Goal: Communication & Community: Answer question/provide support

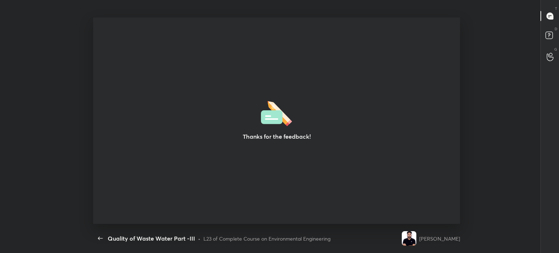
scroll to position [3, 0]
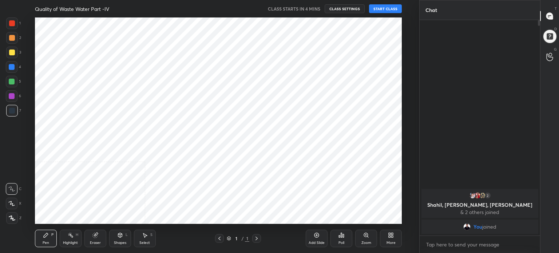
scroll to position [36184, 36000]
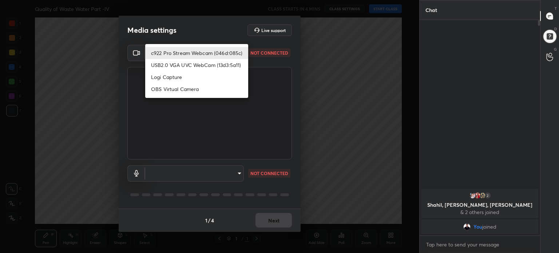
click at [239, 52] on body "1 2 3 4 5 6 7 C X Z C X Z E E Erase all H H Quality of Waste Water Part -IV CLA…" at bounding box center [279, 126] width 559 height 253
click at [225, 52] on li "c922 Pro Stream Webcam (046d:085c)" at bounding box center [196, 53] width 103 height 12
type input "99c10b8df8c604001ef70f24fd797ea89f6abb8c41ab06d71d54f3fc285c2799"
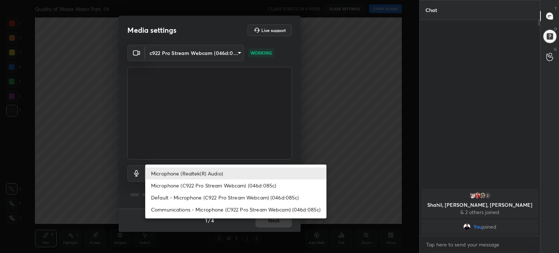
click at [239, 170] on body "1 2 3 4 5 6 7 C X Z C X Z E E Erase all H H Quality of Waste Water Part -IV CLA…" at bounding box center [279, 126] width 559 height 253
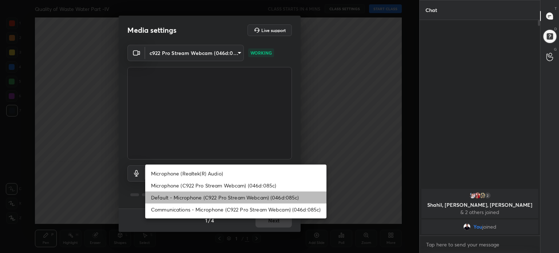
click at [253, 195] on li "Default - Microphone (C922 Pro Stream Webcam) (046d:085c)" at bounding box center [235, 197] width 181 height 12
type input "default"
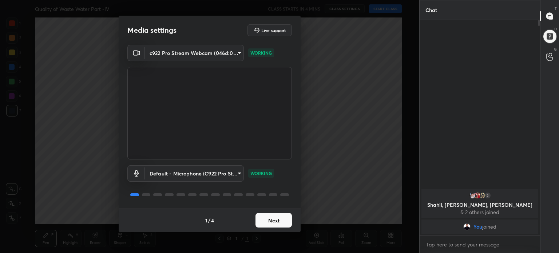
click at [285, 219] on button "Next" at bounding box center [273, 220] width 36 height 15
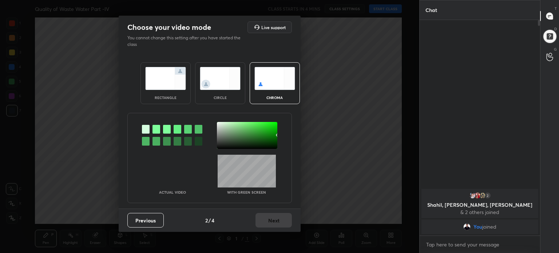
click at [171, 78] on img at bounding box center [165, 78] width 41 height 23
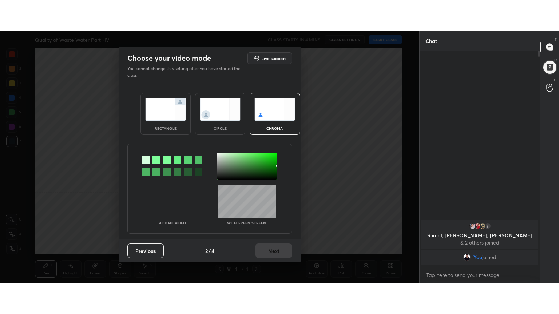
scroll to position [74, 118]
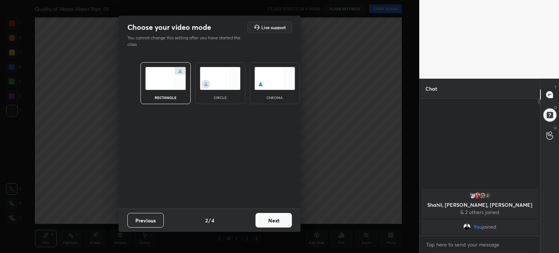
click at [286, 219] on button "Next" at bounding box center [273, 220] width 36 height 15
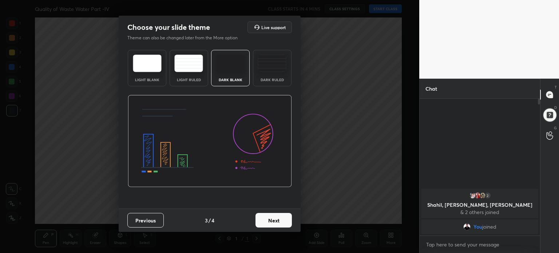
click at [150, 70] on img at bounding box center [147, 63] width 29 height 17
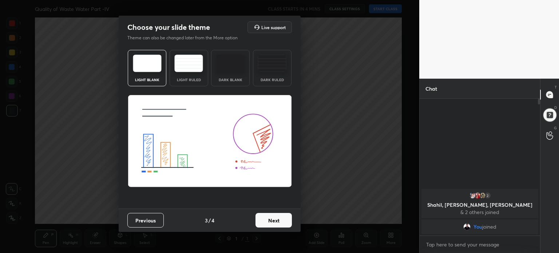
click at [279, 221] on button "Next" at bounding box center [273, 220] width 36 height 15
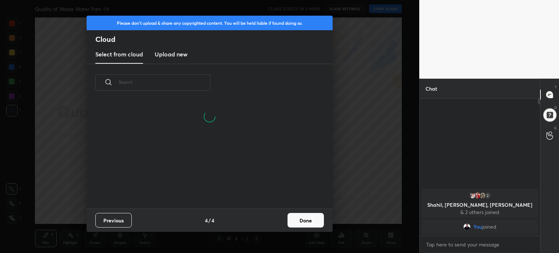
click at [320, 222] on button "Done" at bounding box center [305, 220] width 36 height 15
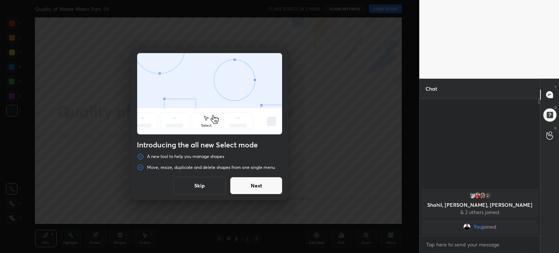
click at [210, 186] on button "Skip" at bounding box center [199, 185] width 52 height 17
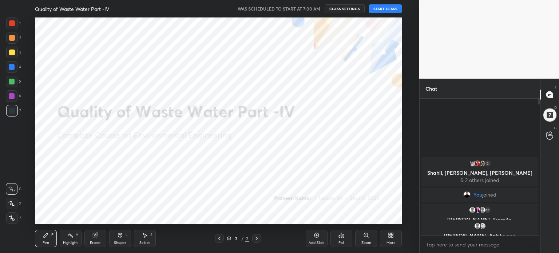
click at [392, 235] on icon at bounding box center [391, 235] width 6 height 6
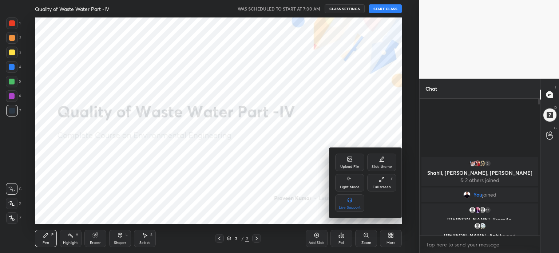
click at [384, 181] on icon at bounding box center [382, 179] width 6 height 6
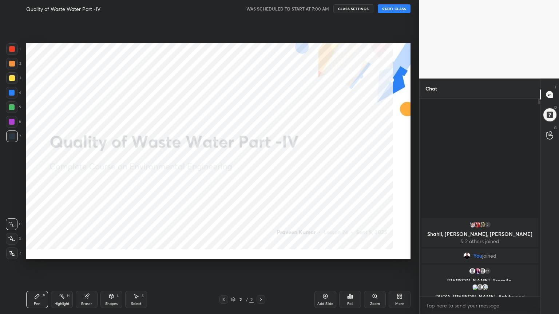
scroll to position [136, 118]
click at [399, 7] on button "START CLASS" at bounding box center [394, 8] width 33 height 9
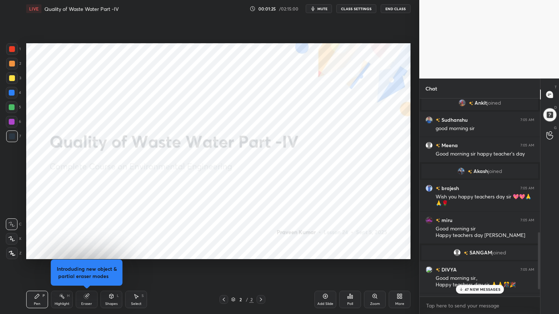
scroll to position [498, 0]
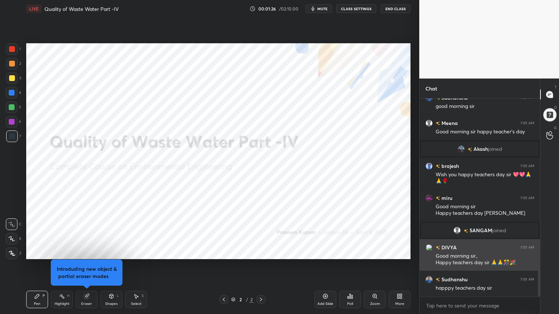
click at [492, 245] on div "DIVYA 7:05 AM" at bounding box center [479, 248] width 109 height 8
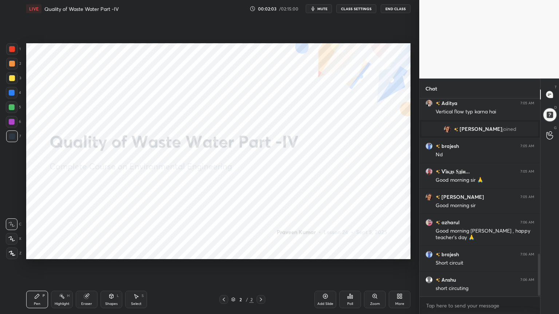
scroll to position [748, 0]
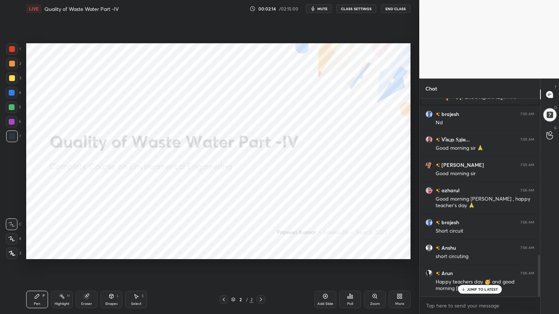
click at [393, 253] on div "More" at bounding box center [400, 299] width 22 height 17
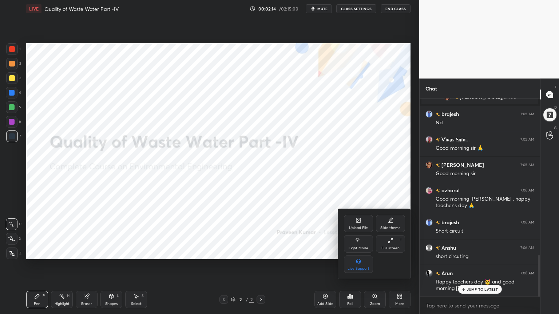
scroll to position [774, 0]
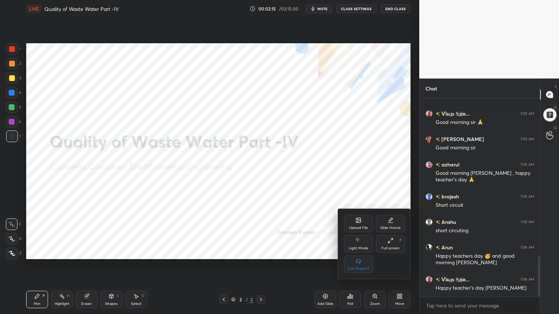
click at [392, 226] on div "Slide theme" at bounding box center [390, 223] width 29 height 17
click at [358, 253] on icon at bounding box center [359, 261] width 6 height 6
click at [315, 253] on div at bounding box center [279, 157] width 559 height 314
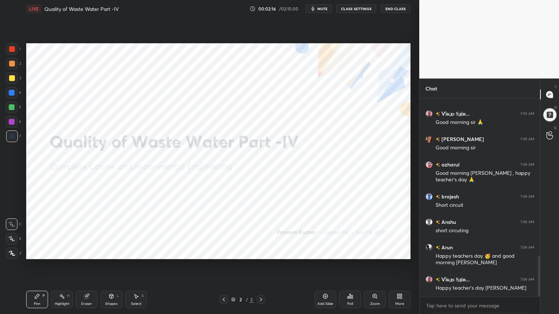
click at [328, 253] on icon at bounding box center [325, 297] width 6 height 6
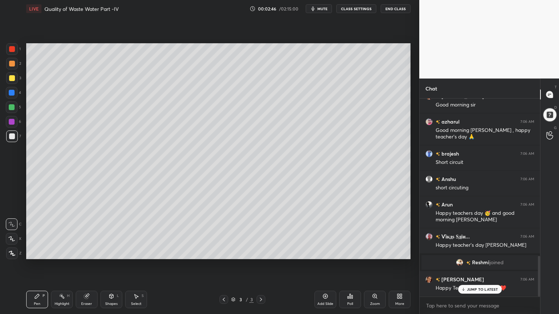
scroll to position [767, 0]
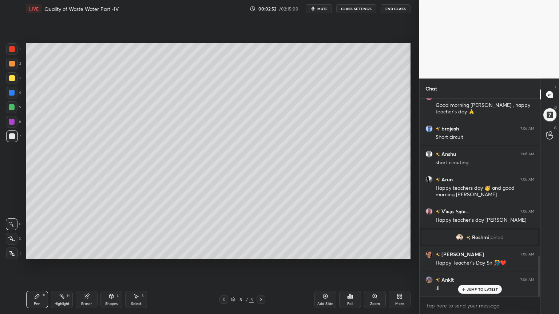
click at [112, 253] on div "Shapes L" at bounding box center [111, 299] width 22 height 17
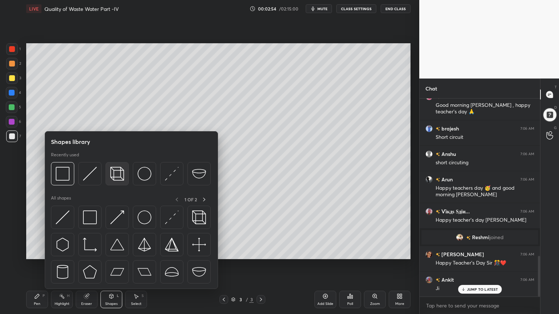
click at [117, 173] on img at bounding box center [117, 174] width 14 height 14
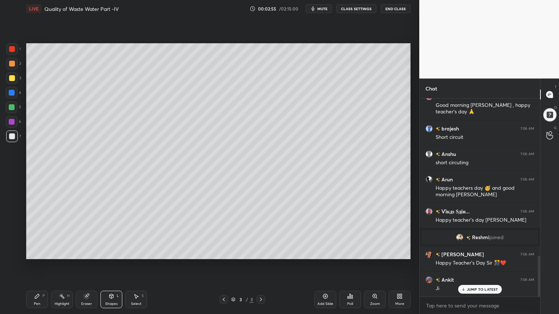
click at [14, 137] on div at bounding box center [12, 137] width 6 height 6
click at [115, 253] on div "Shapes L" at bounding box center [111, 299] width 22 height 17
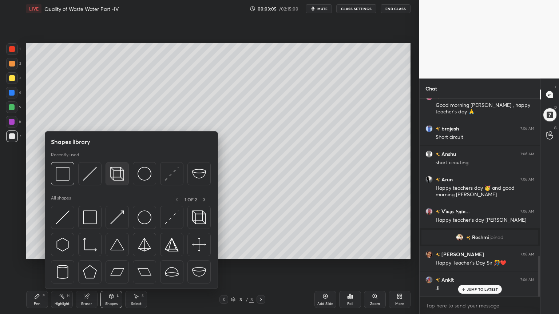
click at [118, 170] on img at bounding box center [117, 174] width 14 height 14
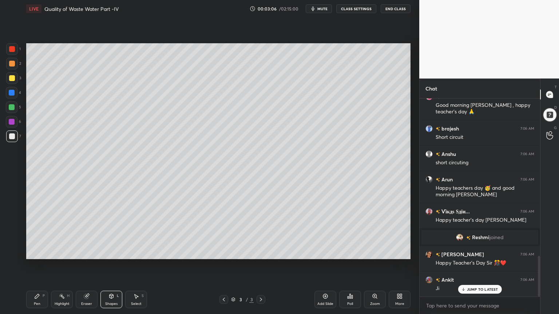
click at [13, 62] on div at bounding box center [12, 64] width 6 height 6
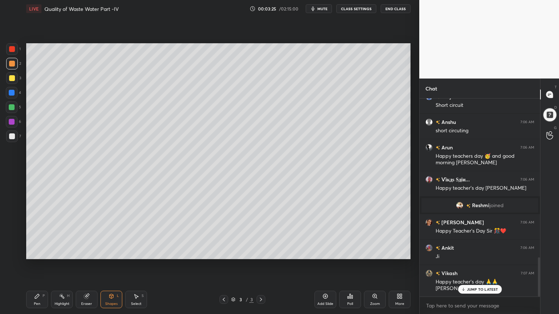
click at [112, 253] on div "Shapes L" at bounding box center [111, 299] width 22 height 17
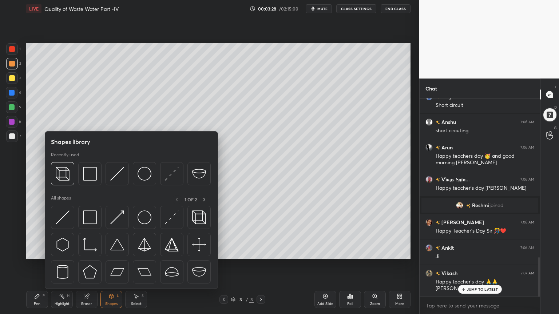
click at [41, 253] on div "Pen P" at bounding box center [37, 299] width 22 height 17
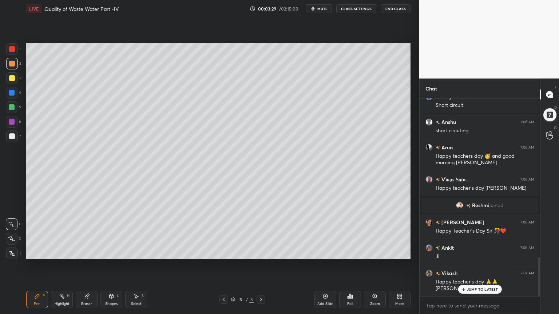
click at [15, 239] on icon at bounding box center [11, 239] width 7 height 5
click at [111, 253] on div "Shapes L" at bounding box center [111, 299] width 22 height 17
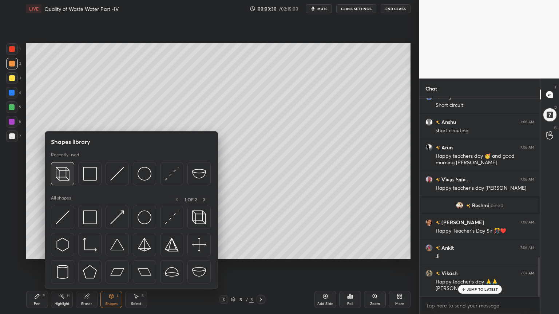
click at [63, 171] on img at bounding box center [63, 174] width 14 height 14
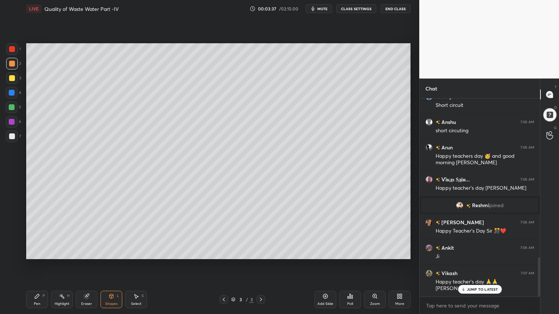
click at [103, 253] on div "Shapes L" at bounding box center [111, 299] width 22 height 17
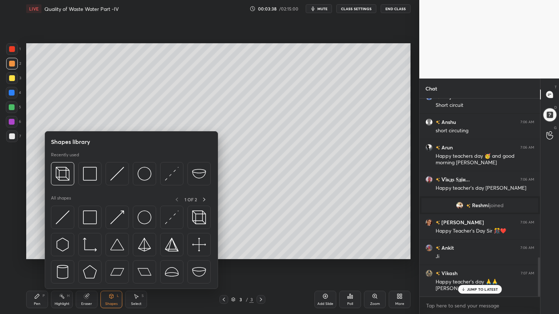
click at [38, 253] on icon at bounding box center [37, 296] width 4 height 4
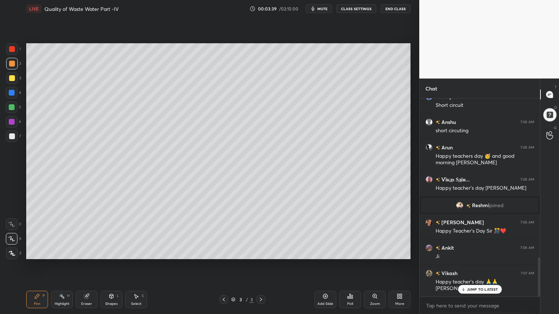
click at [9, 218] on div "C" at bounding box center [14, 223] width 16 height 15
click at [114, 253] on icon at bounding box center [111, 297] width 6 height 6
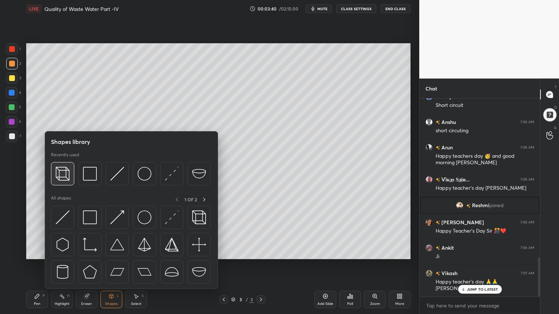
click at [64, 168] on img at bounding box center [63, 174] width 14 height 14
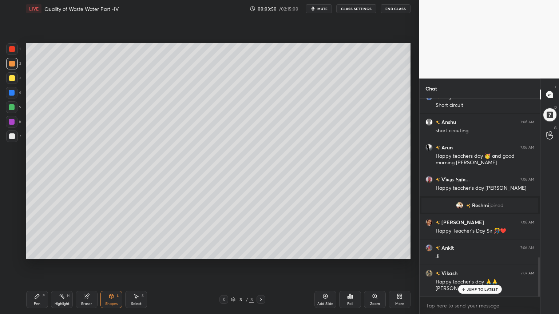
click at [106, 253] on div "Shapes L" at bounding box center [111, 299] width 22 height 17
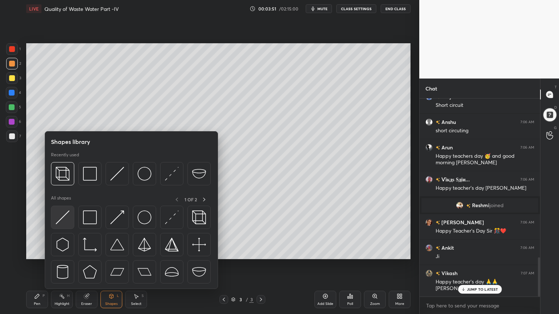
click at [58, 217] on img at bounding box center [63, 218] width 14 height 14
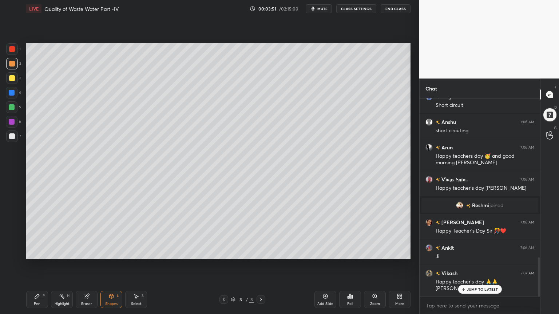
click at [42, 253] on div "Pen P" at bounding box center [37, 299] width 22 height 17
click at [108, 253] on icon at bounding box center [111, 297] width 6 height 6
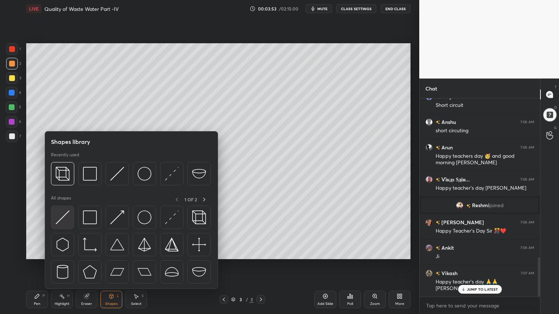
click at [58, 218] on img at bounding box center [63, 218] width 14 height 14
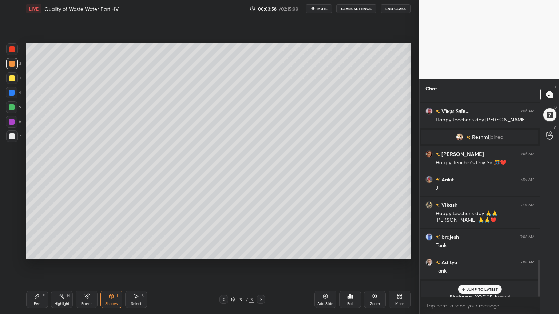
scroll to position [876, 0]
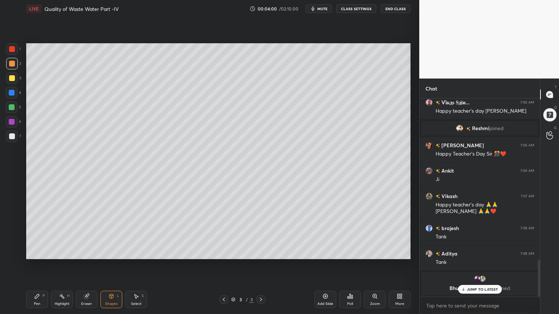
click at [45, 253] on div "Pen P" at bounding box center [37, 299] width 22 height 17
click at [116, 253] on div "Shapes L" at bounding box center [111, 299] width 22 height 17
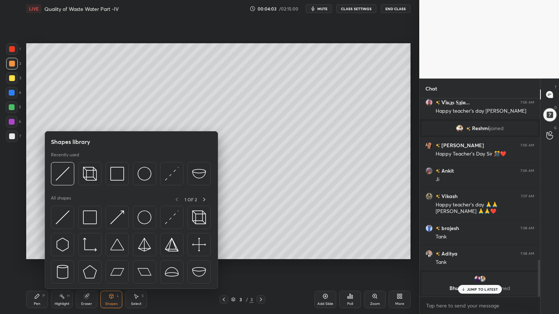
scroll to position [846, 0]
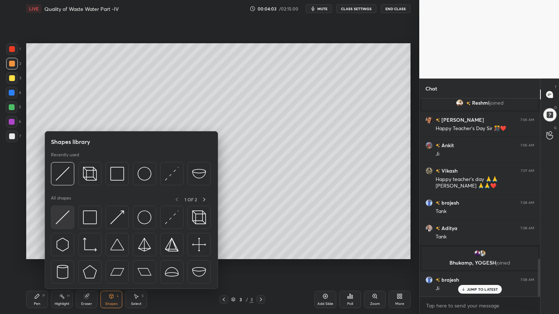
click at [59, 223] on img at bounding box center [63, 218] width 14 height 14
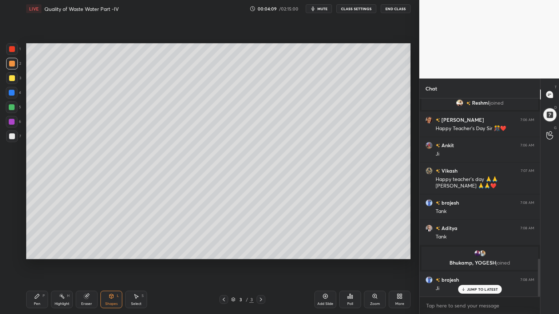
scroll to position [853, 0]
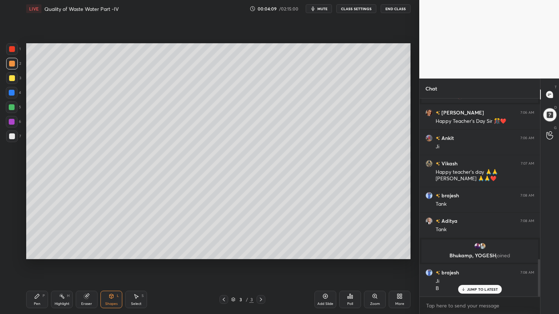
click at [43, 253] on div "Pen P" at bounding box center [37, 299] width 22 height 17
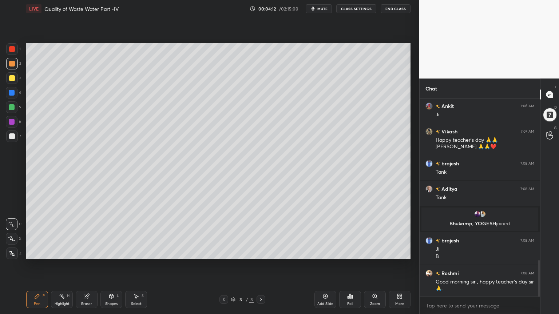
click at [110, 253] on icon at bounding box center [112, 296] width 4 height 4
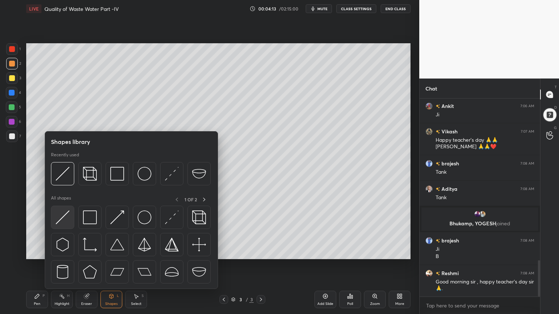
click at [59, 221] on img at bounding box center [63, 218] width 14 height 14
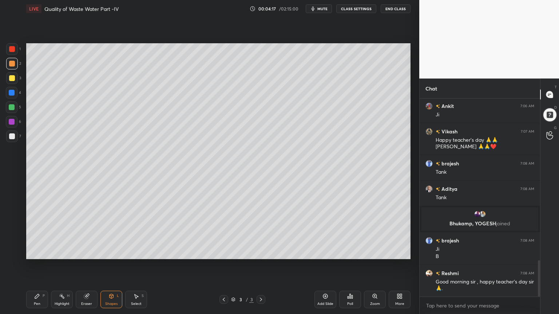
scroll to position [911, 0]
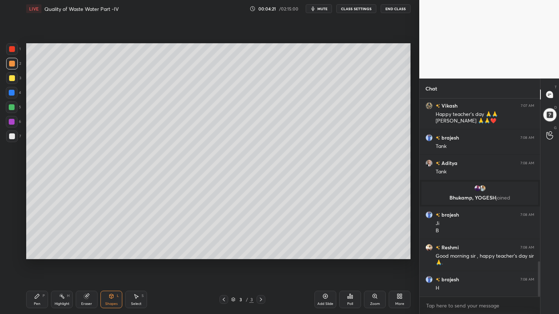
click at [111, 253] on icon at bounding box center [111, 297] width 0 height 3
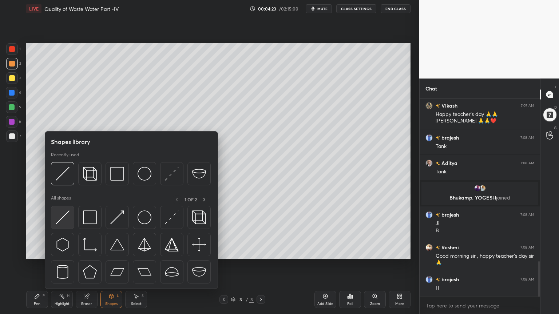
click at [65, 219] on img at bounding box center [63, 218] width 14 height 14
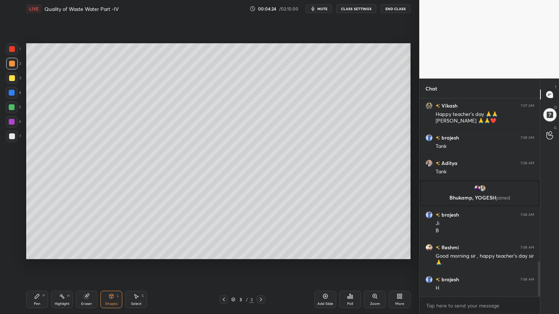
click at [12, 110] on div at bounding box center [12, 107] width 6 height 6
click at [112, 253] on icon at bounding box center [111, 297] width 6 height 6
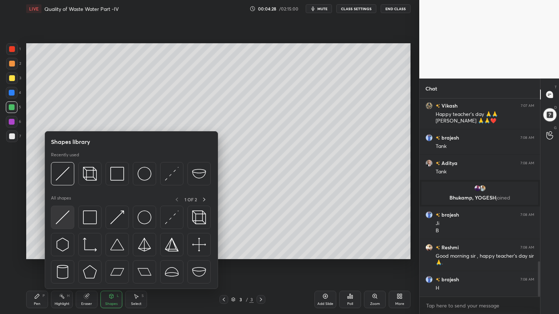
click at [66, 219] on img at bounding box center [63, 218] width 14 height 14
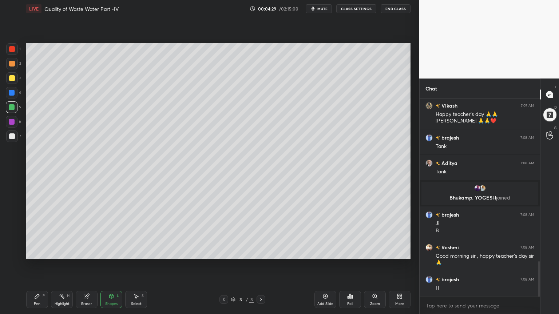
click at [9, 109] on div at bounding box center [12, 107] width 6 height 6
click at [12, 48] on div at bounding box center [12, 49] width 6 height 6
click at [15, 136] on div at bounding box center [12, 137] width 12 height 12
click at [114, 253] on div "Shapes" at bounding box center [111, 304] width 12 height 4
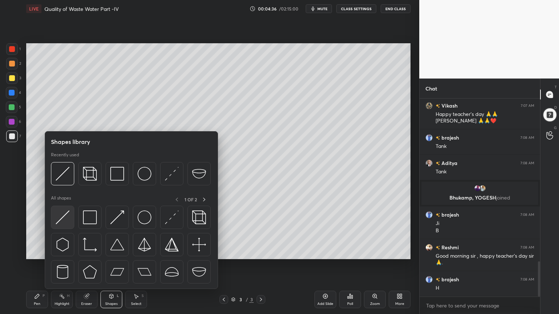
click at [61, 217] on img at bounding box center [63, 218] width 14 height 14
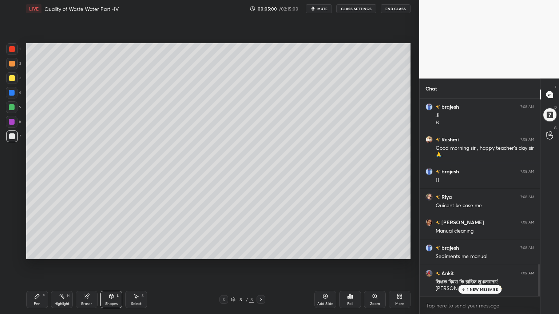
scroll to position [1036, 0]
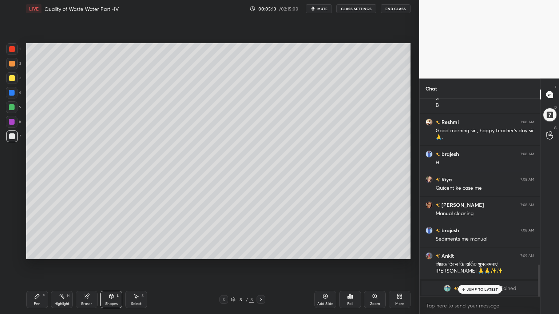
click at [39, 253] on icon at bounding box center [37, 297] width 6 height 6
click at [10, 127] on div at bounding box center [12, 122] width 12 height 12
click at [9, 237] on icon at bounding box center [12, 239] width 6 height 4
click at [13, 132] on div at bounding box center [12, 137] width 12 height 12
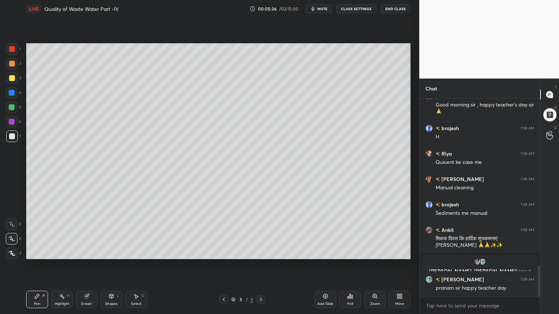
click at [112, 253] on div "Pen P Highlight H Eraser Shapes L Select S 3 / 3 Add Slide Poll Zoom More" at bounding box center [218, 299] width 384 height 29
click at [114, 253] on icon at bounding box center [111, 297] width 6 height 6
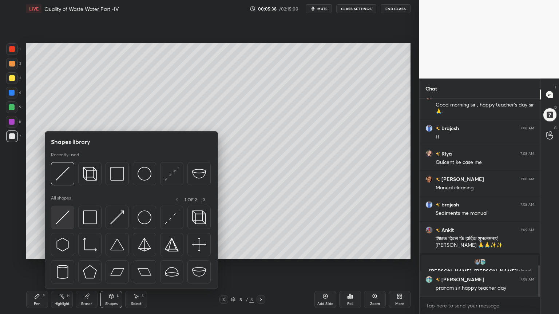
click at [63, 222] on img at bounding box center [63, 218] width 14 height 14
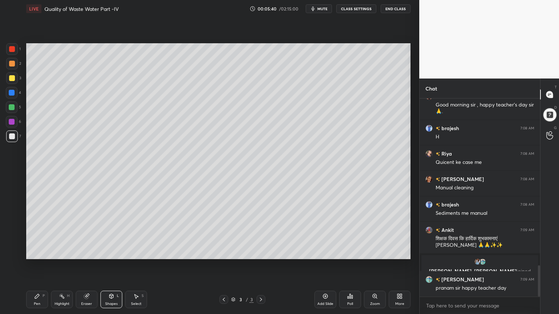
click at [11, 144] on div "7" at bounding box center [13, 138] width 15 height 15
click at [42, 253] on div "Pen P" at bounding box center [37, 299] width 22 height 17
click at [109, 253] on div "Shapes L" at bounding box center [111, 299] width 22 height 17
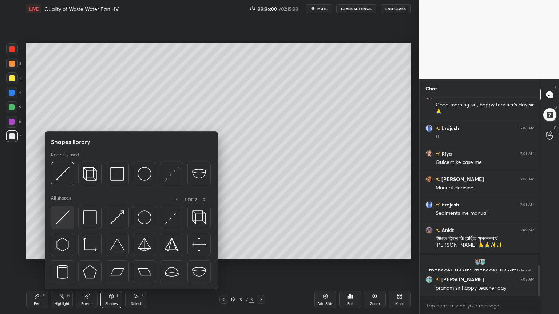
click at [61, 220] on img at bounding box center [63, 218] width 14 height 14
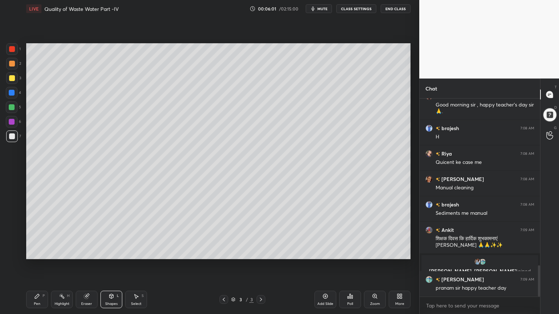
click at [36, 253] on div "Pen P" at bounding box center [37, 299] width 22 height 17
click at [13, 253] on icon at bounding box center [12, 253] width 7 height 5
click at [116, 253] on div "Shapes L" at bounding box center [111, 299] width 22 height 17
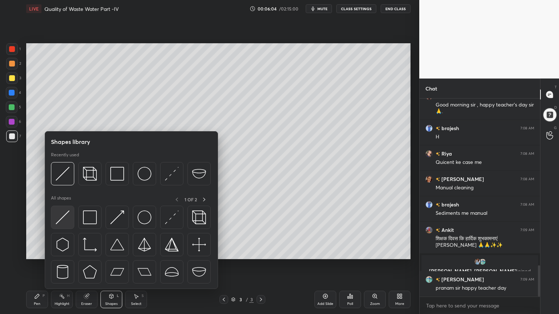
click at [57, 220] on img at bounding box center [63, 218] width 14 height 14
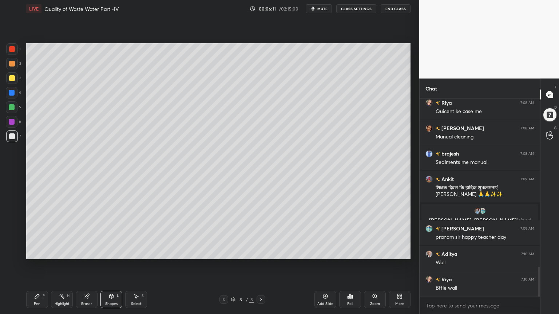
scroll to position [1138, 0]
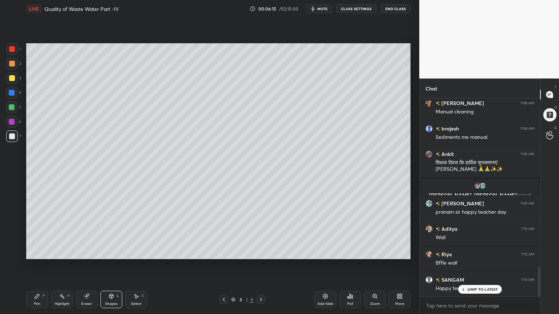
click at [8, 47] on div at bounding box center [12, 49] width 12 height 12
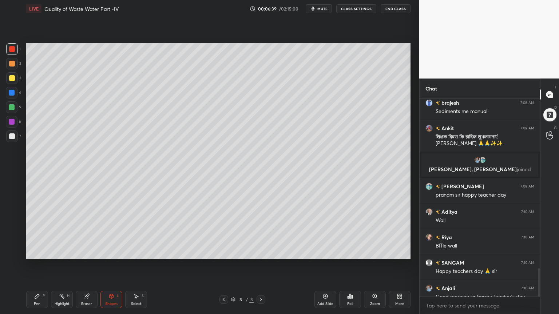
scroll to position [1190, 0]
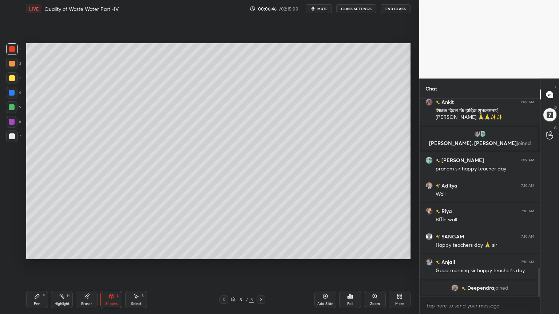
click at [88, 253] on div "Eraser" at bounding box center [87, 299] width 22 height 17
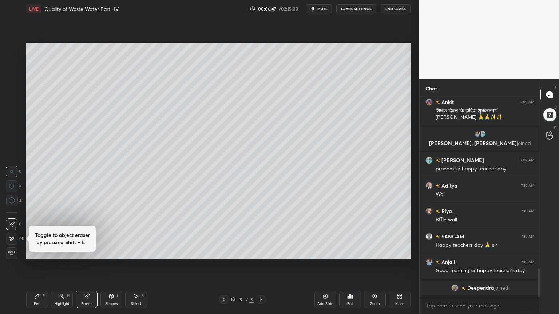
click at [12, 237] on icon at bounding box center [12, 239] width 6 height 6
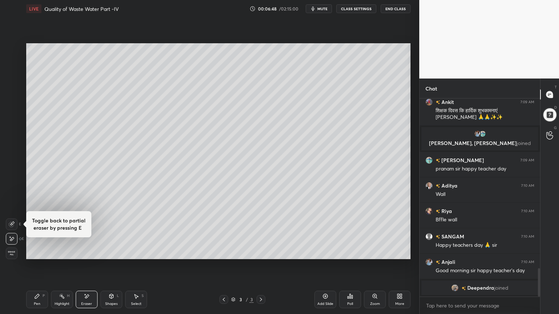
click at [35, 253] on div "Pen P" at bounding box center [37, 299] width 22 height 17
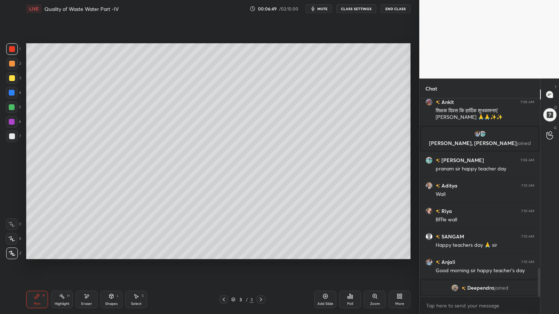
scroll to position [1138, 0]
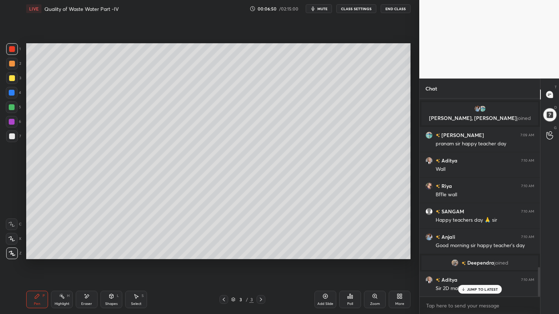
click at [14, 239] on icon at bounding box center [11, 239] width 7 height 5
click at [87, 253] on div "Eraser" at bounding box center [87, 299] width 22 height 17
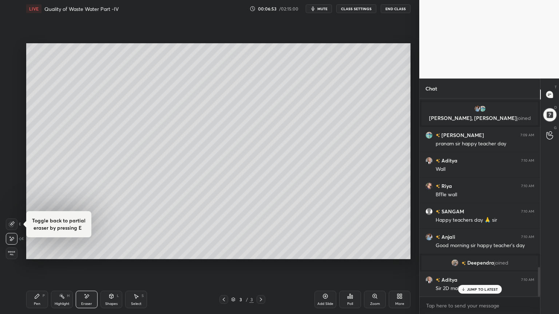
click at [11, 237] on icon at bounding box center [12, 239] width 6 height 6
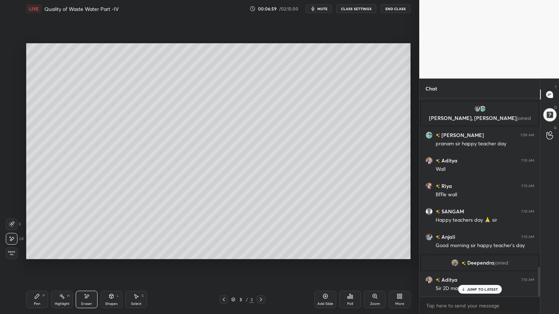
click at [108, 253] on icon at bounding box center [111, 297] width 6 height 6
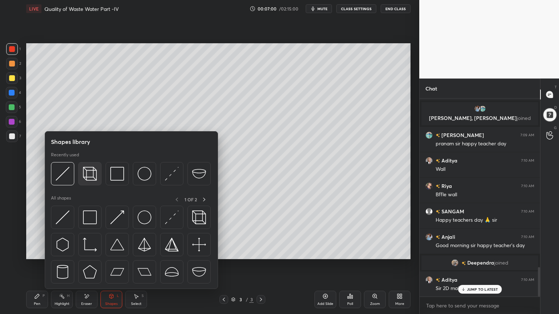
click at [87, 169] on img at bounding box center [90, 174] width 14 height 14
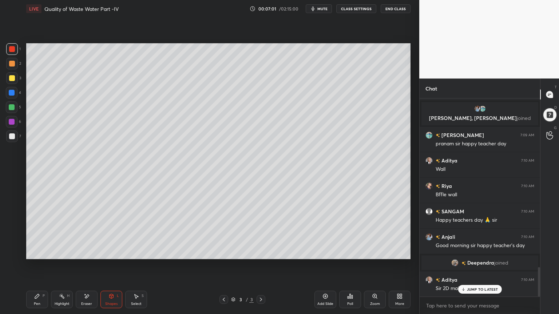
click at [11, 60] on div at bounding box center [12, 64] width 12 height 12
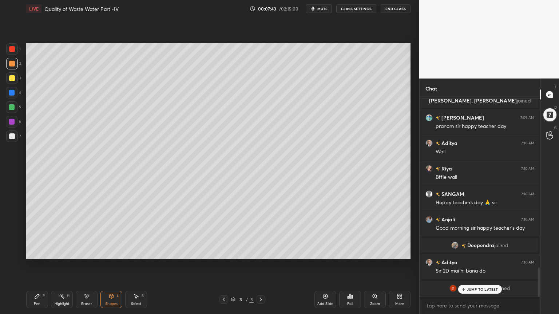
click at [89, 253] on div "Eraser" at bounding box center [87, 299] width 22 height 17
click at [13, 252] on span "Erase all" at bounding box center [11, 253] width 11 height 5
click at [118, 253] on div "Shapes L" at bounding box center [111, 299] width 22 height 17
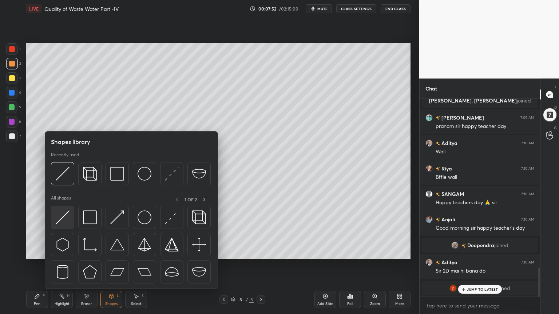
click at [63, 217] on img at bounding box center [63, 218] width 14 height 14
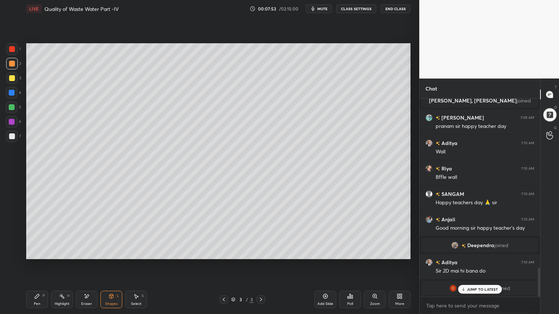
click at [16, 60] on div at bounding box center [12, 64] width 12 height 12
click at [116, 253] on div "Shapes L" at bounding box center [111, 299] width 22 height 17
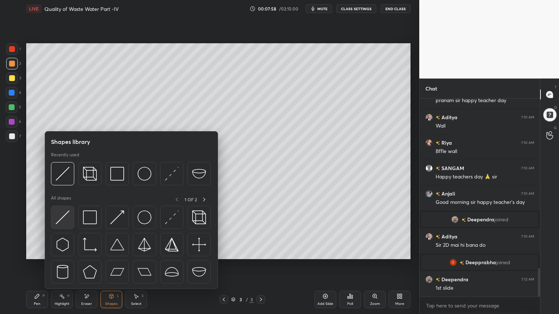
click at [62, 222] on img at bounding box center [63, 218] width 14 height 14
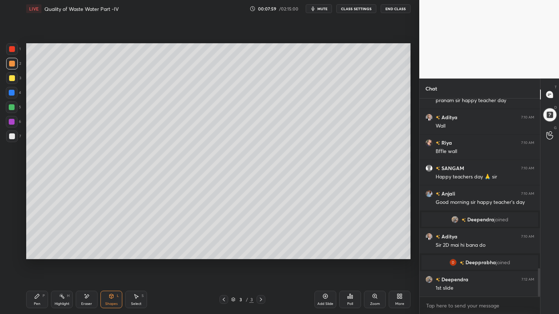
click at [9, 59] on div at bounding box center [12, 64] width 12 height 12
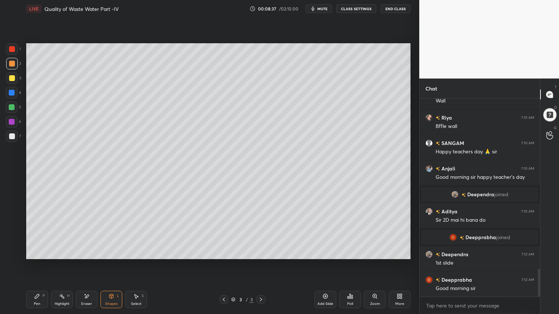
click at [109, 253] on div "Shapes" at bounding box center [111, 304] width 12 height 4
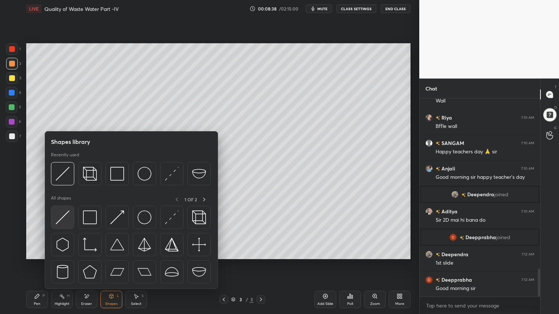
click at [64, 223] on img at bounding box center [63, 218] width 14 height 14
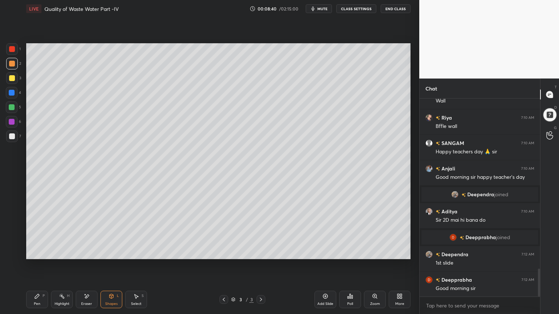
click at [13, 47] on div at bounding box center [12, 49] width 6 height 6
click at [14, 140] on div at bounding box center [12, 137] width 12 height 12
click at [115, 253] on div "Shapes" at bounding box center [111, 304] width 12 height 4
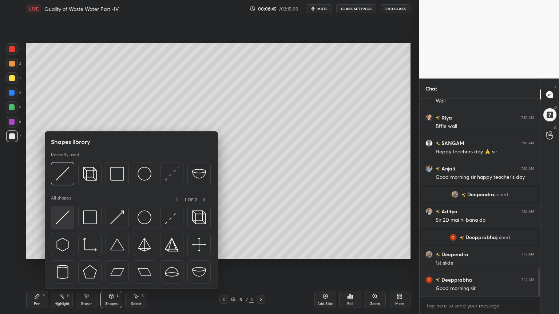
click at [63, 224] on img at bounding box center [63, 218] width 14 height 14
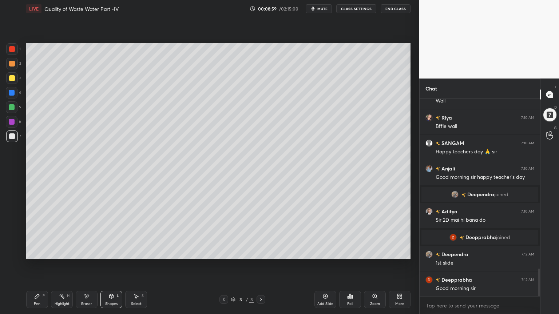
scroll to position [1233, 0]
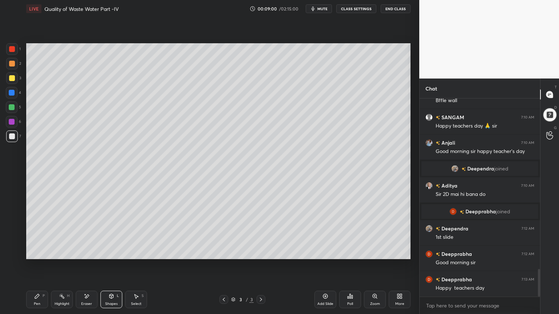
click at [12, 47] on div at bounding box center [12, 49] width 6 height 6
click at [12, 73] on div at bounding box center [12, 78] width 12 height 12
click at [110, 253] on div "Shapes L" at bounding box center [111, 299] width 22 height 17
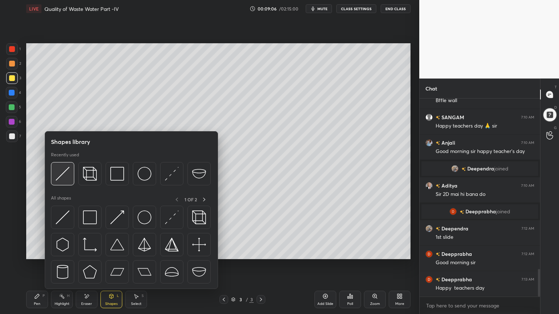
click at [59, 172] on img at bounding box center [63, 174] width 14 height 14
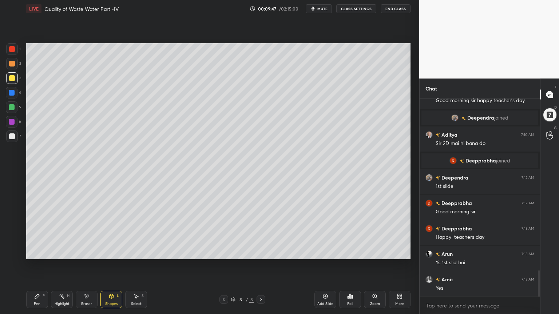
scroll to position [1309, 0]
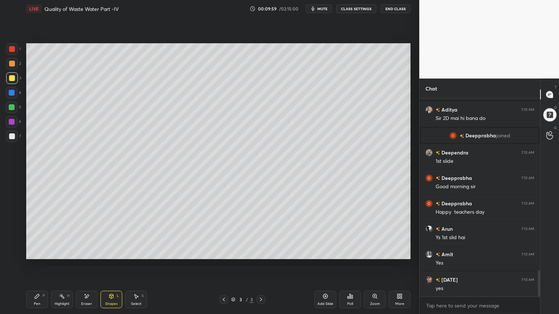
click at [114, 253] on div "Pen P Highlight H Eraser Shapes L Select S 3 / 3 Add Slide Poll Zoom More" at bounding box center [218, 299] width 384 height 29
click at [14, 136] on div at bounding box center [12, 137] width 6 height 6
click at [40, 253] on div "Pen P" at bounding box center [37, 299] width 22 height 17
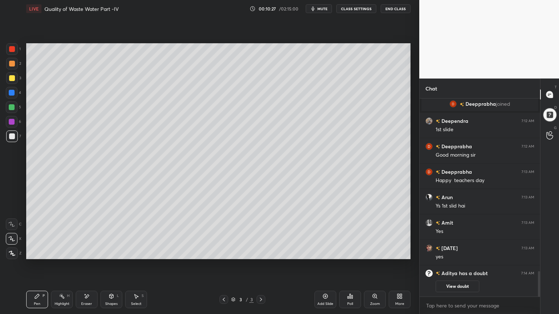
click at [115, 253] on div "Shapes" at bounding box center [111, 304] width 12 height 4
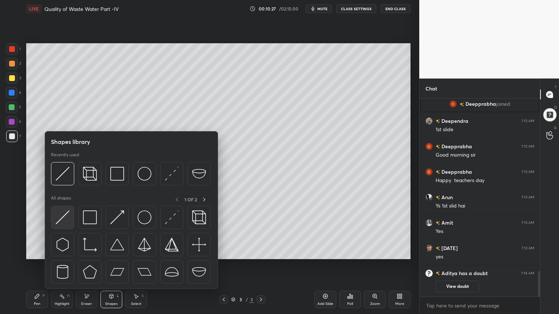
click at [58, 216] on img at bounding box center [63, 218] width 14 height 14
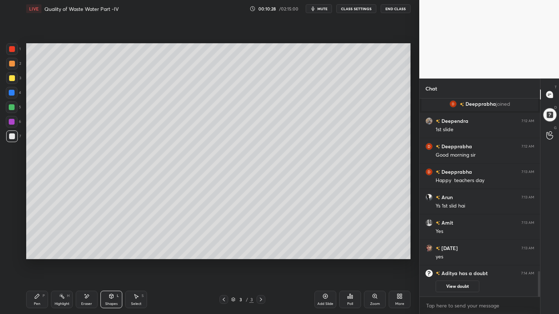
click at [15, 66] on div at bounding box center [12, 64] width 12 height 12
click at [35, 253] on div "Pen P" at bounding box center [37, 299] width 22 height 17
click at [115, 253] on div "Shapes" at bounding box center [111, 304] width 12 height 4
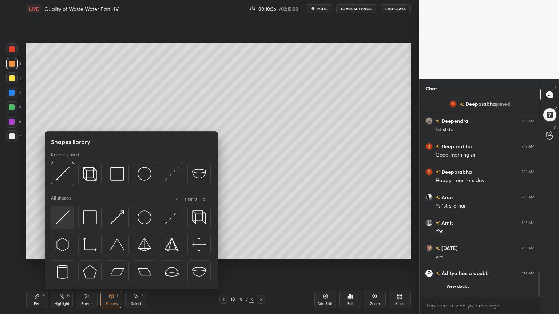
click at [56, 216] on img at bounding box center [63, 218] width 14 height 14
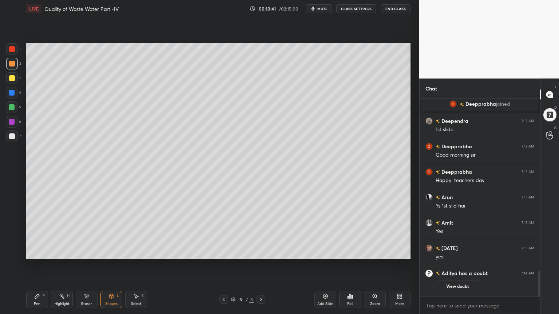
click at [42, 253] on div "Pen P" at bounding box center [37, 299] width 22 height 17
click at [111, 253] on div "Shapes" at bounding box center [111, 304] width 12 height 4
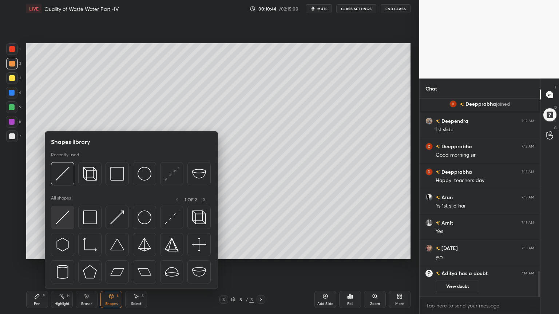
click at [57, 218] on img at bounding box center [63, 218] width 14 height 14
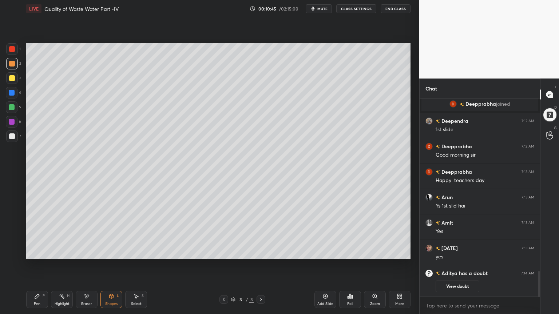
click at [13, 138] on div at bounding box center [12, 137] width 6 height 6
click at [13, 64] on div at bounding box center [12, 64] width 6 height 6
click at [39, 253] on div "Pen P" at bounding box center [37, 299] width 22 height 17
click at [12, 95] on div at bounding box center [12, 93] width 6 height 6
click at [13, 250] on div at bounding box center [12, 254] width 12 height 12
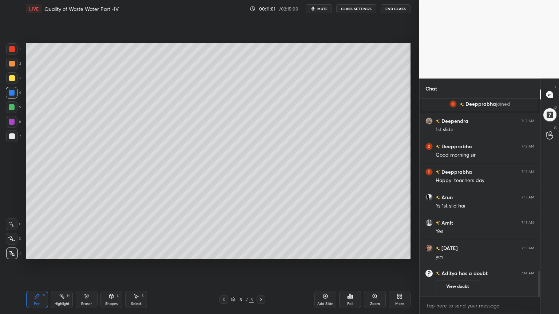
click at [113, 253] on div "Shapes" at bounding box center [111, 304] width 12 height 4
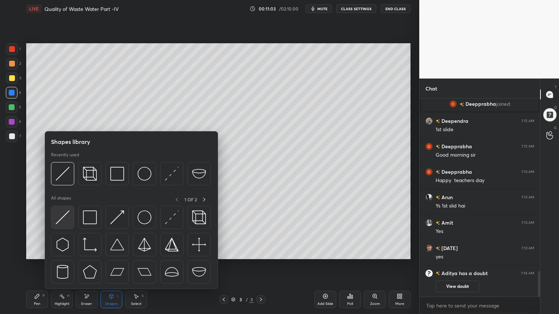
click at [63, 216] on img at bounding box center [63, 218] width 14 height 14
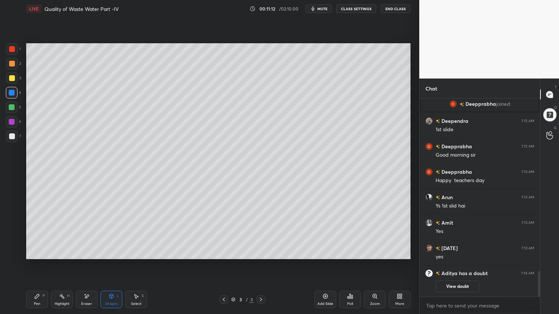
click at [35, 253] on div "Pen P" at bounding box center [37, 299] width 22 height 17
click at [11, 73] on div at bounding box center [12, 78] width 12 height 12
click at [12, 106] on div at bounding box center [12, 107] width 6 height 6
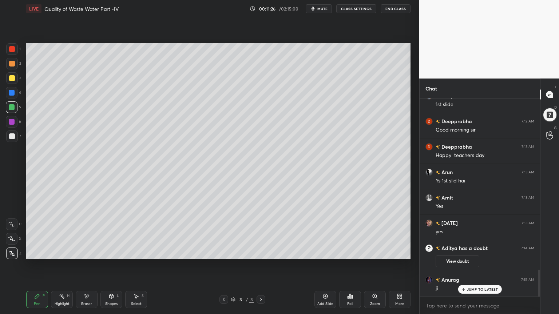
click at [15, 81] on div at bounding box center [12, 78] width 12 height 12
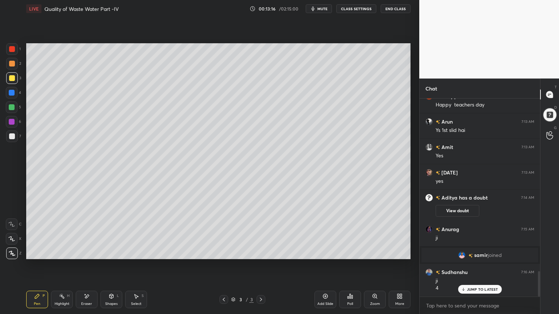
scroll to position [1341, 0]
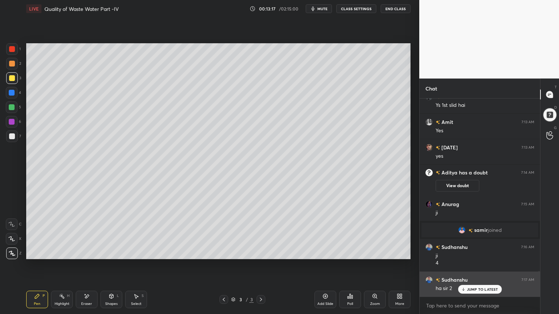
click at [489, 253] on div "JUMP TO LATEST" at bounding box center [480, 289] width 44 height 9
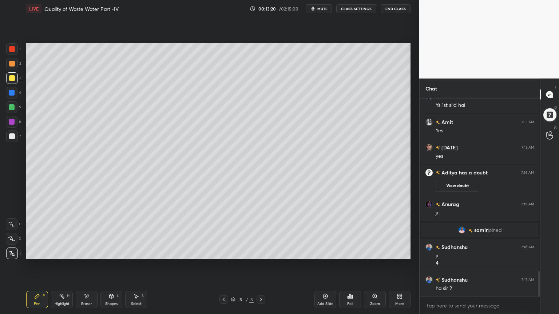
click at [327, 253] on div "Add Slide" at bounding box center [325, 304] width 16 height 4
click at [13, 76] on div at bounding box center [12, 78] width 6 height 6
click at [11, 238] on icon at bounding box center [11, 239] width 7 height 5
click at [116, 253] on div "Shapes" at bounding box center [111, 304] width 12 height 4
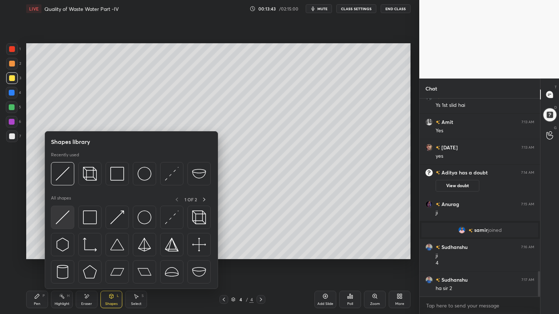
click at [57, 218] on img at bounding box center [63, 218] width 14 height 14
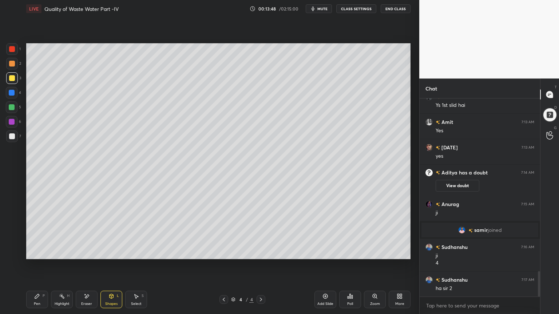
click at [43, 253] on div "P" at bounding box center [44, 296] width 2 height 4
click at [12, 106] on div at bounding box center [12, 107] width 6 height 6
click at [12, 253] on icon at bounding box center [12, 253] width 7 height 5
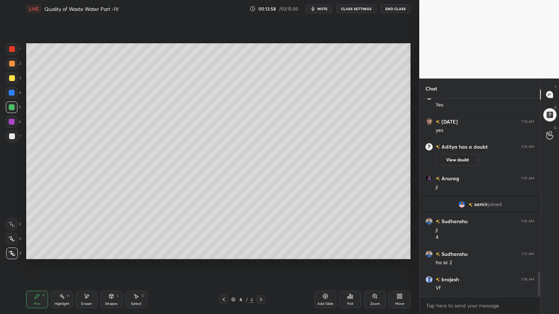
scroll to position [1392, 0]
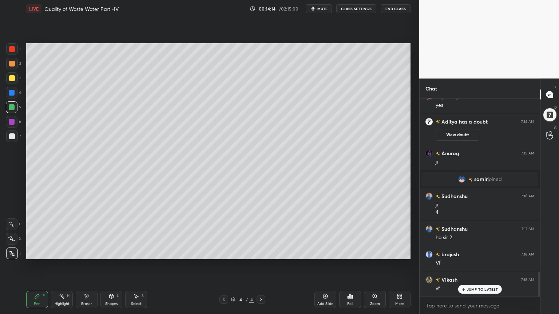
click at [115, 253] on div "Shapes L" at bounding box center [111, 299] width 22 height 17
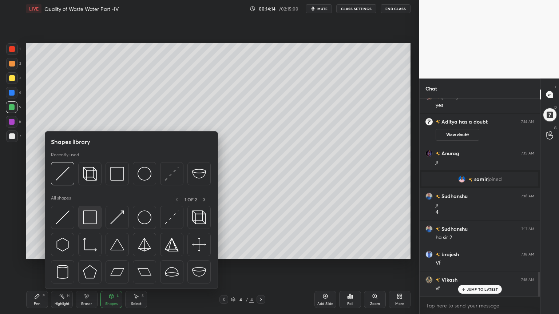
click at [88, 220] on img at bounding box center [90, 218] width 14 height 14
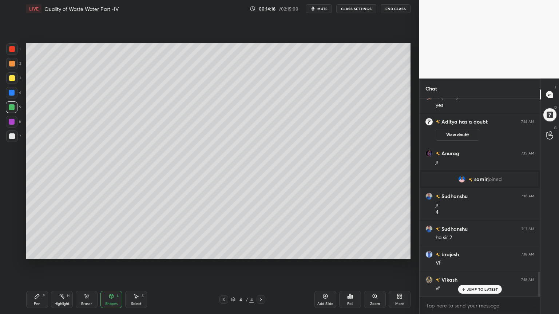
click at [13, 134] on div at bounding box center [12, 137] width 6 height 6
click at [43, 253] on div "Pen P" at bounding box center [37, 299] width 22 height 17
click at [12, 135] on div at bounding box center [12, 137] width 6 height 6
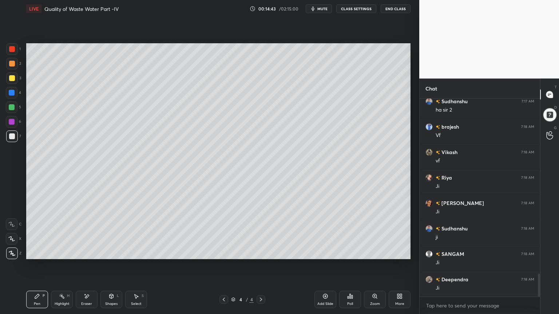
scroll to position [1544, 0]
click at [107, 253] on div "Shapes" at bounding box center [111, 304] width 12 height 4
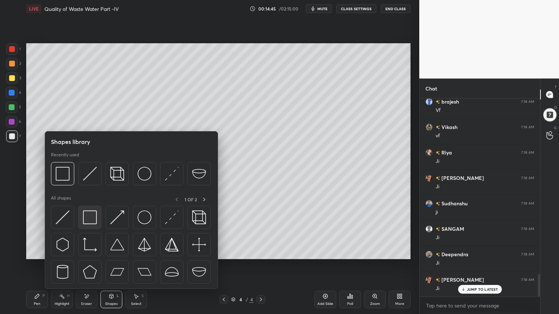
click at [87, 225] on div at bounding box center [89, 217] width 23 height 23
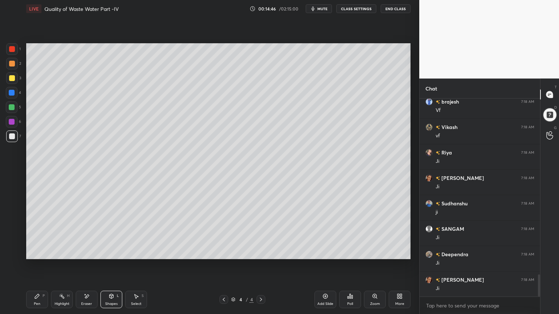
scroll to position [1570, 0]
click at [40, 253] on div "Pen P" at bounding box center [37, 299] width 22 height 17
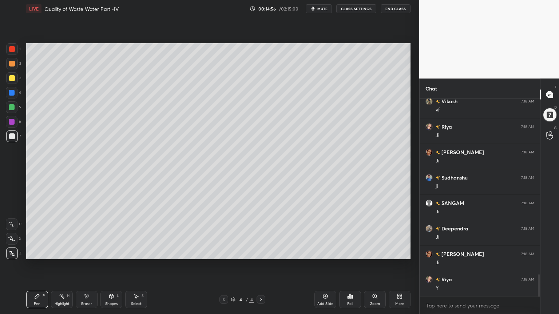
click at [111, 253] on icon at bounding box center [111, 297] width 6 height 6
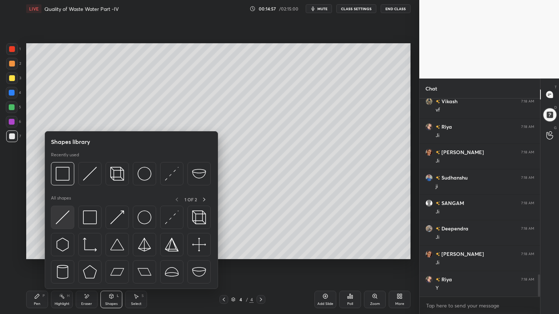
click at [60, 218] on img at bounding box center [63, 218] width 14 height 14
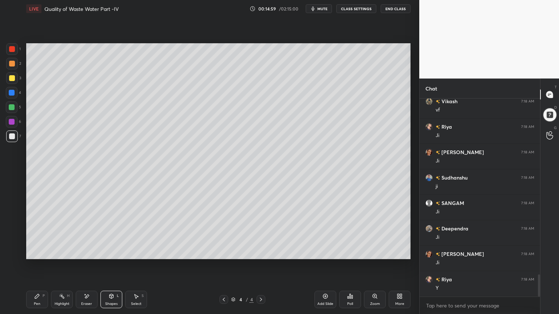
click at [39, 253] on icon at bounding box center [37, 297] width 6 height 6
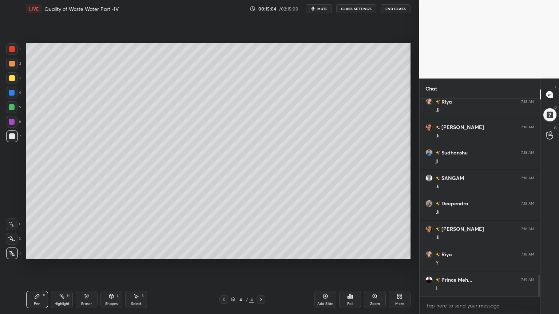
scroll to position [1621, 0]
click at [111, 253] on div "Shapes" at bounding box center [111, 304] width 12 height 4
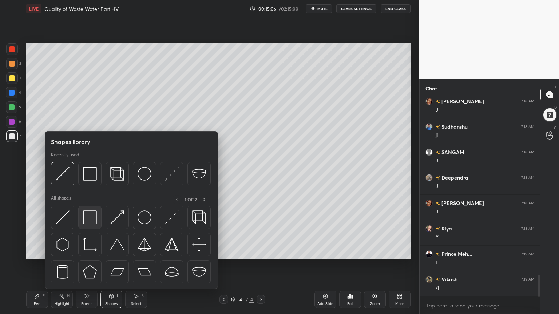
click at [88, 219] on img at bounding box center [90, 218] width 14 height 14
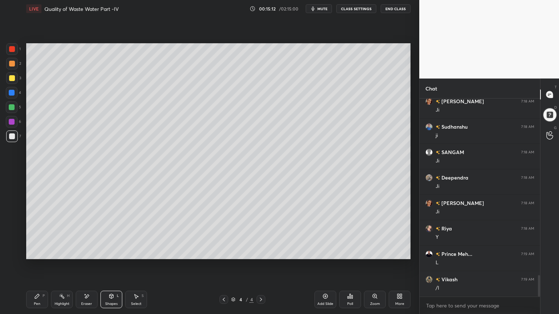
click at [14, 78] on div at bounding box center [12, 78] width 6 height 6
click at [40, 253] on div "Pen P" at bounding box center [37, 299] width 22 height 17
click at [114, 253] on div "Shapes" at bounding box center [111, 304] width 12 height 4
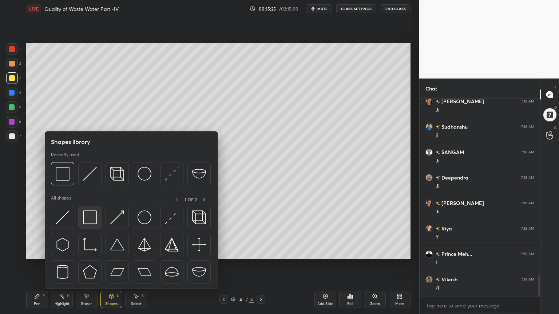
click at [91, 221] on img at bounding box center [90, 218] width 14 height 14
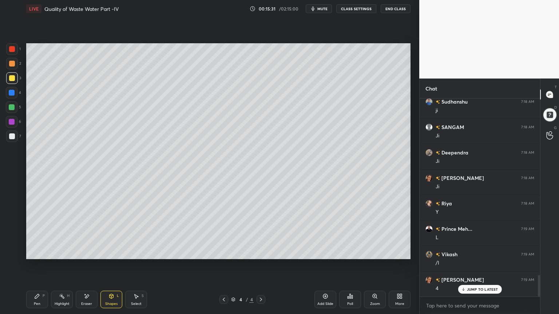
scroll to position [1672, 0]
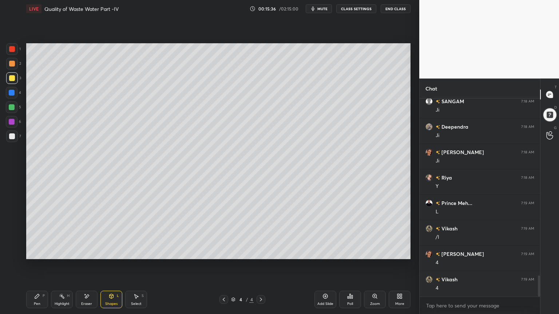
click at [37, 253] on icon at bounding box center [37, 297] width 6 height 6
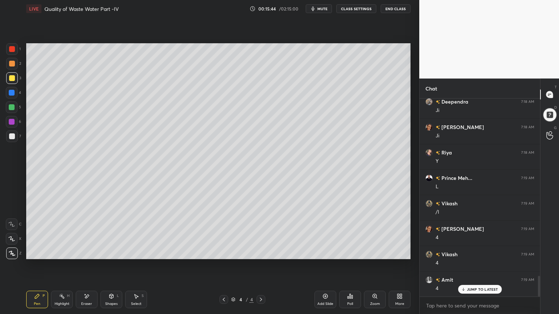
click at [328, 253] on icon at bounding box center [325, 297] width 6 height 6
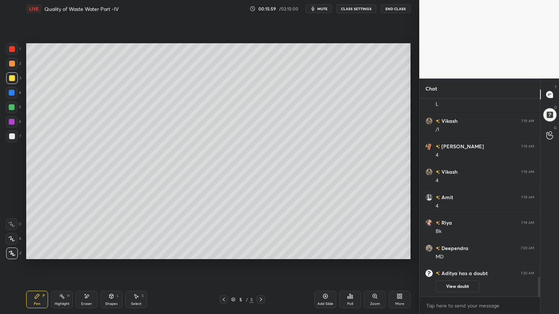
click at [224, 253] on icon at bounding box center [224, 300] width 6 height 6
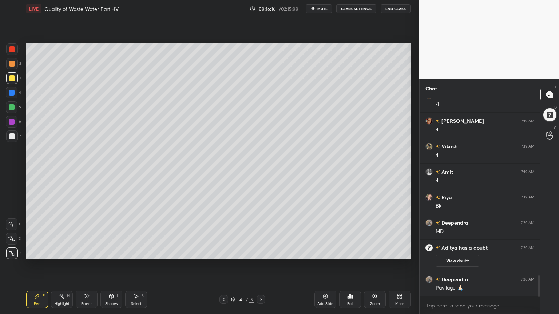
click at [555, 116] on div at bounding box center [550, 115] width 15 height 15
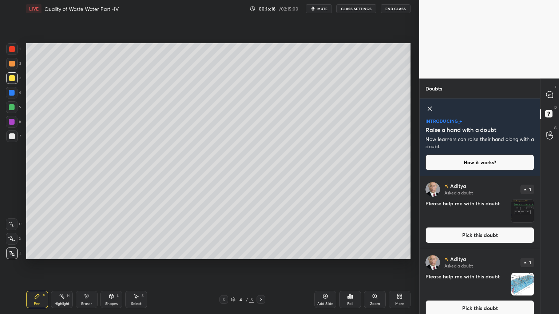
click at [488, 253] on button "Pick this doubt" at bounding box center [479, 309] width 109 height 16
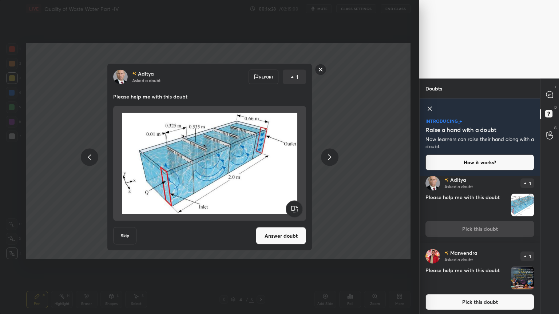
scroll to position [82, 0]
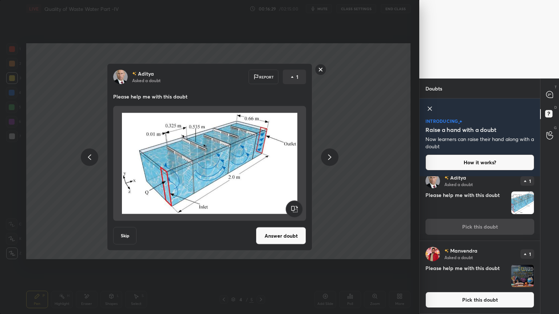
click at [484, 253] on button "Pick this doubt" at bounding box center [479, 300] width 109 height 16
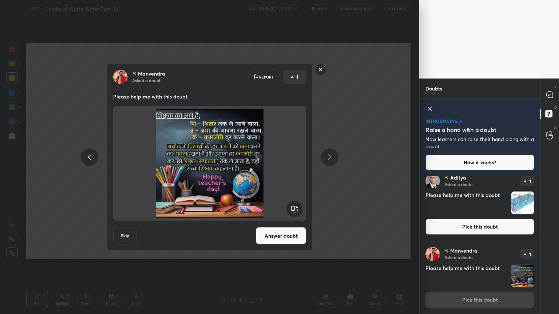
click at [319, 71] on rect at bounding box center [320, 69] width 11 height 11
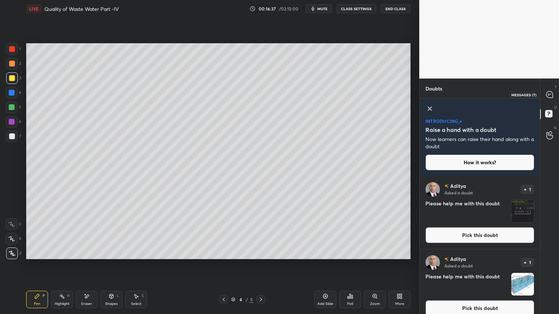
click at [550, 95] on icon at bounding box center [549, 94] width 7 height 7
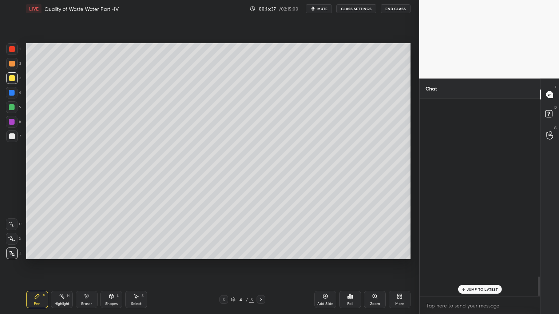
scroll to position [196, 118]
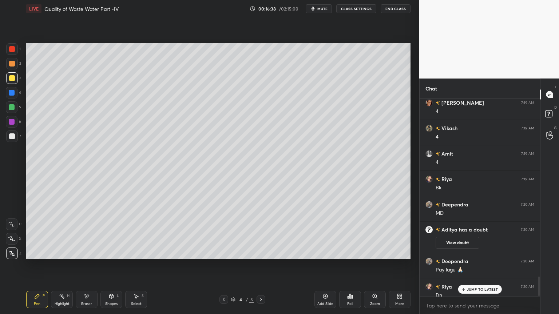
click at [480, 253] on p "JUMP TO LATEST" at bounding box center [482, 289] width 31 height 4
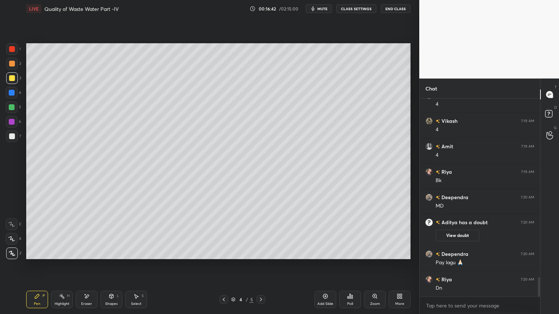
click at [261, 253] on icon at bounding box center [261, 300] width 2 height 4
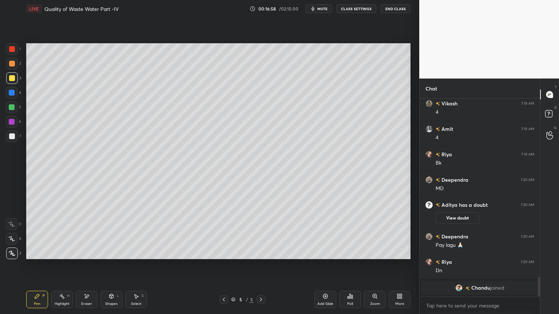
click at [116, 253] on div "Shapes" at bounding box center [111, 304] width 12 height 4
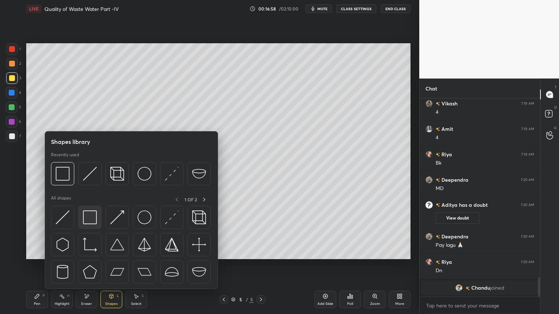
click at [90, 214] on img at bounding box center [90, 218] width 14 height 14
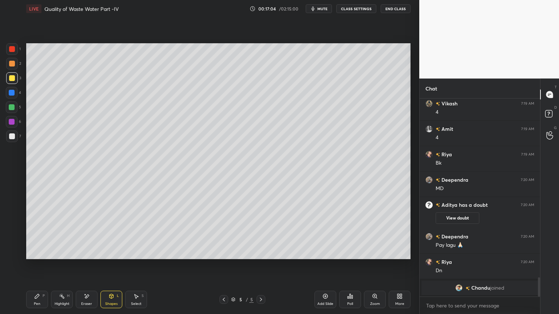
click at [11, 74] on div at bounding box center [12, 78] width 12 height 12
click at [39, 253] on icon at bounding box center [37, 297] width 6 height 6
click at [9, 243] on div at bounding box center [12, 239] width 12 height 12
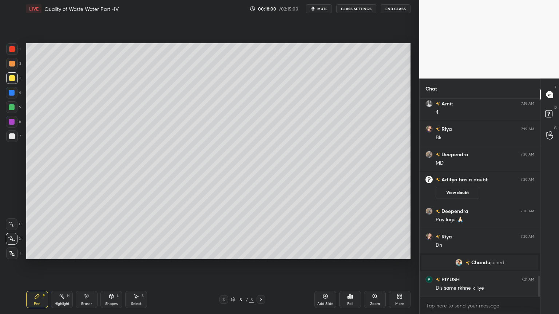
scroll to position [1735, 0]
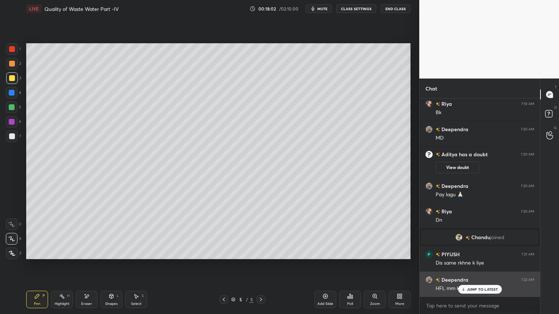
click at [473, 253] on div "JUMP TO LATEST" at bounding box center [480, 289] width 44 height 9
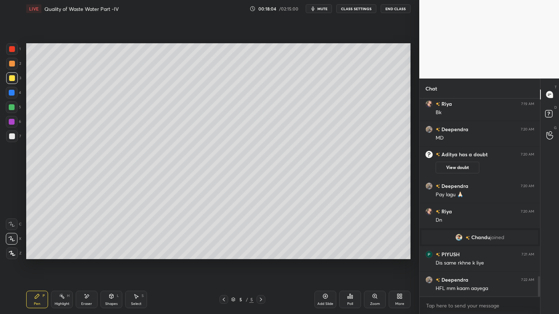
click at [10, 80] on div at bounding box center [12, 78] width 6 height 6
click at [13, 134] on div at bounding box center [12, 137] width 6 height 6
click at [88, 253] on icon at bounding box center [87, 297] width 6 height 6
click at [39, 253] on icon at bounding box center [37, 297] width 6 height 6
click at [12, 78] on div at bounding box center [12, 78] width 6 height 6
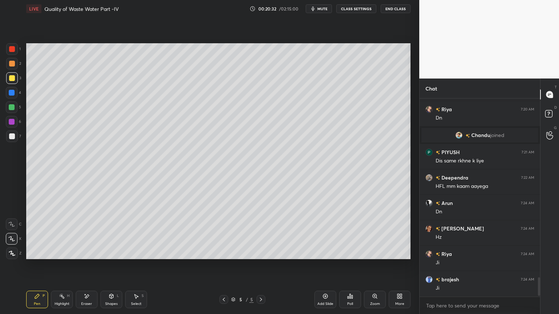
scroll to position [2, 2]
click at [324, 253] on icon at bounding box center [325, 297] width 6 height 6
click at [10, 49] on div at bounding box center [12, 49] width 6 height 6
click at [13, 253] on icon at bounding box center [12, 253] width 7 height 5
click at [114, 253] on icon at bounding box center [111, 297] width 6 height 6
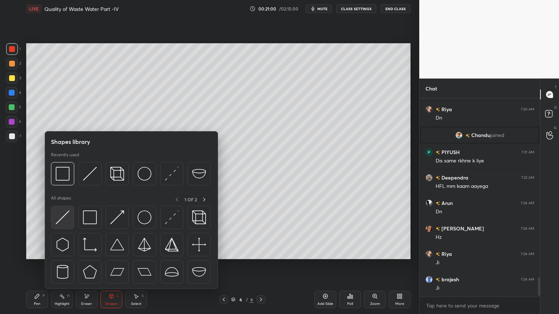
click at [61, 220] on img at bounding box center [63, 218] width 14 height 14
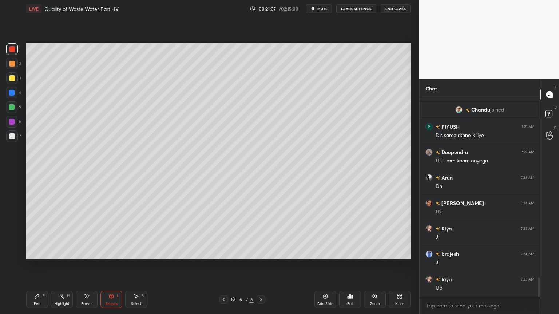
scroll to position [1888, 0]
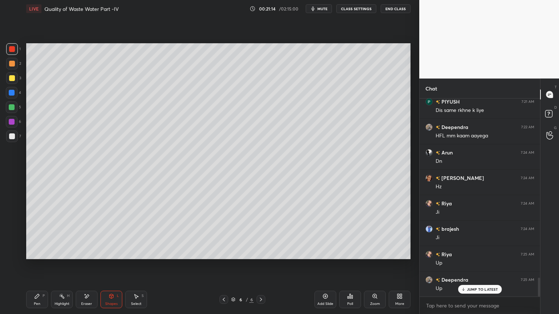
click at [111, 253] on icon at bounding box center [111, 297] width 6 height 6
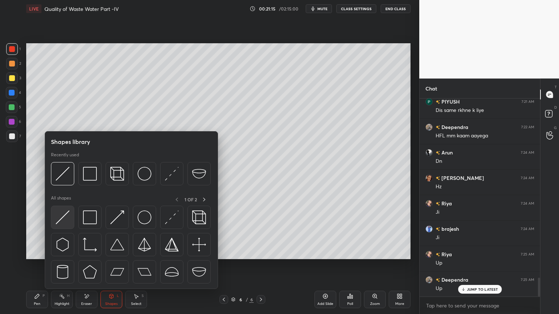
click at [65, 220] on img at bounding box center [63, 218] width 14 height 14
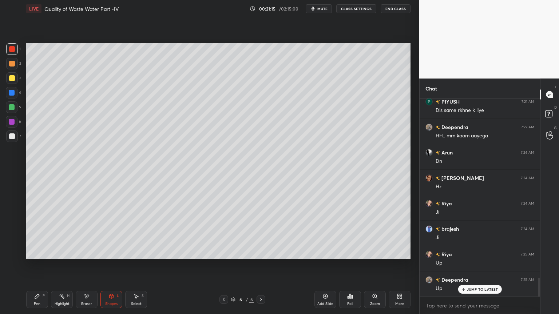
click at [11, 136] on div at bounding box center [12, 137] width 6 height 6
click at [110, 253] on div "Shapes L" at bounding box center [111, 299] width 22 height 17
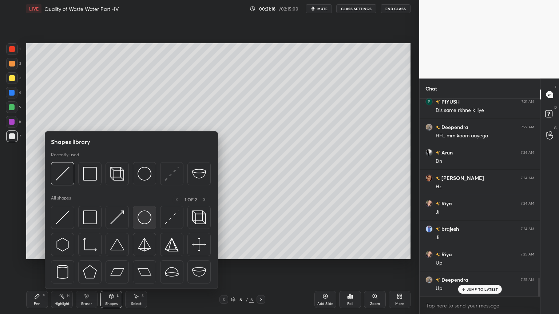
click at [142, 221] on img at bounding box center [145, 218] width 14 height 14
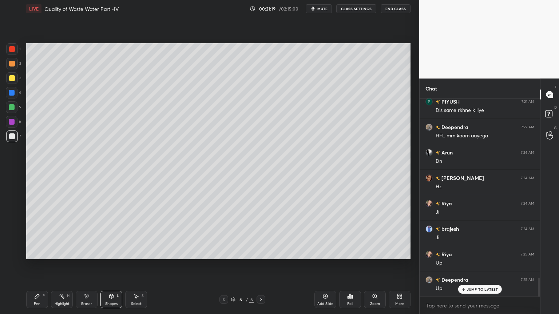
click at [37, 253] on icon at bounding box center [37, 297] width 6 height 6
click at [14, 237] on icon at bounding box center [11, 239] width 7 height 5
click at [111, 253] on div "Shapes L" at bounding box center [111, 299] width 22 height 17
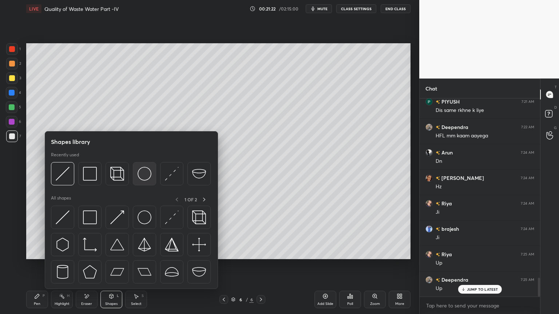
click at [143, 173] on img at bounding box center [145, 174] width 14 height 14
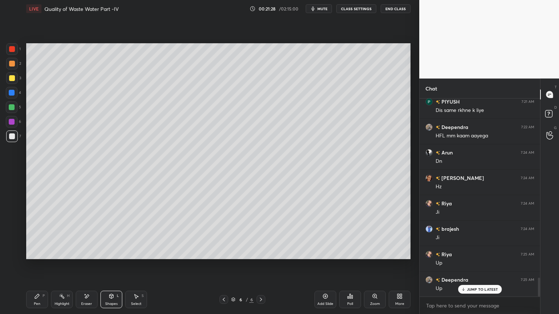
click at [111, 253] on div "Shapes" at bounding box center [111, 304] width 12 height 4
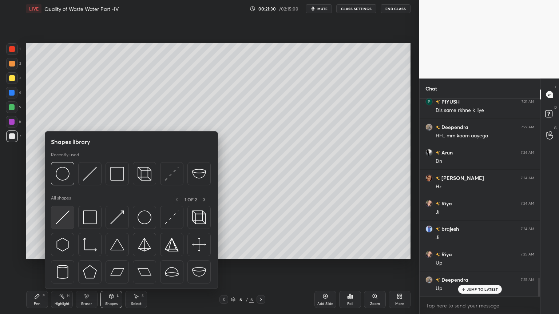
click at [63, 220] on img at bounding box center [63, 218] width 14 height 14
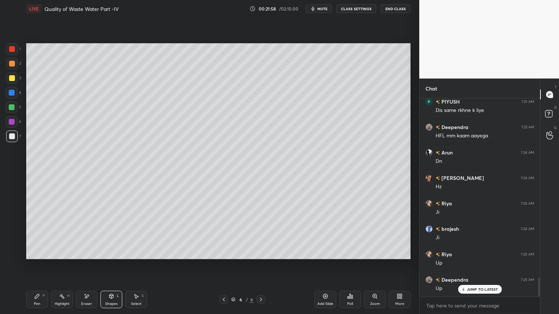
click at [11, 92] on div at bounding box center [12, 93] width 6 height 6
click at [116, 253] on div "Shapes L" at bounding box center [111, 299] width 22 height 17
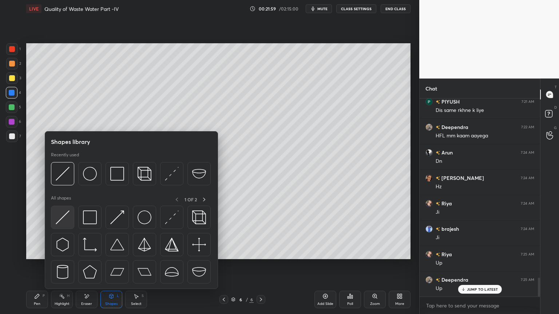
click at [61, 219] on img at bounding box center [63, 218] width 14 height 14
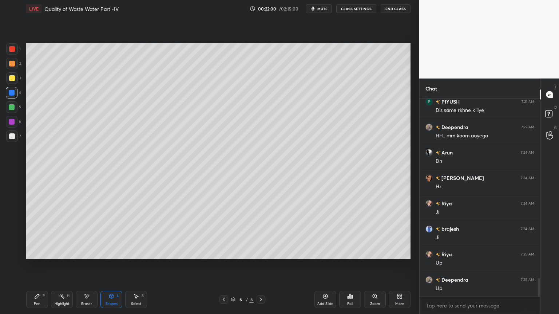
scroll to position [1914, 0]
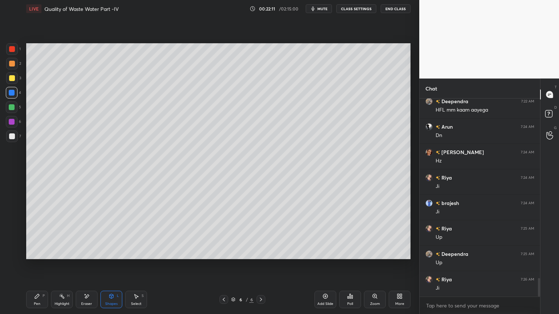
click at [36, 253] on icon at bounding box center [37, 296] width 4 height 4
click at [112, 253] on div "Shapes L" at bounding box center [111, 299] width 22 height 17
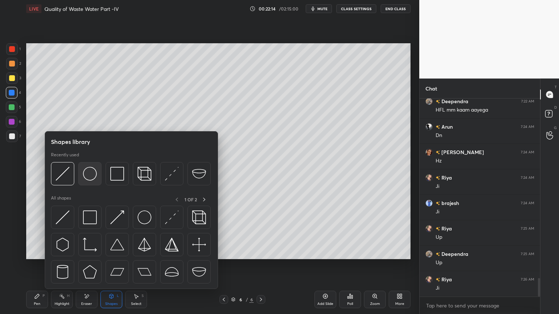
click at [91, 172] on img at bounding box center [90, 174] width 14 height 14
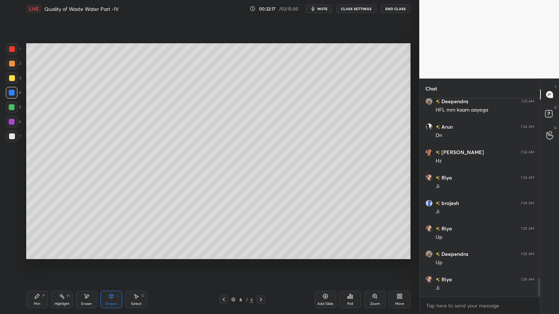
click at [9, 76] on div at bounding box center [12, 78] width 6 height 6
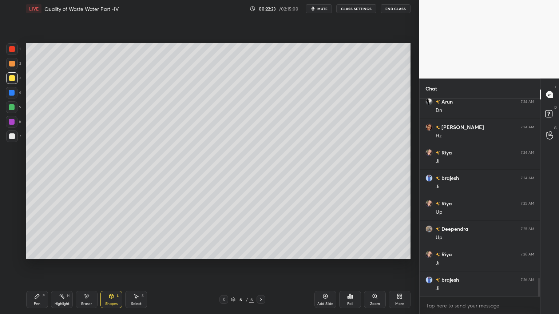
scroll to position [1965, 0]
click at [36, 253] on div "Pen P" at bounding box center [37, 299] width 22 height 17
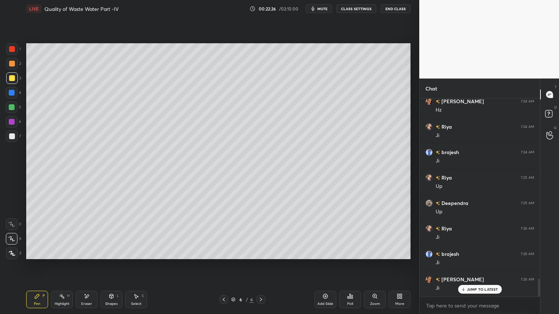
scroll to position [1990, 0]
click at [114, 253] on div "Shapes L" at bounding box center [111, 299] width 22 height 17
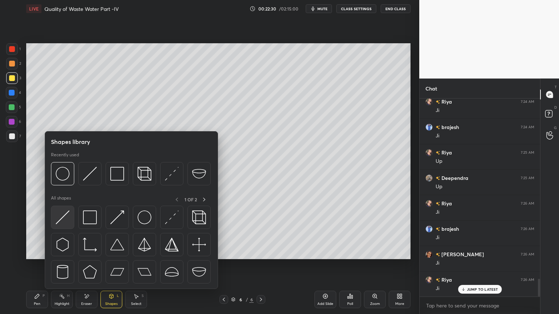
click at [60, 222] on img at bounding box center [63, 218] width 14 height 14
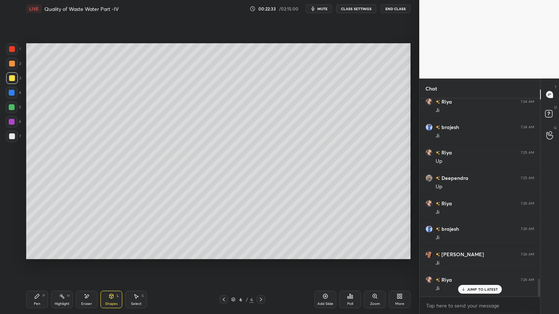
click at [35, 253] on div "Pen" at bounding box center [37, 304] width 7 height 4
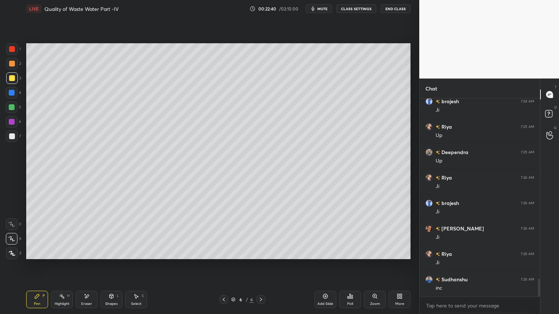
click at [10, 51] on div at bounding box center [12, 49] width 6 height 6
click at [9, 108] on div at bounding box center [12, 107] width 6 height 6
click at [12, 92] on div at bounding box center [12, 93] width 6 height 6
click at [114, 253] on div "Shapes" at bounding box center [111, 304] width 12 height 4
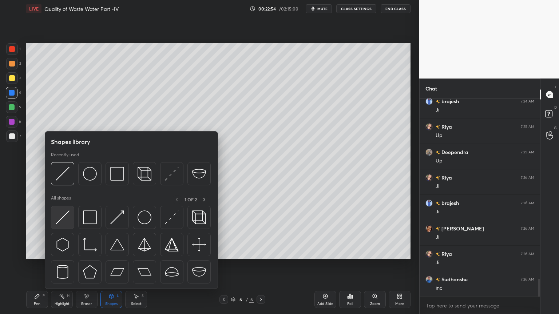
scroll to position [2041, 0]
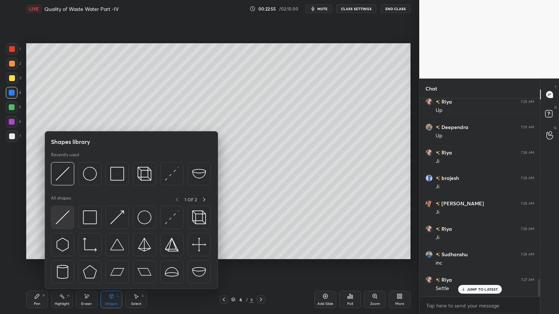
click at [65, 217] on img at bounding box center [63, 218] width 14 height 14
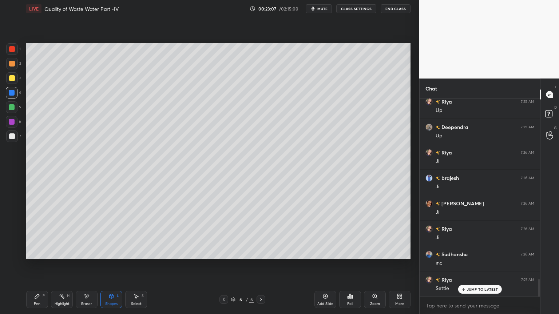
click at [35, 253] on div "Pen P" at bounding box center [37, 299] width 22 height 17
click at [117, 253] on div "Shapes" at bounding box center [111, 304] width 12 height 4
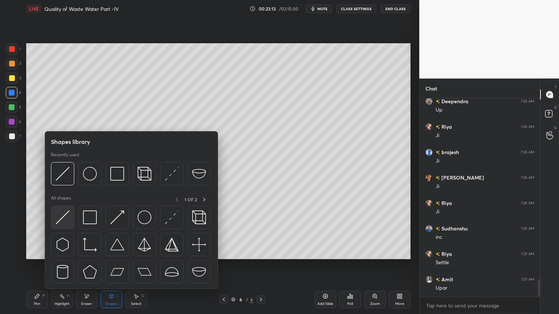
click at [68, 217] on img at bounding box center [63, 218] width 14 height 14
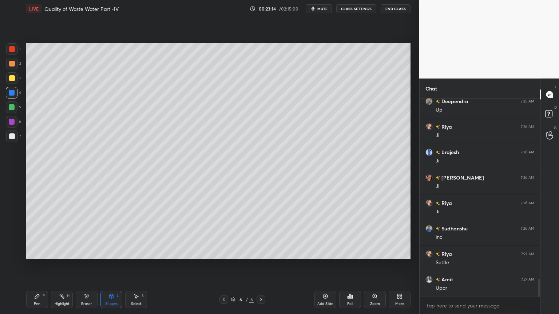
click at [9, 105] on div at bounding box center [12, 107] width 6 height 6
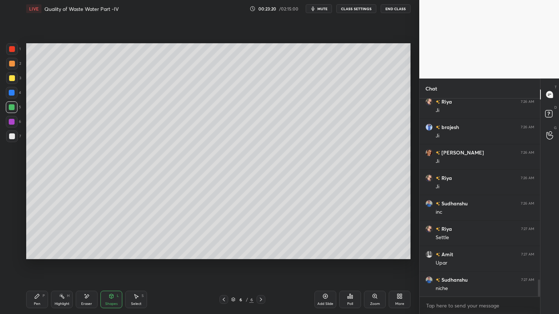
scroll to position [2118, 0]
click at [29, 253] on div "Pen P" at bounding box center [37, 299] width 22 height 17
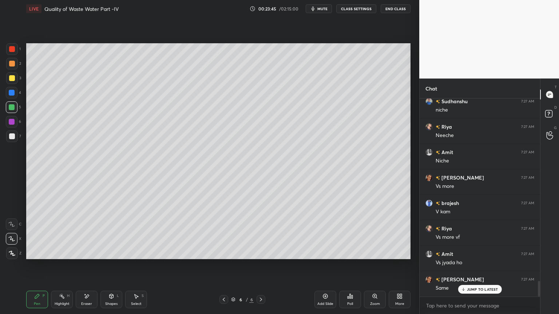
scroll to position [2295, 0]
click at [12, 77] on div at bounding box center [12, 78] width 6 height 6
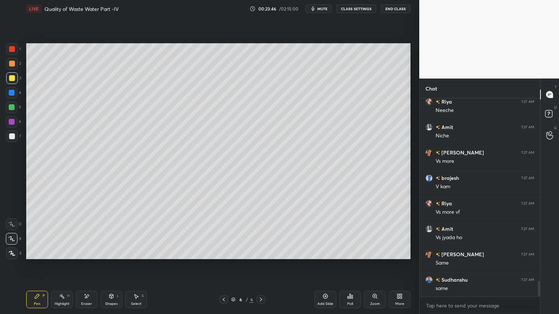
scroll to position [2321, 0]
click at [38, 253] on div "Pen P" at bounding box center [37, 299] width 22 height 17
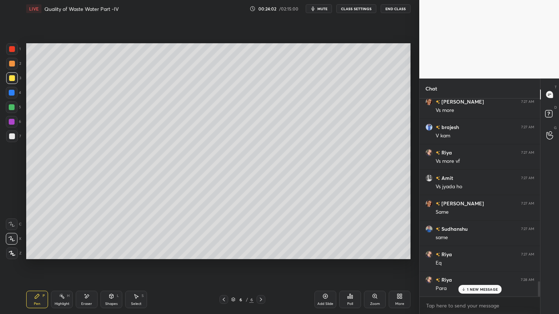
scroll to position [2372, 0]
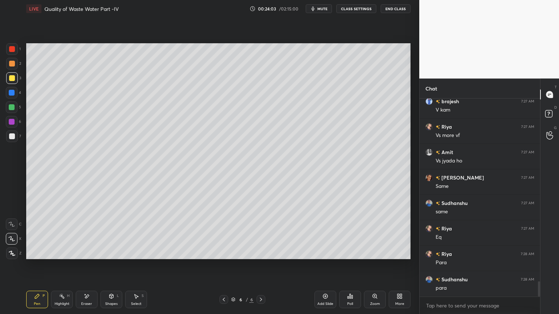
click at [114, 253] on div "Shapes L" at bounding box center [111, 299] width 22 height 17
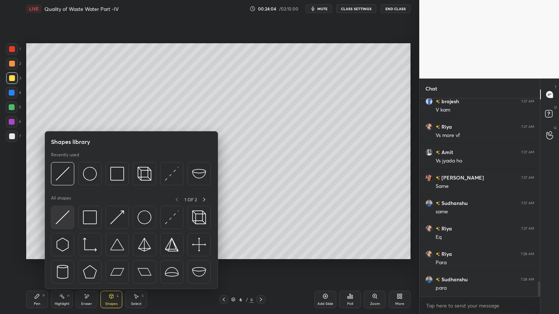
click at [64, 223] on img at bounding box center [63, 218] width 14 height 14
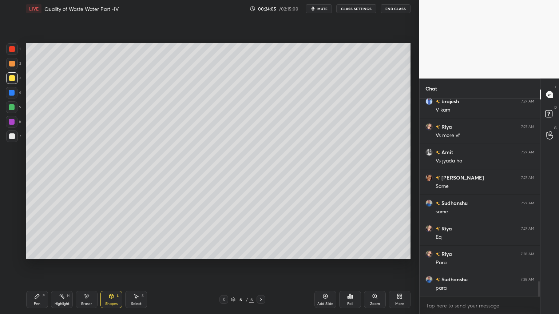
scroll to position [2397, 0]
click at [47, 253] on div "Pen P" at bounding box center [37, 299] width 22 height 17
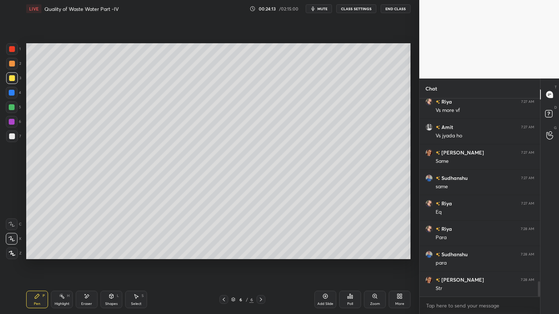
click at [112, 253] on div "Shapes L" at bounding box center [111, 299] width 22 height 17
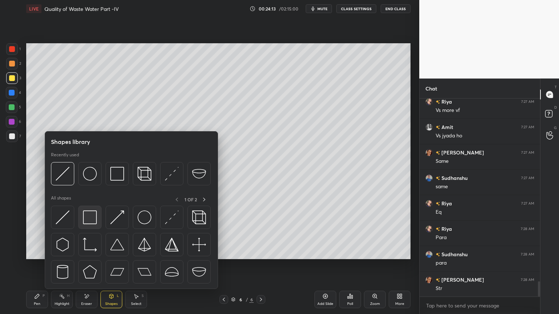
click at [90, 218] on img at bounding box center [90, 218] width 14 height 14
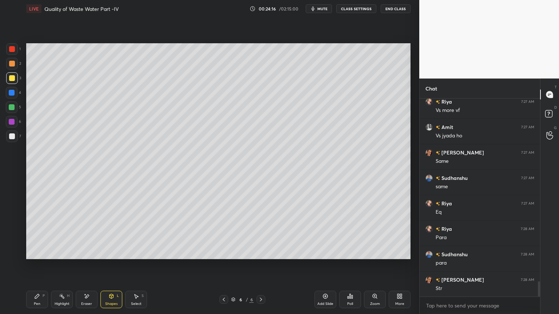
click at [45, 253] on div "Pen P" at bounding box center [37, 299] width 22 height 17
click at [86, 253] on div "Eraser" at bounding box center [86, 304] width 11 height 4
click at [38, 253] on div "Pen P" at bounding box center [37, 299] width 22 height 17
click at [89, 253] on icon at bounding box center [87, 297] width 6 height 6
click at [39, 253] on div "Pen P" at bounding box center [37, 299] width 22 height 17
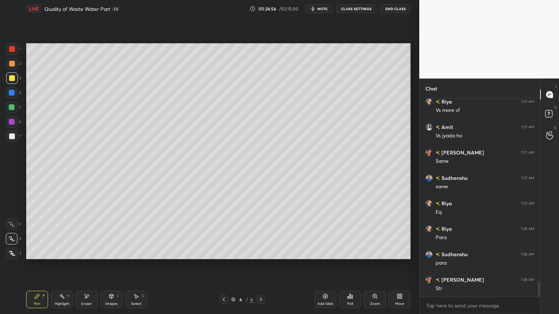
click at [9, 137] on div at bounding box center [12, 137] width 6 height 6
click at [13, 78] on div at bounding box center [12, 78] width 6 height 6
click at [10, 118] on div at bounding box center [12, 122] width 12 height 12
click at [14, 251] on icon at bounding box center [12, 253] width 7 height 5
click at [35, 253] on icon at bounding box center [37, 297] width 6 height 6
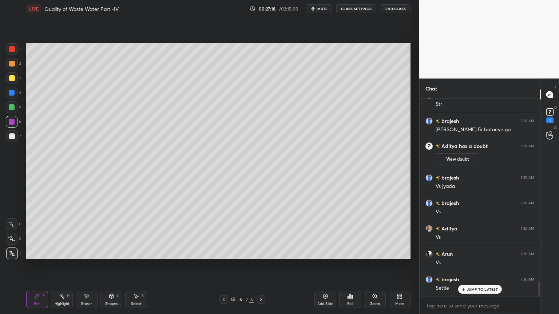
scroll to position [196, 118]
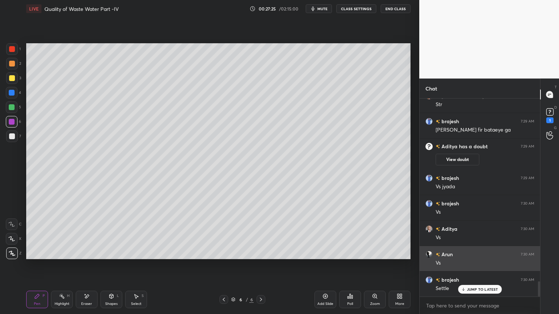
click at [487, 253] on p "JUMP TO LATEST" at bounding box center [482, 289] width 31 height 4
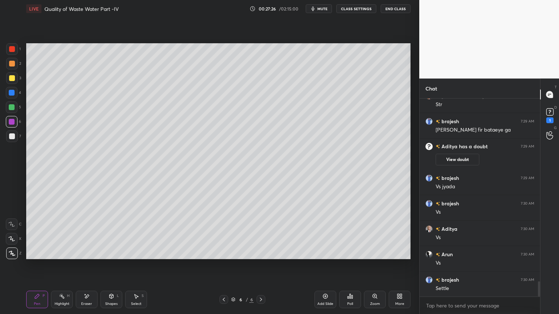
click at [325, 253] on div "Add Slide" at bounding box center [325, 304] width 16 height 4
click at [13, 79] on div at bounding box center [12, 78] width 6 height 6
click at [61, 253] on icon at bounding box center [62, 297] width 6 height 6
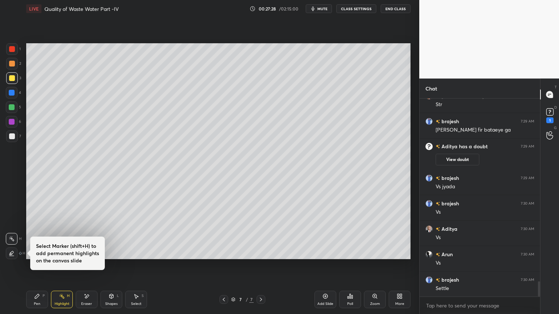
click at [41, 253] on div "Pen P" at bounding box center [37, 299] width 22 height 17
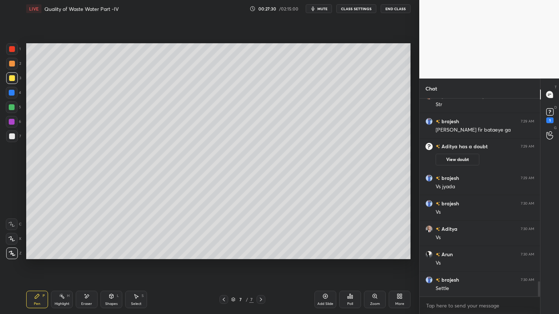
click at [11, 79] on div at bounding box center [12, 78] width 6 height 6
click at [13, 238] on icon at bounding box center [11, 239] width 7 height 5
click at [351, 253] on icon at bounding box center [350, 297] width 6 height 6
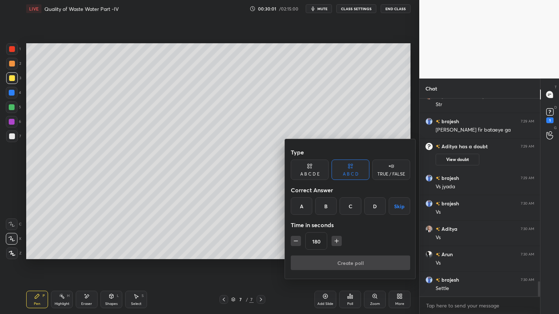
click at [351, 204] on div "C" at bounding box center [350, 206] width 21 height 17
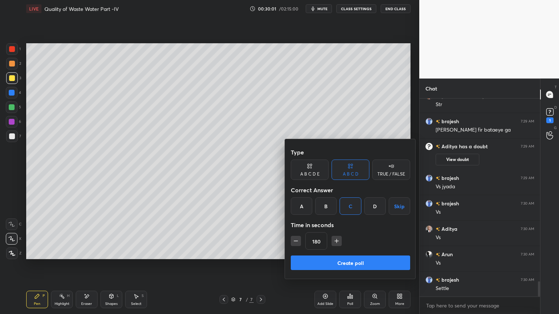
click at [329, 253] on button "Create poll" at bounding box center [350, 263] width 119 height 15
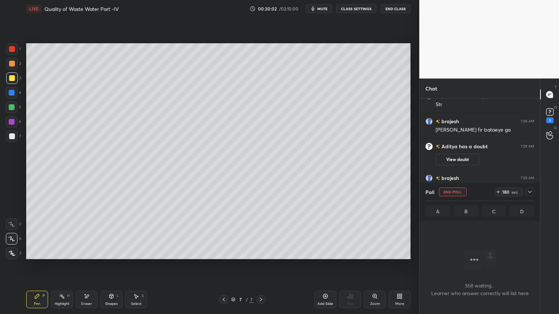
scroll to position [0, 0]
click at [530, 194] on icon at bounding box center [530, 192] width 6 height 6
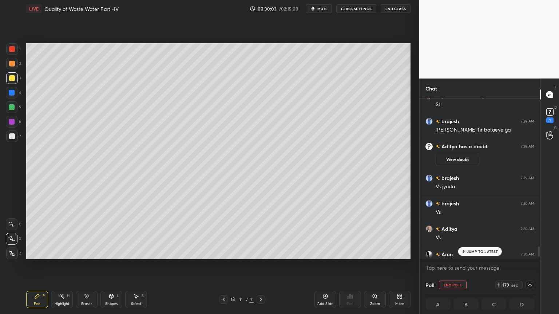
scroll to position [2396, 0]
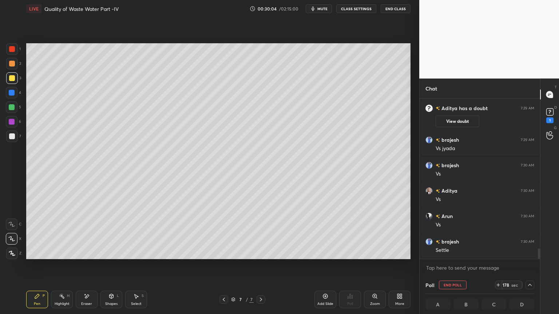
click at [324, 13] on div "LIVE Quality of Waste Water Part -IV 00:30:04 / 02:15:00 mute CLASS SETTINGS En…" at bounding box center [218, 8] width 384 height 17
click at [319, 9] on span "mute" at bounding box center [322, 8] width 10 height 5
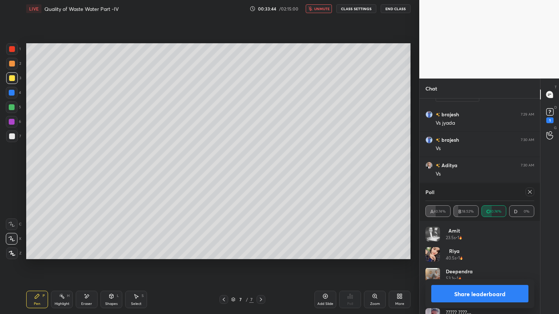
scroll to position [2454, 0]
click at [326, 7] on span "unmute" at bounding box center [322, 8] width 16 height 5
click at [532, 192] on icon at bounding box center [530, 192] width 6 height 6
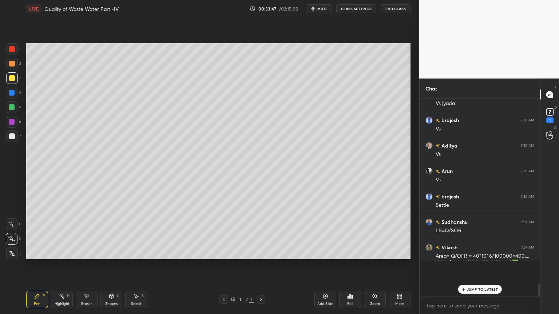
scroll to position [194, 118]
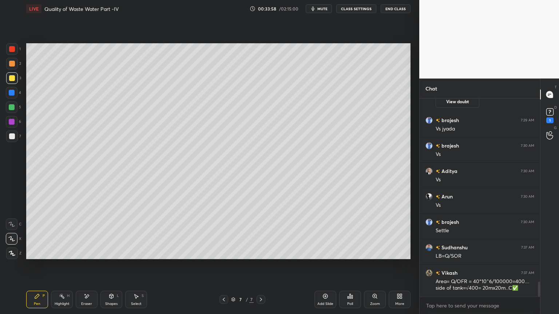
click at [328, 253] on div "Add Slide" at bounding box center [325, 299] width 22 height 17
click at [15, 138] on div at bounding box center [12, 137] width 12 height 12
click at [225, 253] on icon at bounding box center [224, 300] width 6 height 6
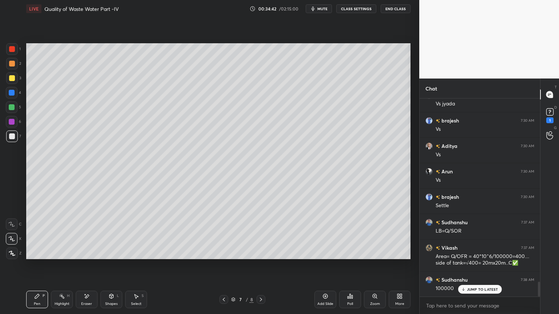
click at [261, 253] on icon at bounding box center [261, 300] width 6 height 6
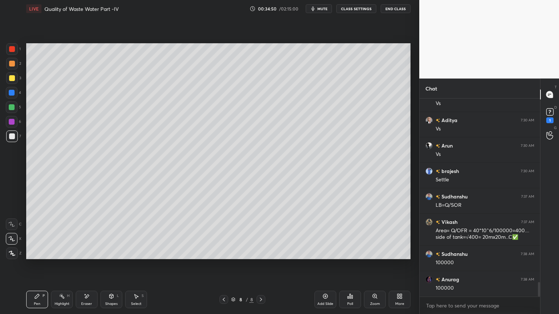
scroll to position [2492, 0]
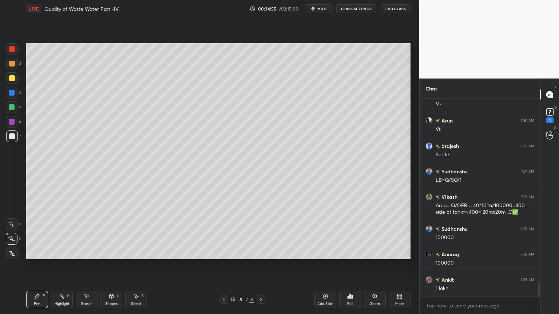
click at [223, 253] on icon at bounding box center [224, 300] width 2 height 4
click at [261, 253] on div at bounding box center [261, 299] width 9 height 9
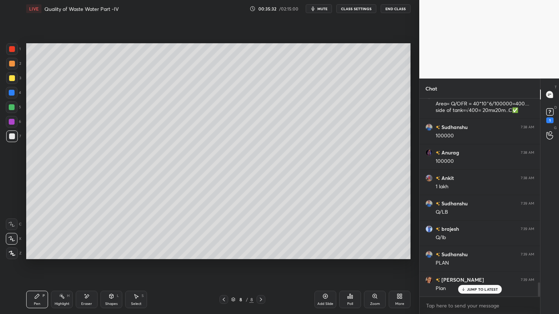
scroll to position [2620, 0]
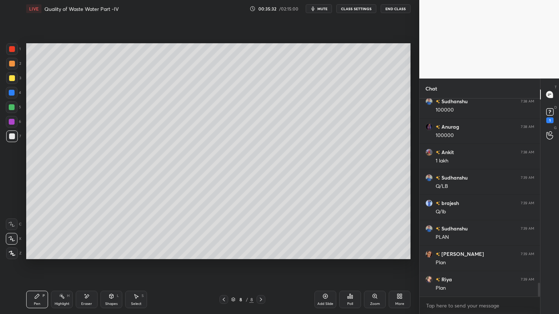
click at [112, 253] on div "Shapes L" at bounding box center [111, 299] width 22 height 17
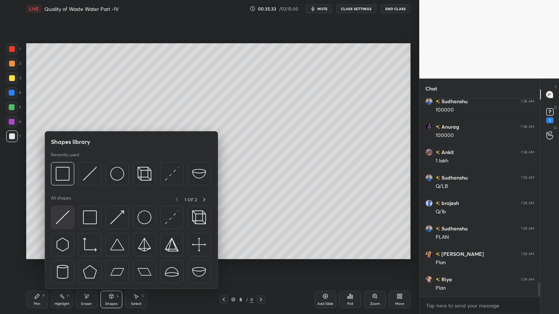
click at [62, 218] on img at bounding box center [63, 218] width 14 height 14
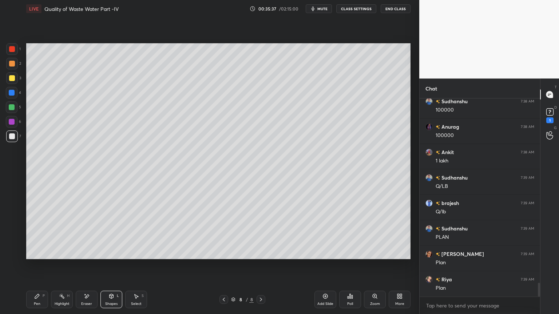
click at [32, 253] on div "Pen P Highlight H Eraser Shapes L Select S 8 / 8 Add Slide Poll Zoom More" at bounding box center [218, 299] width 384 height 29
click at [38, 253] on div "Pen P" at bounding box center [37, 299] width 22 height 17
click at [109, 253] on icon at bounding box center [111, 297] width 6 height 6
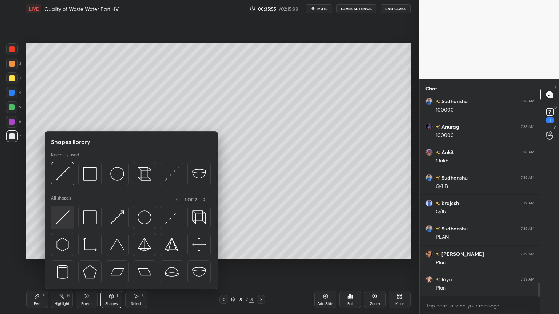
click at [64, 220] on img at bounding box center [63, 218] width 14 height 14
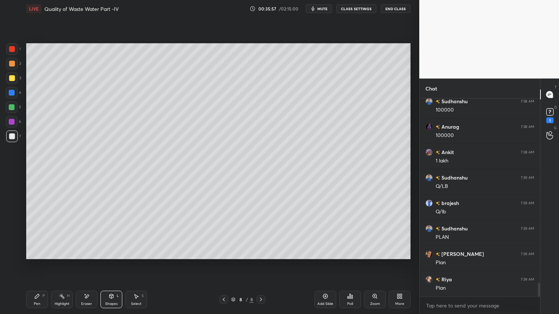
click at [39, 253] on div "Pen P" at bounding box center [37, 299] width 22 height 17
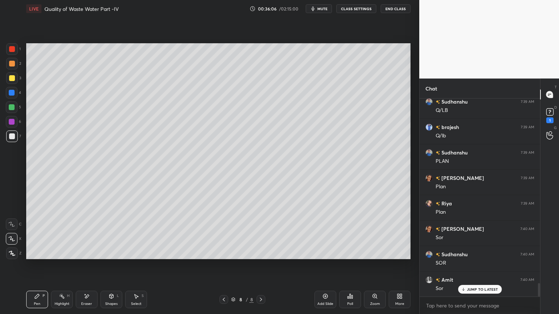
click at [111, 253] on div "Shapes" at bounding box center [111, 304] width 12 height 4
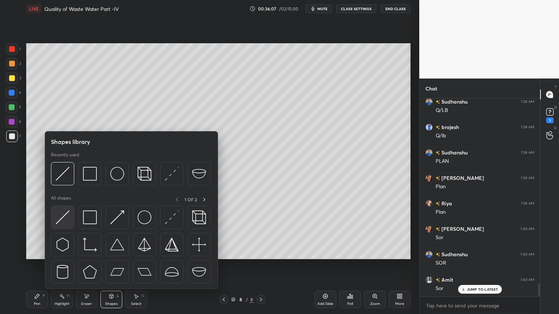
click at [61, 219] on img at bounding box center [63, 218] width 14 height 14
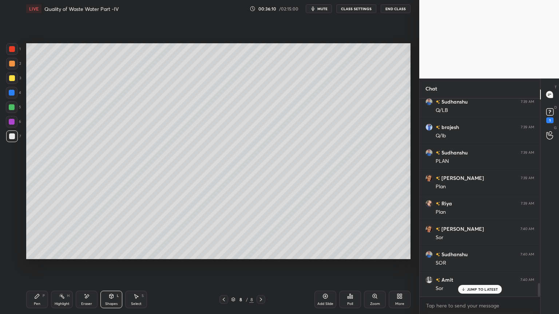
click at [43, 253] on div "Pen P" at bounding box center [37, 299] width 22 height 17
click at [84, 253] on icon at bounding box center [87, 297] width 6 height 6
click at [36, 253] on div "Pen" at bounding box center [37, 304] width 7 height 4
click at [110, 253] on icon at bounding box center [112, 296] width 4 height 4
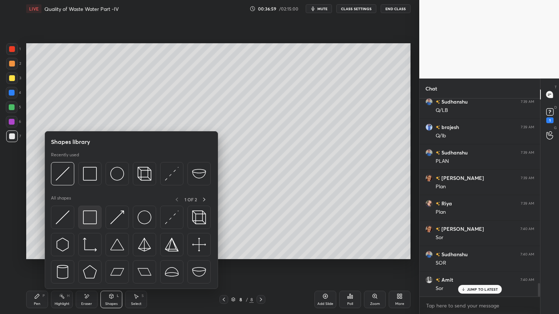
click at [87, 217] on img at bounding box center [90, 218] width 14 height 14
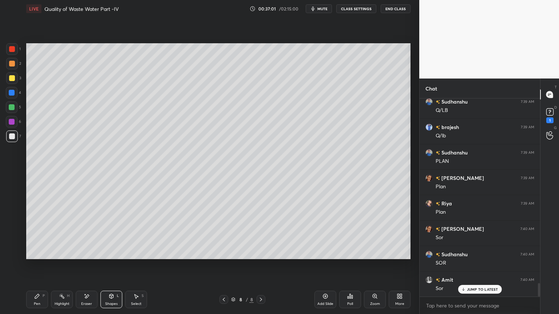
click at [37, 253] on div "Pen P" at bounding box center [37, 299] width 22 height 17
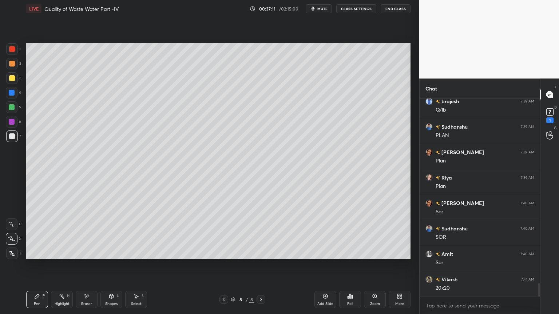
click at [109, 253] on div "Shapes" at bounding box center [111, 304] width 12 height 4
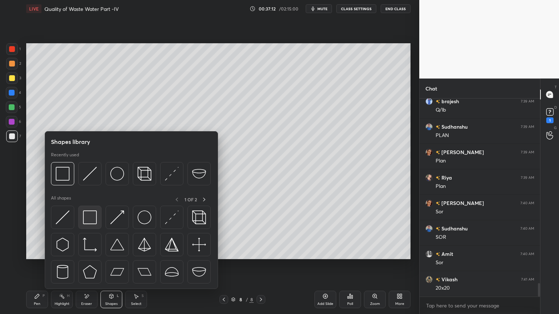
click at [87, 221] on img at bounding box center [90, 218] width 14 height 14
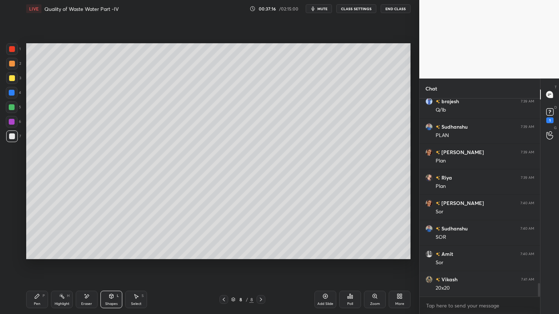
click at [41, 253] on div "Pen P" at bounding box center [37, 299] width 22 height 17
click at [226, 253] on icon at bounding box center [224, 300] width 6 height 6
click at [263, 253] on icon at bounding box center [261, 300] width 6 height 6
click at [13, 77] on div at bounding box center [12, 78] width 6 height 6
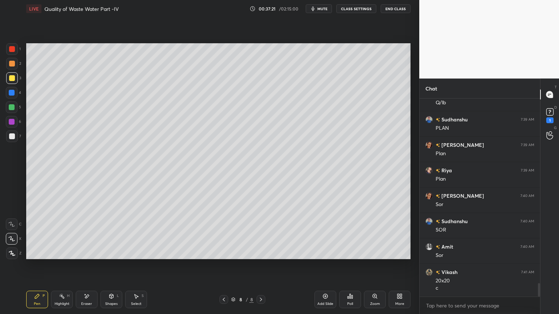
click at [14, 250] on div at bounding box center [12, 254] width 12 height 12
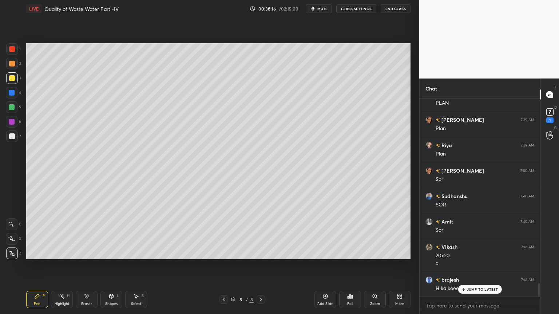
scroll to position [2780, 0]
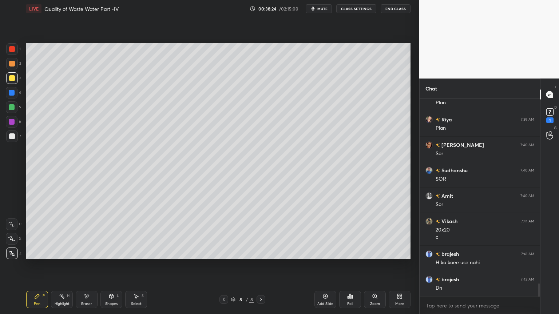
click at [328, 253] on div "Add Slide" at bounding box center [325, 299] width 22 height 17
click at [13, 77] on div at bounding box center [12, 78] width 6 height 6
click at [13, 43] on div at bounding box center [12, 49] width 12 height 12
click at [13, 77] on div at bounding box center [12, 78] width 6 height 6
click at [42, 253] on div "Pen P" at bounding box center [37, 299] width 22 height 17
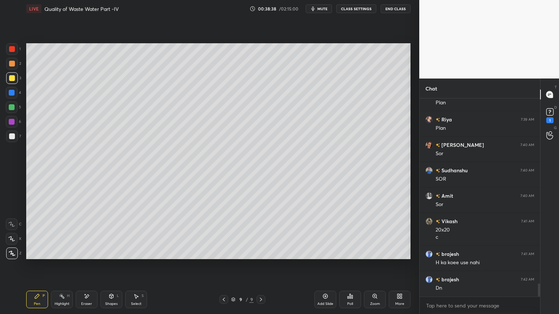
scroll to position [2811, 0]
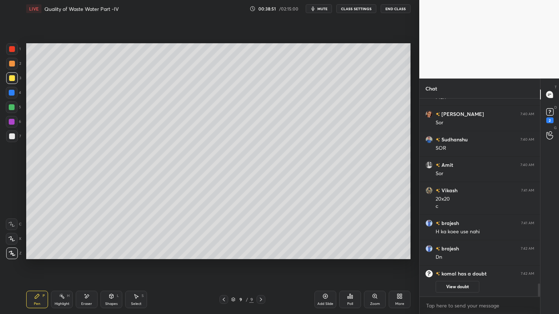
click at [109, 253] on div "Shapes" at bounding box center [111, 304] width 12 height 4
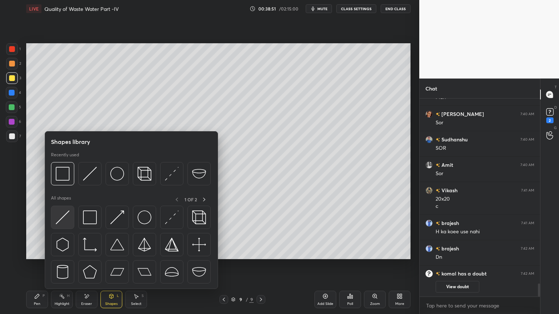
click at [66, 221] on img at bounding box center [63, 218] width 14 height 14
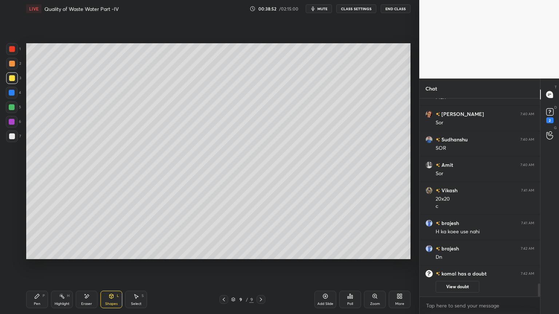
click at [41, 253] on div "Pen P" at bounding box center [37, 299] width 22 height 17
click at [13, 238] on icon at bounding box center [11, 239] width 7 height 5
click at [115, 253] on div "Shapes L" at bounding box center [111, 299] width 22 height 17
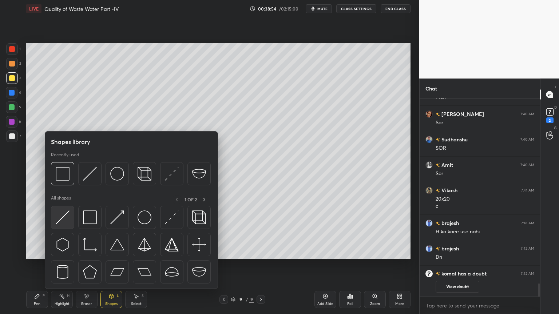
click at [65, 218] on img at bounding box center [63, 218] width 14 height 14
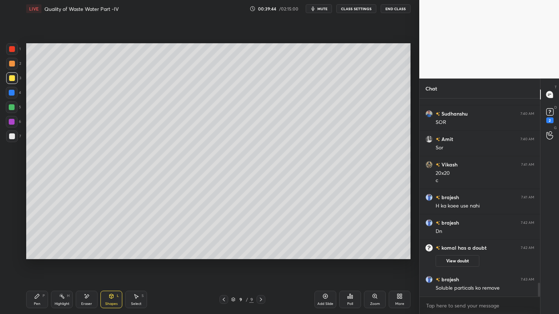
scroll to position [2696, 0]
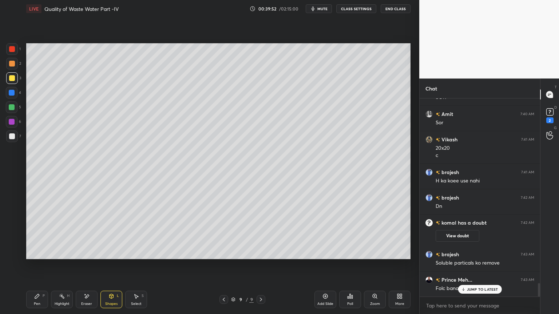
click at [12, 133] on div at bounding box center [12, 137] width 12 height 12
click at [111, 253] on icon at bounding box center [111, 297] width 6 height 6
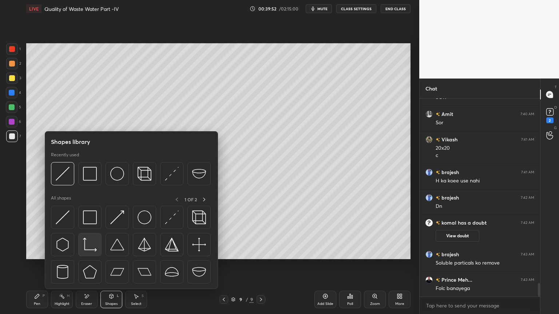
scroll to position [2722, 0]
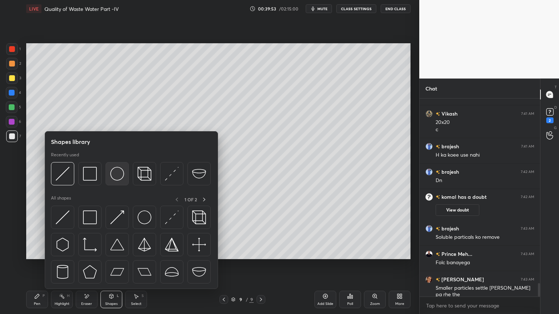
click at [115, 172] on img at bounding box center [117, 174] width 14 height 14
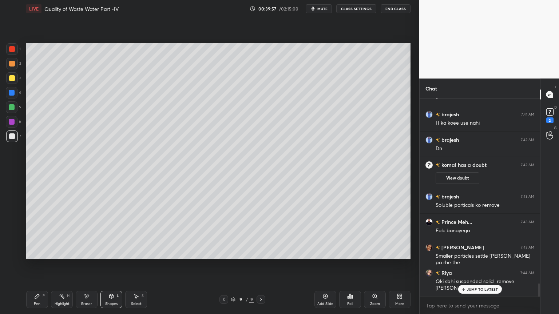
scroll to position [2779, 0]
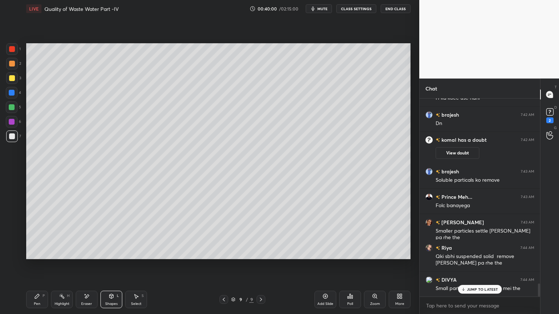
click at [39, 253] on icon at bounding box center [37, 297] width 6 height 6
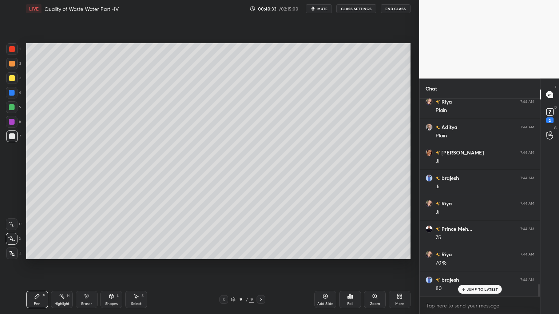
scroll to position [3008, 0]
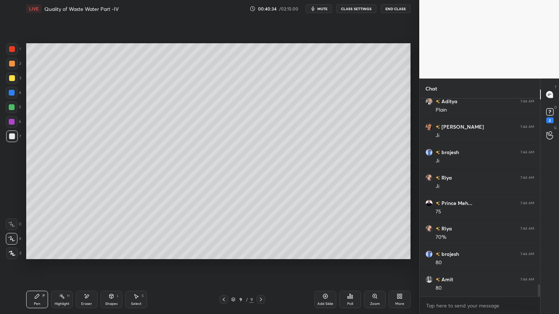
click at [84, 253] on div "Eraser" at bounding box center [87, 299] width 22 height 17
click at [32, 253] on div "Pen P" at bounding box center [37, 299] width 22 height 17
click at [13, 79] on div at bounding box center [12, 78] width 6 height 6
click at [108, 253] on div "Shapes L" at bounding box center [111, 299] width 22 height 17
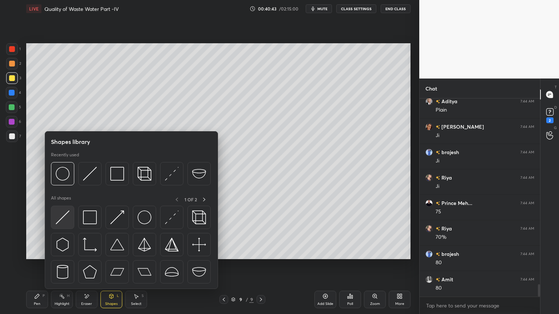
click at [63, 220] on img at bounding box center [63, 218] width 14 height 14
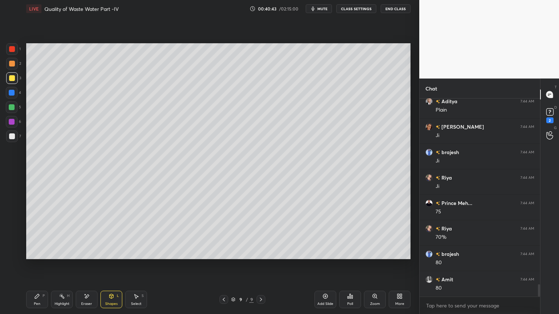
click at [13, 138] on div at bounding box center [12, 137] width 6 height 6
click at [9, 92] on div at bounding box center [12, 93] width 6 height 6
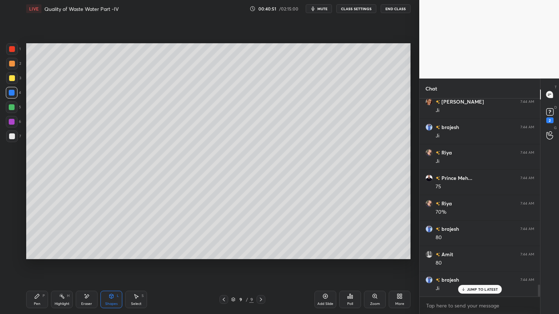
click at [41, 253] on div "Pen P Highlight H Eraser Shapes L Select S 9 / 9 Add Slide Poll Zoom More" at bounding box center [218, 299] width 384 height 29
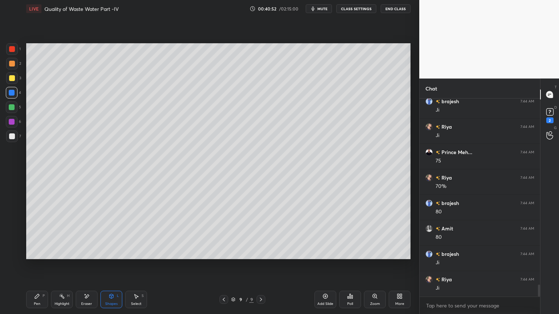
click at [39, 253] on icon at bounding box center [37, 297] width 6 height 6
click at [108, 253] on div "Shapes L" at bounding box center [111, 299] width 22 height 17
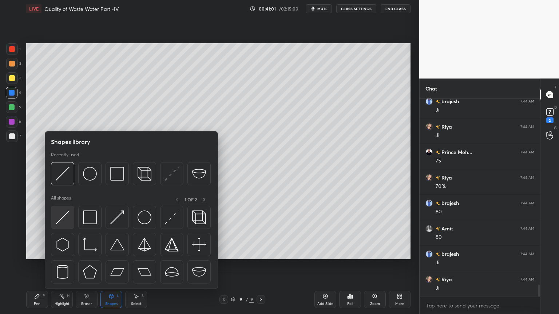
click at [63, 219] on img at bounding box center [63, 218] width 14 height 14
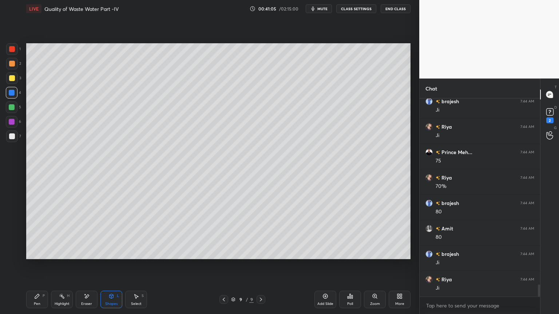
scroll to position [3077, 0]
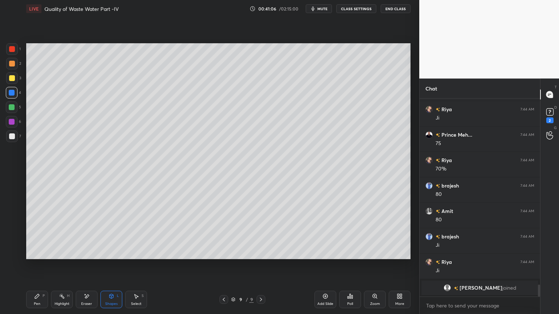
click at [32, 253] on div "Pen P" at bounding box center [37, 299] width 22 height 17
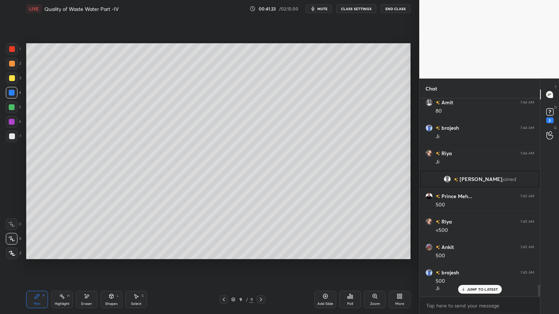
scroll to position [3106, 0]
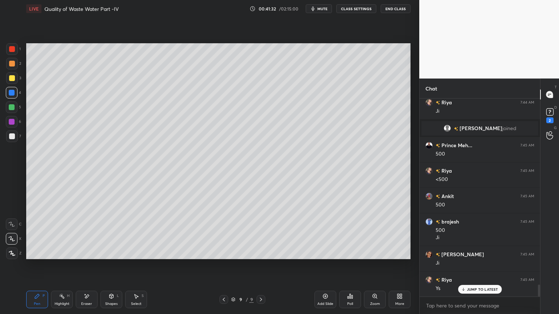
click at [12, 77] on div at bounding box center [12, 78] width 6 height 6
click at [15, 133] on div at bounding box center [12, 137] width 12 height 12
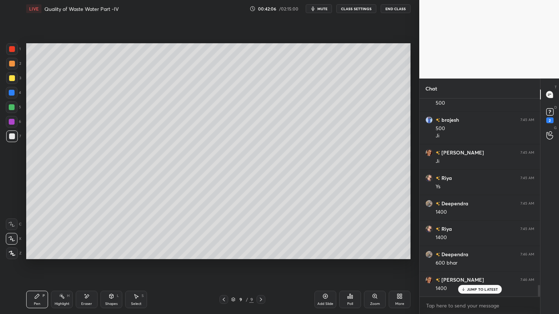
scroll to position [3215, 0]
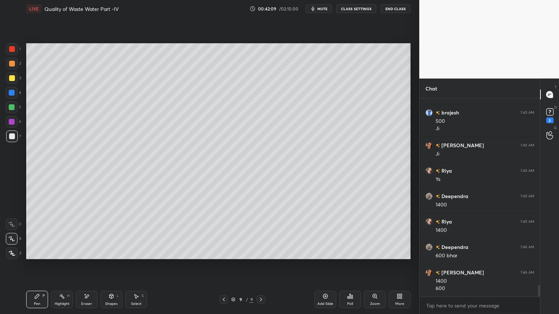
click at [85, 253] on icon at bounding box center [87, 297] width 6 height 6
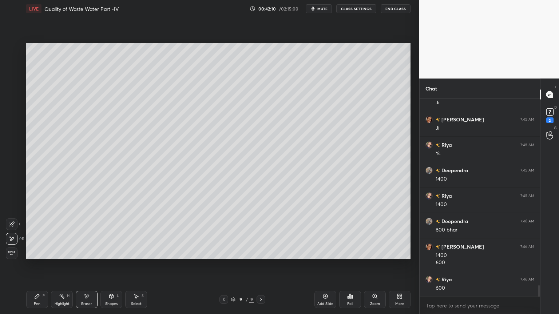
scroll to position [3266, 0]
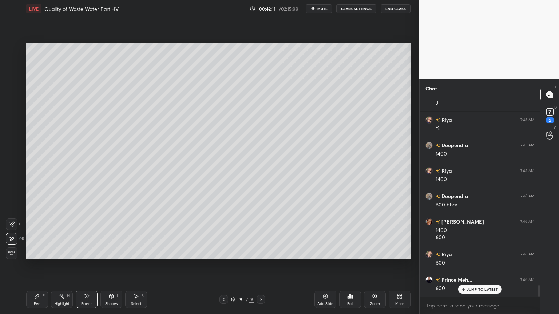
click at [45, 253] on div "Pen P" at bounding box center [37, 299] width 22 height 17
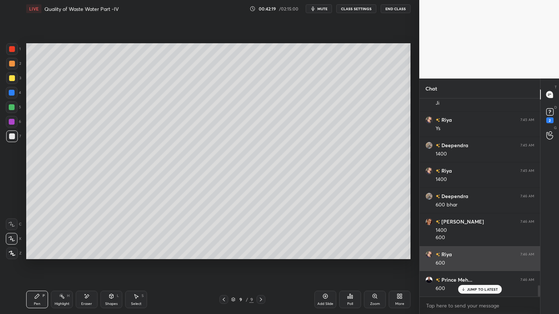
click at [470, 253] on p "JUMP TO LATEST" at bounding box center [482, 289] width 31 height 4
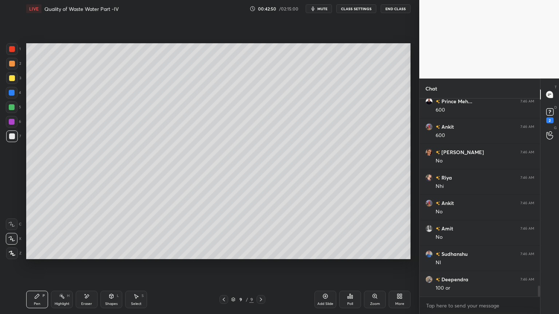
scroll to position [3470, 0]
click at [325, 9] on span "mute" at bounding box center [322, 8] width 10 height 5
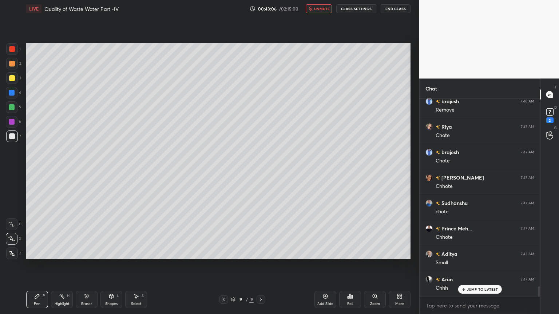
scroll to position [3674, 0]
click at [322, 3] on div "LIVE Quality of Waste Water Part -IV 00:43:08 / 02:15:00 unmute CLASS SETTINGS …" at bounding box center [218, 8] width 384 height 17
click at [328, 7] on span "unmute" at bounding box center [322, 8] width 16 height 5
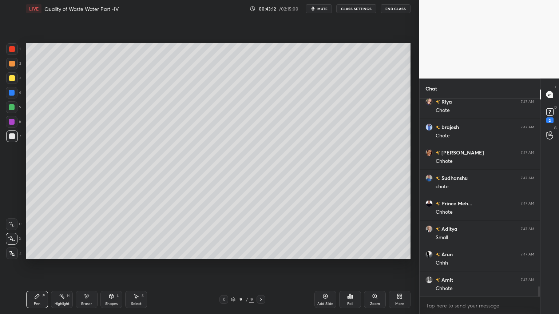
scroll to position [3700, 0]
click at [9, 76] on div at bounding box center [12, 78] width 6 height 6
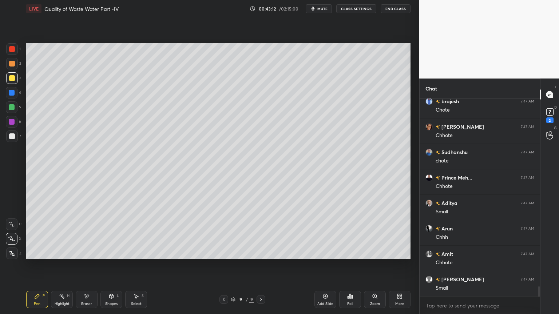
click at [13, 106] on div at bounding box center [12, 107] width 6 height 6
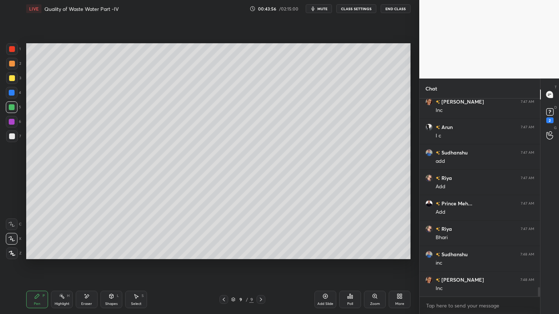
scroll to position [3955, 0]
click at [318, 253] on div "Add Slide" at bounding box center [325, 299] width 22 height 17
click at [14, 132] on div at bounding box center [12, 137] width 12 height 12
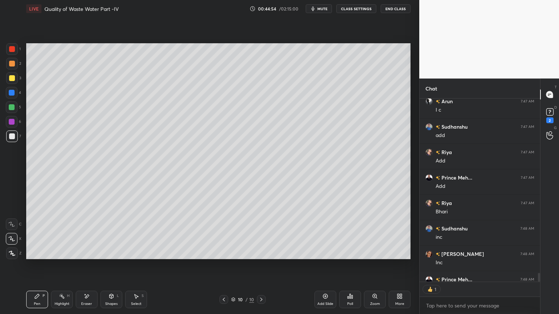
scroll to position [182, 118]
click at [135, 253] on icon at bounding box center [137, 297] width 4 height 4
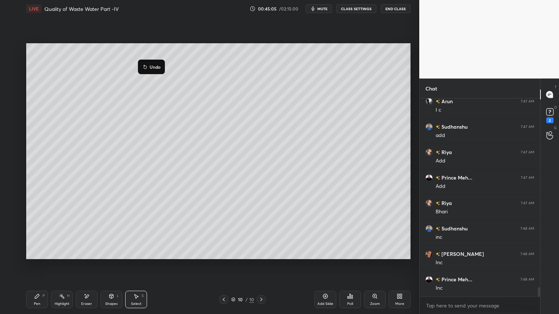
click at [193, 159] on div "0 ° Undo Copy Duplicate Duplicate to new slide Delete" at bounding box center [218, 151] width 384 height 216
click at [84, 54] on div "0 ° Undo Copy Duplicate Duplicate to new slide Delete" at bounding box center [218, 151] width 384 height 216
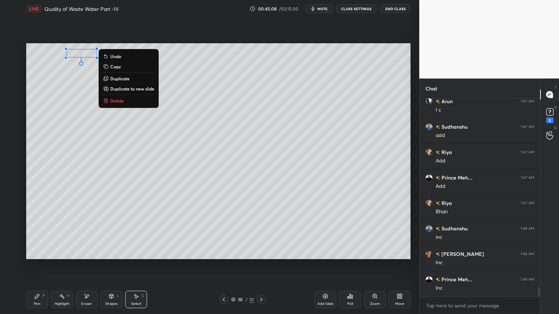
click at [211, 84] on div "0 ° Undo Copy Duplicate Duplicate to new slide Delete" at bounding box center [218, 151] width 384 height 216
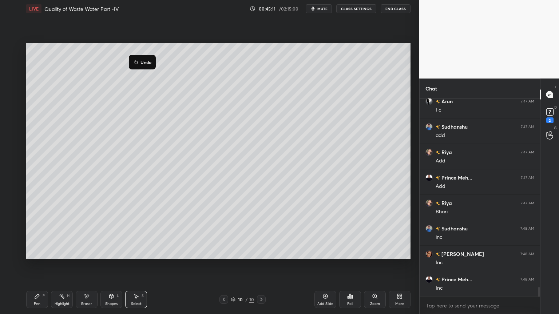
click at [103, 163] on div "0 ° Undo Copy Duplicate Duplicate to new slide Delete" at bounding box center [218, 151] width 384 height 216
click at [32, 253] on div "Pen P" at bounding box center [37, 299] width 22 height 17
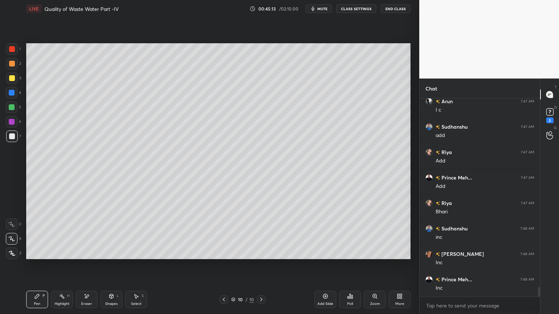
click at [10, 134] on div at bounding box center [12, 137] width 6 height 6
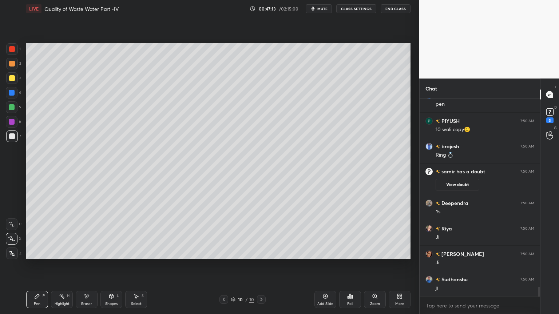
scroll to position [3885, 0]
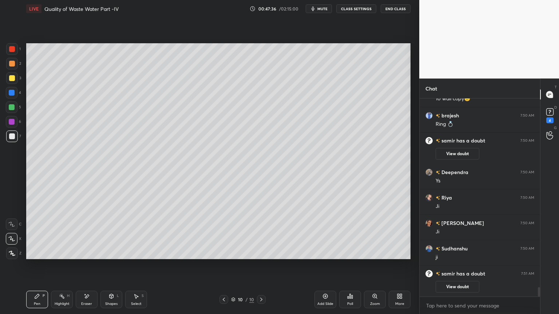
click at [86, 253] on div "Pen P Highlight H Eraser Shapes L Select S 10 / 10 Add Slide Poll Zoom More" at bounding box center [218, 299] width 384 height 29
click at [87, 253] on icon at bounding box center [87, 297] width 6 height 6
click at [33, 253] on div "Pen P" at bounding box center [37, 299] width 22 height 17
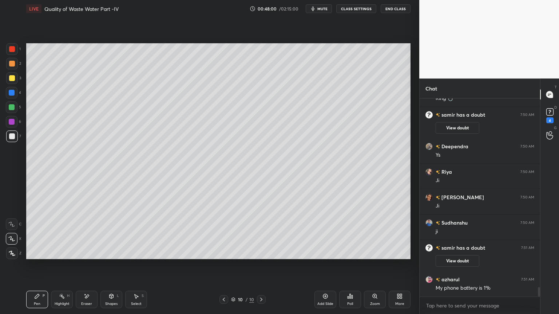
click at [85, 253] on icon at bounding box center [87, 297] width 6 height 6
click at [35, 253] on div "Pen" at bounding box center [37, 304] width 7 height 4
click at [11, 79] on div at bounding box center [12, 78] width 6 height 6
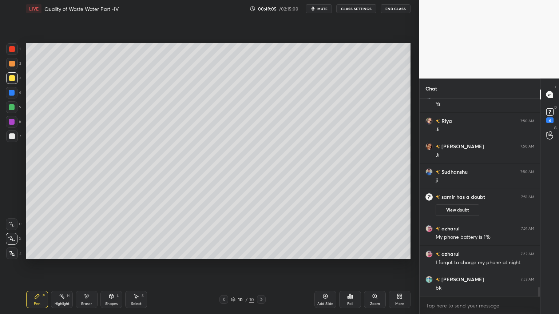
scroll to position [3987, 0]
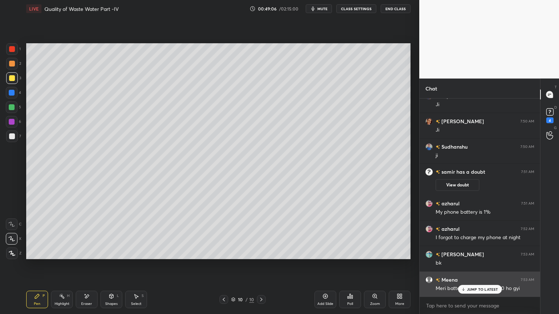
click at [477, 253] on p "JUMP TO LATEST" at bounding box center [482, 289] width 31 height 4
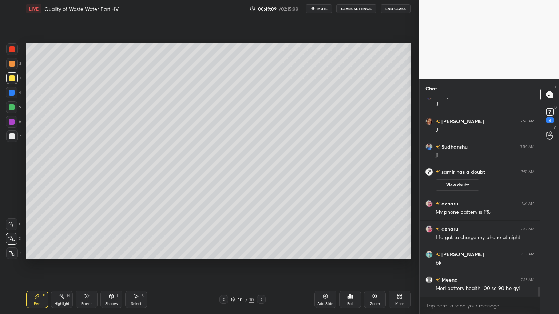
click at [223, 253] on icon at bounding box center [224, 300] width 6 height 6
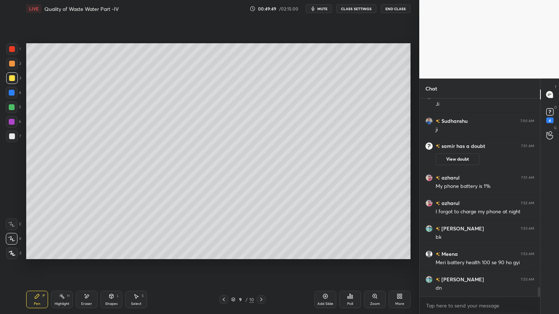
click at [261, 253] on icon at bounding box center [261, 300] width 6 height 6
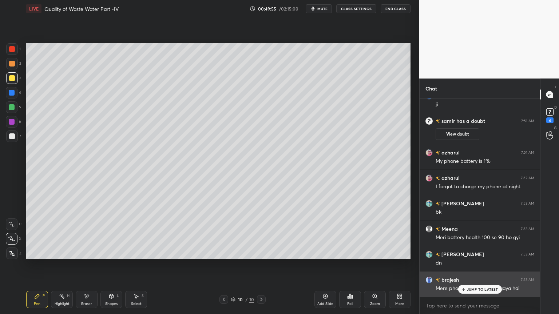
click at [471, 253] on p "JUMP TO LATEST" at bounding box center [482, 289] width 31 height 4
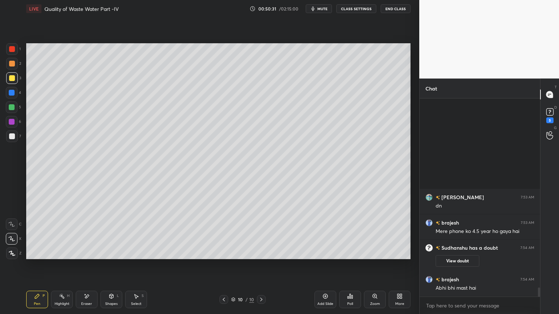
scroll to position [4029, 0]
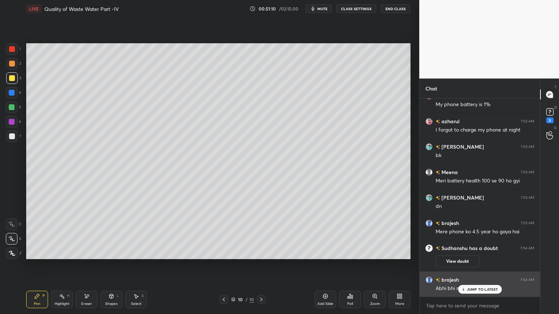
click at [468, 253] on p "JUMP TO LATEST" at bounding box center [482, 289] width 31 height 4
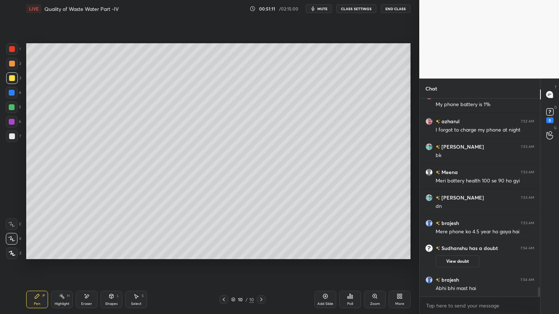
click at [326, 253] on icon at bounding box center [325, 296] width 5 height 5
click at [12, 77] on div at bounding box center [12, 78] width 6 height 6
click at [13, 252] on icon at bounding box center [12, 253] width 7 height 5
click at [110, 253] on icon at bounding box center [112, 296] width 4 height 4
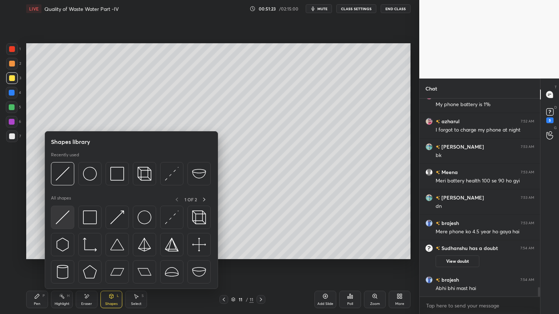
click at [62, 218] on img at bounding box center [63, 218] width 14 height 14
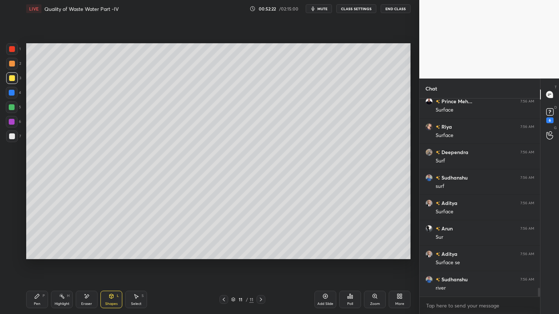
scroll to position [4384, 0]
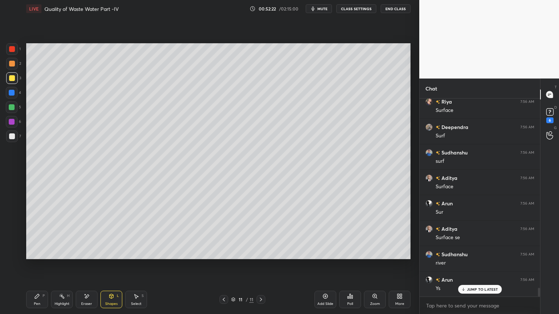
click at [15, 134] on div at bounding box center [12, 137] width 6 height 6
click at [35, 253] on icon at bounding box center [37, 297] width 6 height 6
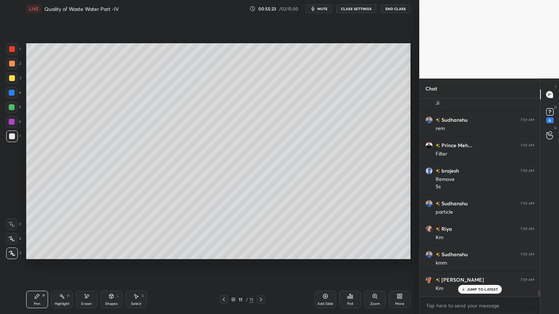
scroll to position [5723, 0]
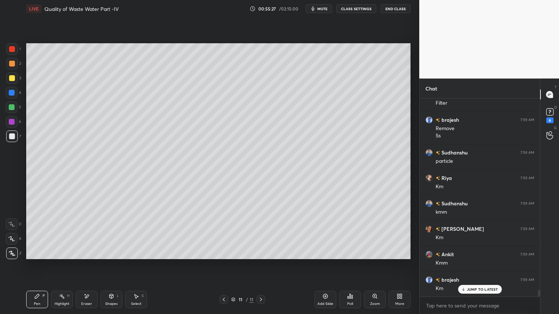
click at [86, 253] on icon at bounding box center [87, 297] width 4 height 4
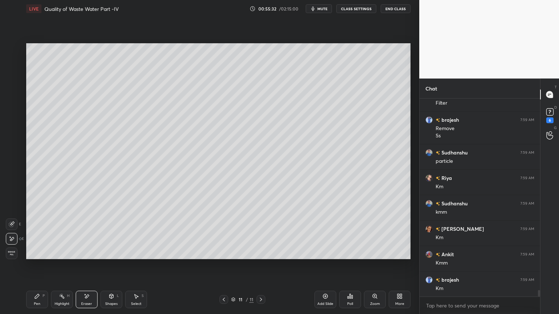
scroll to position [5749, 0]
click at [44, 253] on div "P" at bounding box center [44, 296] width 2 height 4
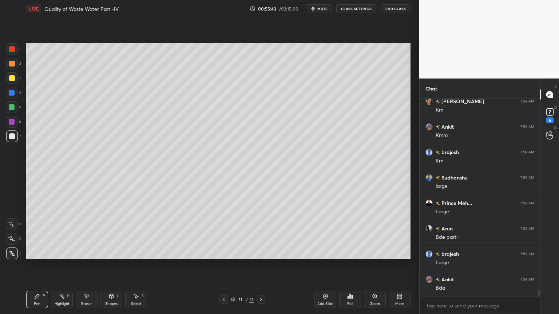
scroll to position [5876, 0]
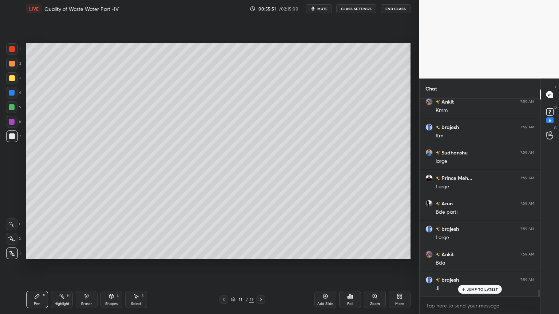
click at [8, 137] on div at bounding box center [12, 137] width 12 height 12
click at [12, 78] on div at bounding box center [12, 78] width 6 height 6
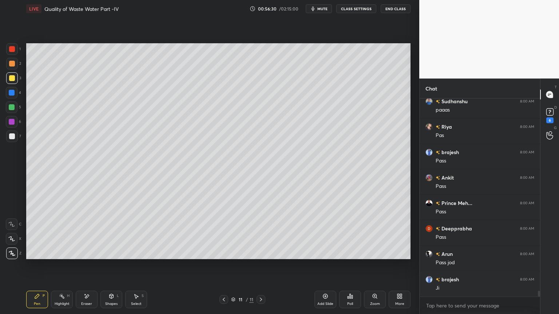
scroll to position [6386, 0]
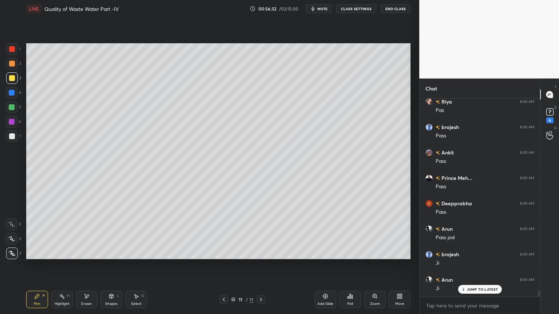
click at [13, 108] on div at bounding box center [12, 107] width 6 height 6
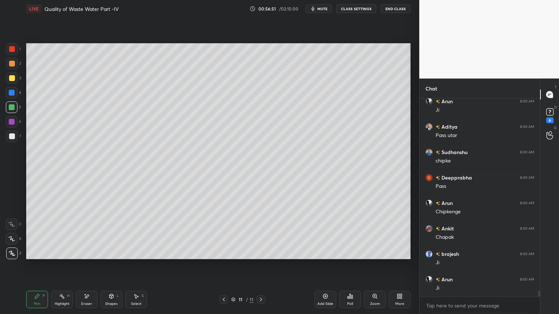
scroll to position [6590, 0]
click at [15, 92] on div at bounding box center [12, 93] width 12 height 12
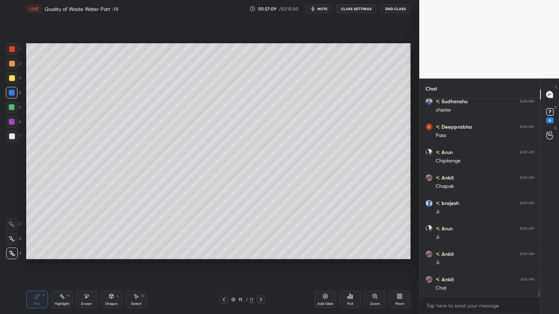
scroll to position [6641, 0]
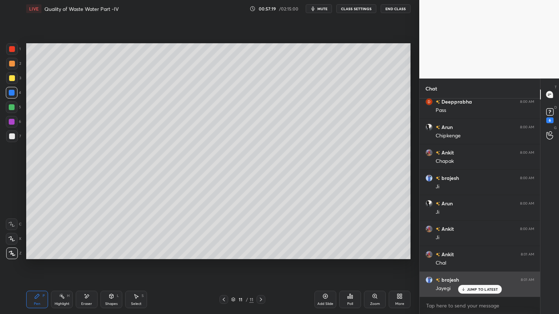
click at [472, 253] on p "JUMP TO LATEST" at bounding box center [482, 289] width 31 height 4
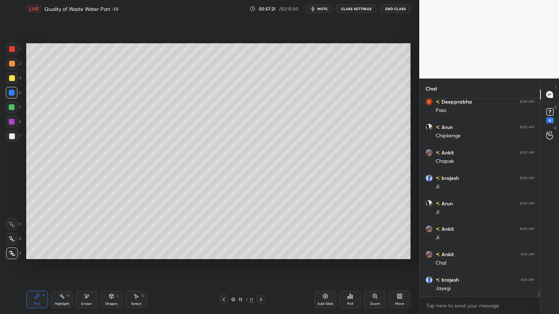
click at [12, 81] on div at bounding box center [12, 78] width 6 height 6
click at [10, 134] on div at bounding box center [12, 137] width 6 height 6
click at [11, 103] on div at bounding box center [12, 108] width 12 height 12
click at [12, 90] on div at bounding box center [12, 93] width 6 height 6
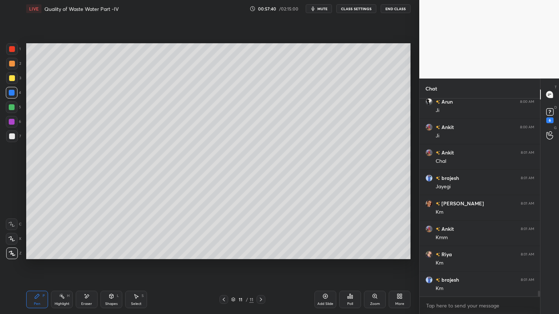
scroll to position [6768, 0]
click at [15, 130] on div "6" at bounding box center [13, 123] width 15 height 15
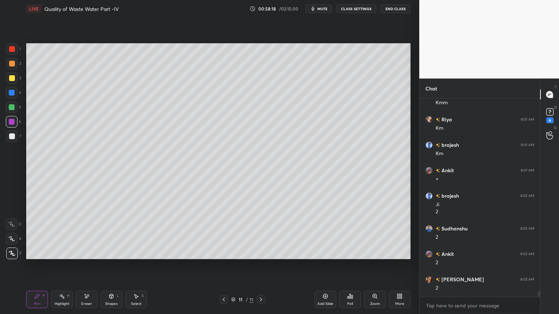
scroll to position [6928, 0]
click at [138, 253] on icon at bounding box center [136, 297] width 6 height 6
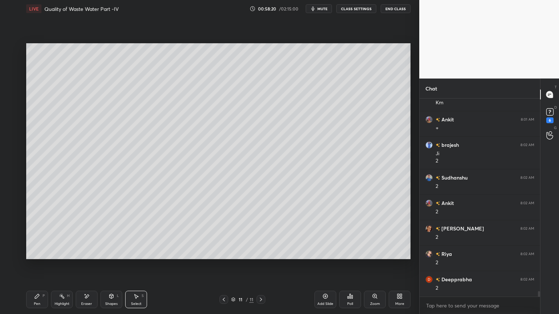
scroll to position [6960, 0]
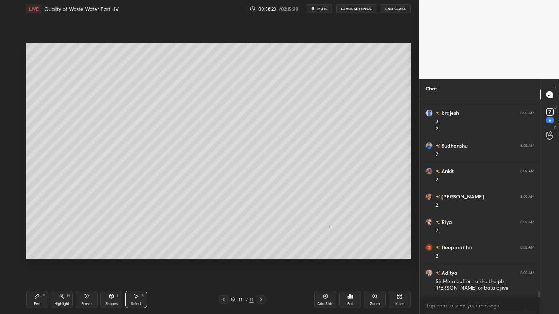
click at [329, 226] on div "0 ° Undo Copy Duplicate Duplicate to new slide Delete" at bounding box center [218, 151] width 384 height 216
click at [374, 237] on div "0 ° Undo Copy Duplicate Duplicate to new slide Delete" at bounding box center [218, 151] width 384 height 216
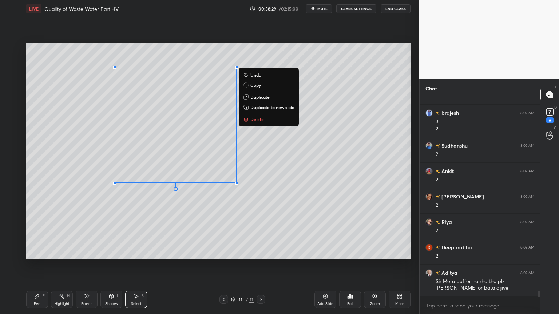
click at [229, 222] on div "0 ° Undo Copy Duplicate Duplicate to new slide Delete" at bounding box center [218, 151] width 384 height 216
click at [227, 214] on div "0 ° Undo Copy Duplicate Duplicate to new slide Delete" at bounding box center [218, 151] width 384 height 216
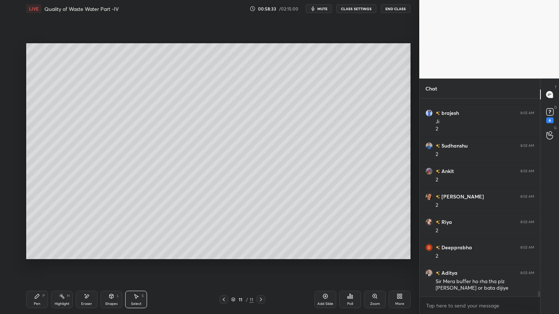
click at [87, 253] on icon at bounding box center [87, 297] width 4 height 4
click at [35, 253] on icon at bounding box center [37, 296] width 4 height 4
click at [8, 78] on div at bounding box center [12, 78] width 12 height 12
click at [12, 104] on div at bounding box center [12, 107] width 6 height 6
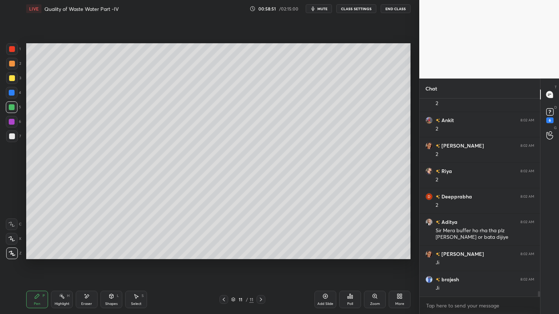
scroll to position [7036, 0]
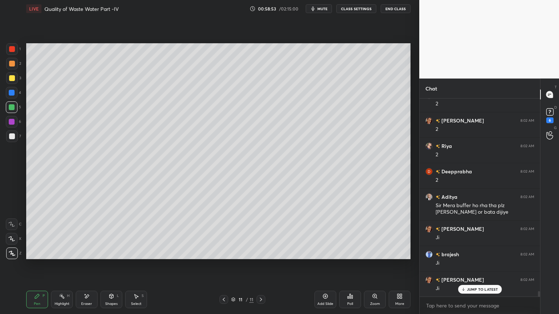
click at [89, 253] on div "Eraser" at bounding box center [86, 304] width 11 height 4
click at [26, 253] on div "Pen P" at bounding box center [37, 299] width 22 height 17
click at [13, 75] on div at bounding box center [12, 78] width 12 height 12
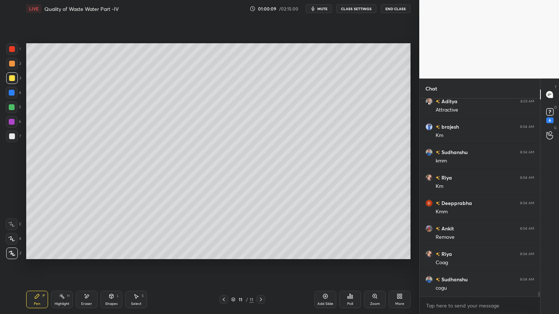
scroll to position [7393, 0]
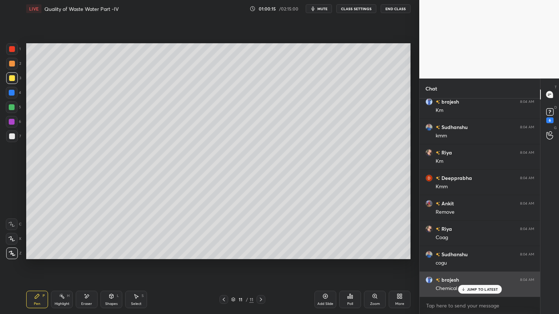
click at [468, 253] on p "JUMP TO LATEST" at bounding box center [482, 289] width 31 height 4
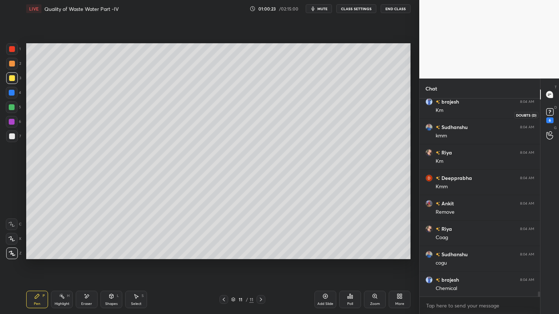
click at [549, 112] on icon at bounding box center [549, 111] width 3 height 3
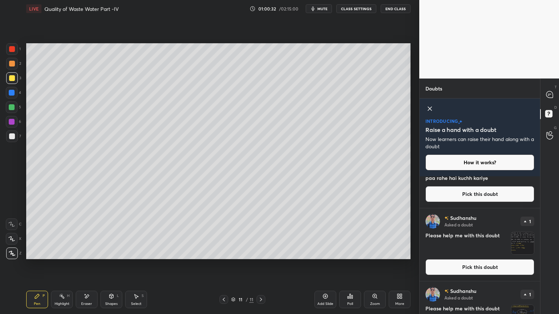
scroll to position [0, 0]
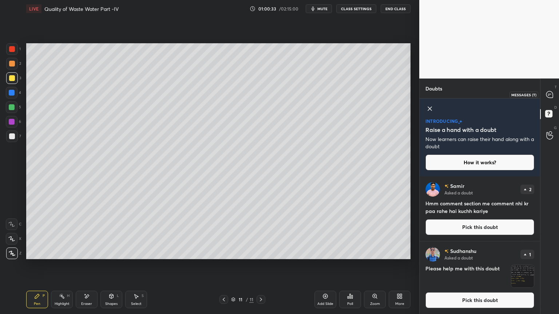
click at [552, 93] on icon at bounding box center [549, 94] width 7 height 7
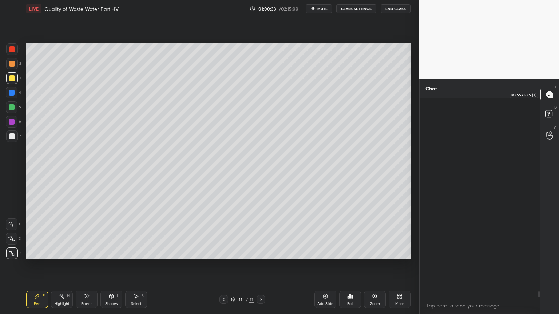
scroll to position [196, 118]
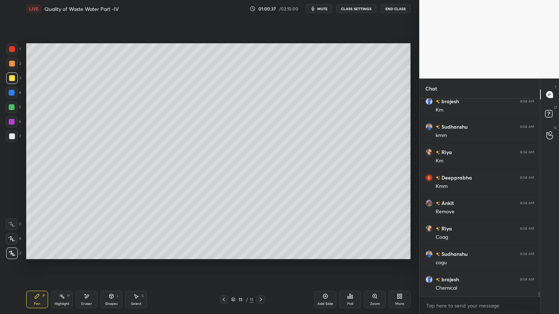
click at [90, 253] on div "Eraser" at bounding box center [87, 299] width 22 height 17
click at [13, 241] on icon at bounding box center [12, 239] width 6 height 6
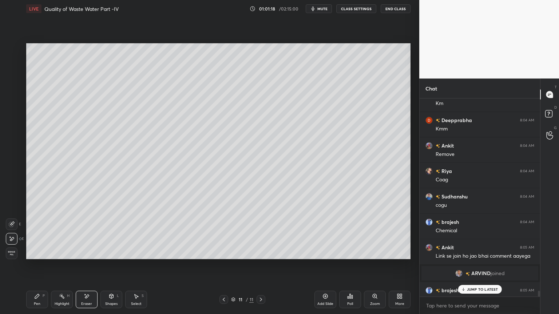
scroll to position [6456, 0]
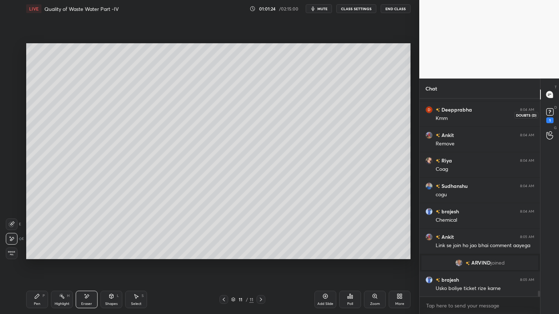
click at [547, 120] on div "1" at bounding box center [549, 121] width 7 height 6
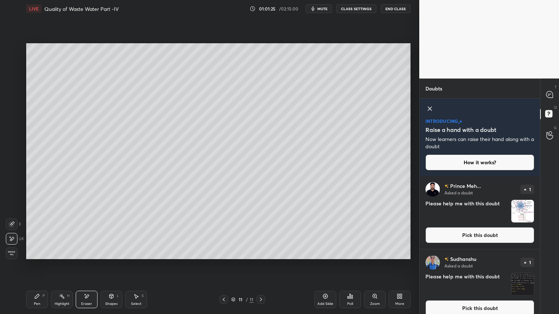
click at [502, 234] on button "Pick this doubt" at bounding box center [479, 235] width 109 height 16
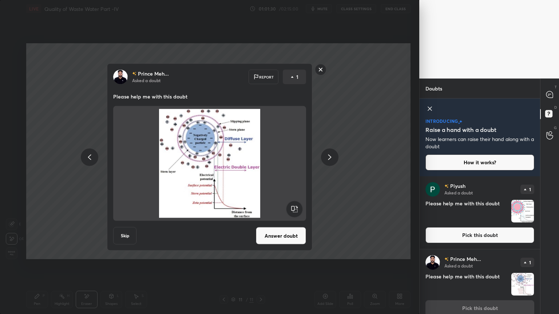
click at [225, 253] on div "Prince Meh... Asked a doubt Report 1 Please help me with this doubt Skip Answer…" at bounding box center [209, 157] width 419 height 314
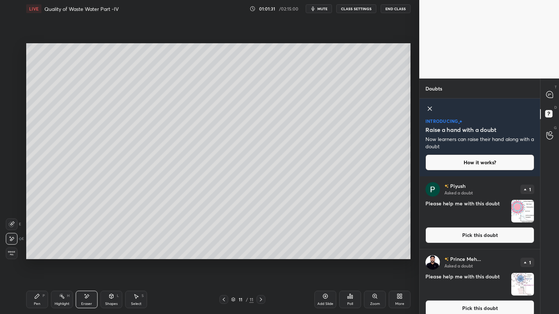
click at [465, 239] on button "Pick this doubt" at bounding box center [479, 235] width 109 height 16
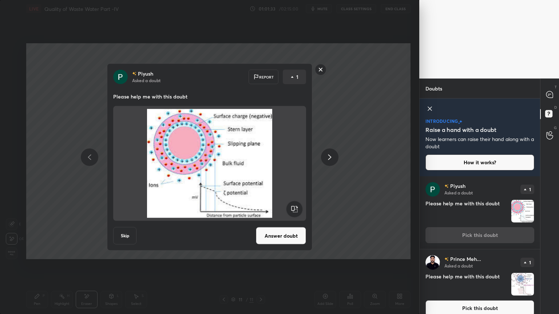
click at [489, 253] on button "Pick this doubt" at bounding box center [479, 309] width 109 height 16
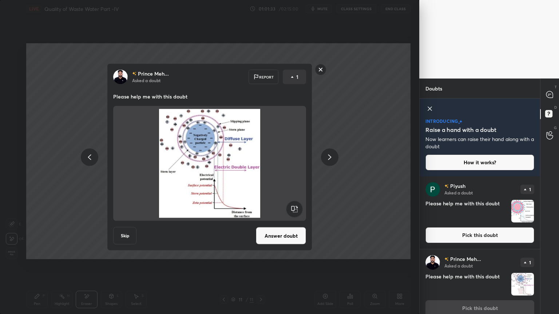
scroll to position [8, 0]
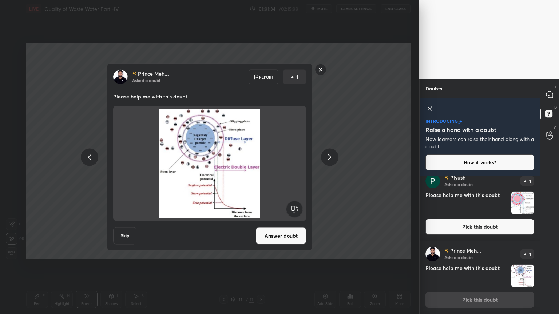
click at [294, 238] on button "Answer doubt" at bounding box center [281, 235] width 50 height 17
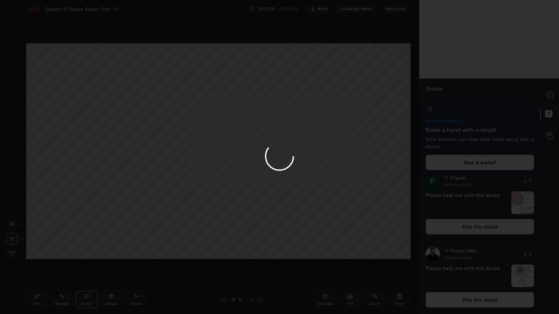
scroll to position [0, 0]
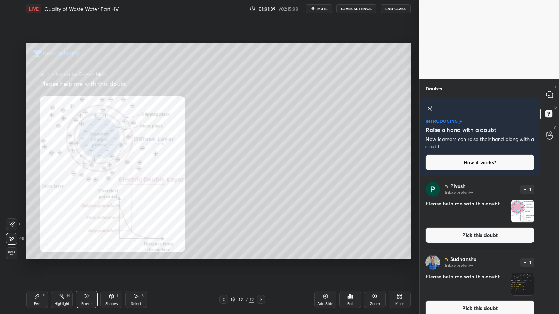
click at [472, 241] on button "Pick this doubt" at bounding box center [479, 235] width 109 height 16
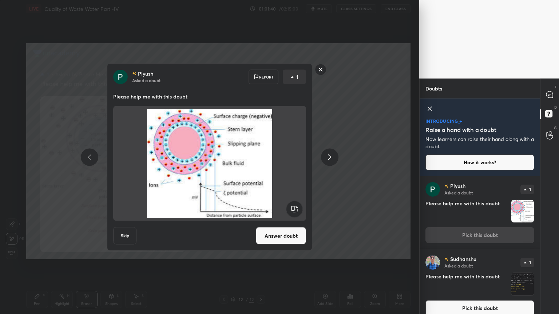
click at [304, 240] on button "Answer doubt" at bounding box center [281, 235] width 50 height 17
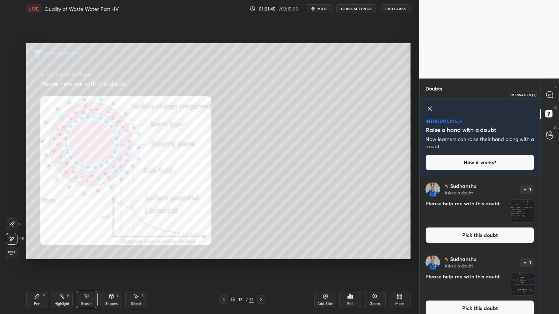
click at [547, 94] on icon at bounding box center [549, 94] width 7 height 7
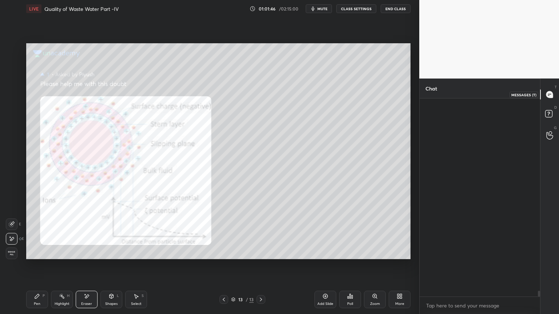
scroll to position [196, 118]
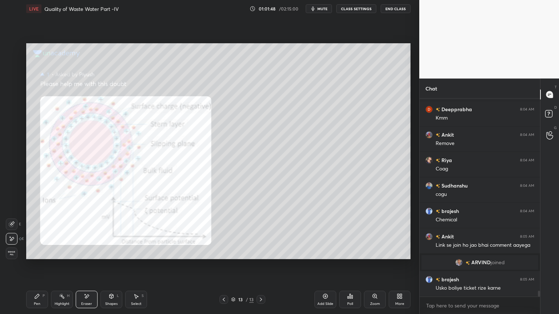
click at [224, 253] on icon at bounding box center [224, 300] width 6 height 6
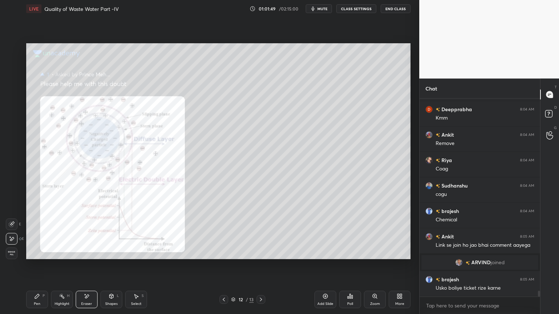
click at [376, 253] on icon at bounding box center [375, 297] width 6 height 6
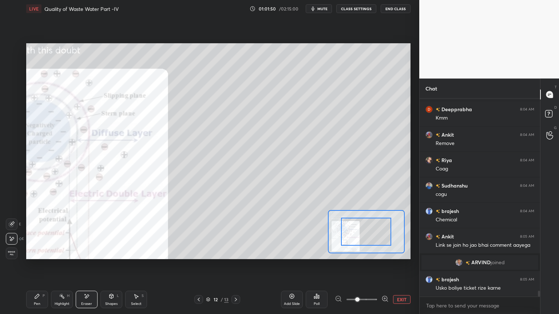
click at [353, 225] on div at bounding box center [366, 232] width 50 height 28
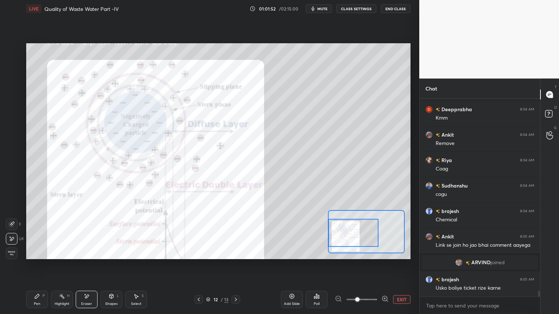
click at [345, 230] on div at bounding box center [353, 233] width 50 height 28
click at [32, 253] on div "Pen P" at bounding box center [37, 299] width 22 height 17
click at [9, 48] on div at bounding box center [12, 49] width 6 height 6
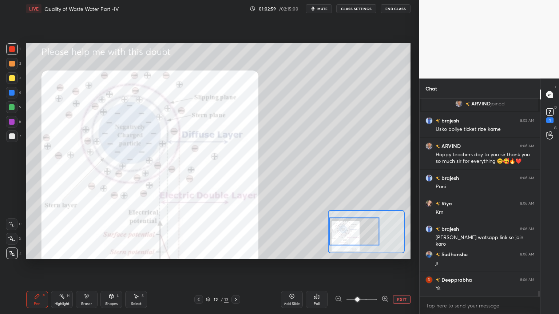
scroll to position [6799, 0]
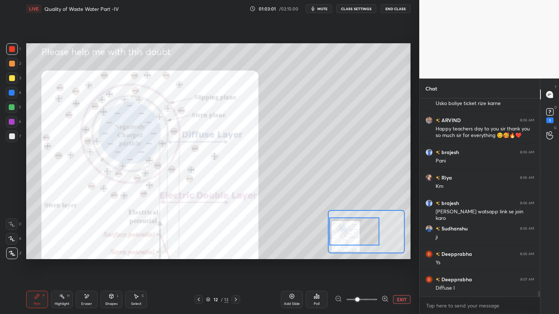
click at [361, 245] on div at bounding box center [354, 232] width 50 height 28
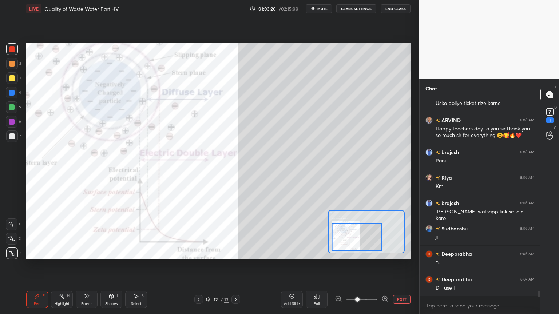
click at [97, 253] on div "Eraser" at bounding box center [87, 299] width 22 height 17
click at [111, 253] on icon at bounding box center [112, 296] width 4 height 4
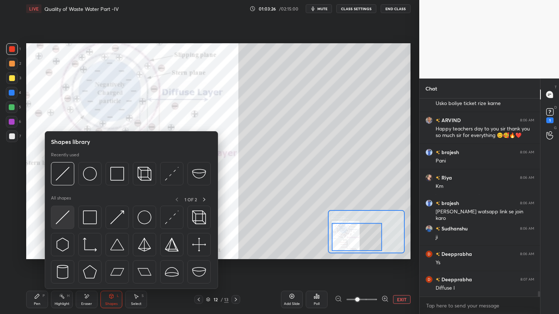
click at [60, 217] on img at bounding box center [63, 218] width 14 height 14
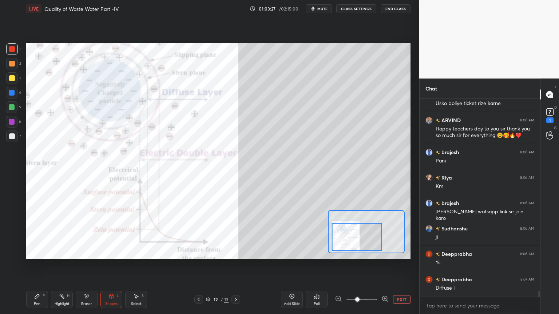
click at [15, 45] on div at bounding box center [12, 49] width 12 height 12
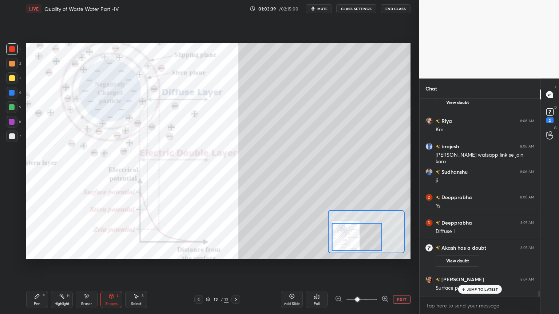
scroll to position [6635, 0]
click at [36, 253] on icon at bounding box center [37, 296] width 4 height 4
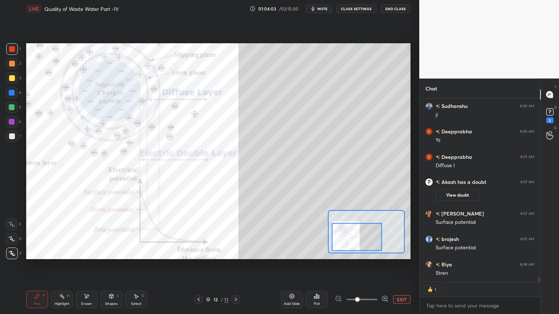
scroll to position [6726, 0]
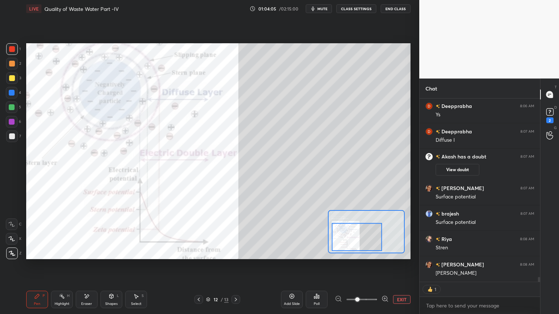
click at [115, 253] on div "Shapes L" at bounding box center [111, 299] width 22 height 17
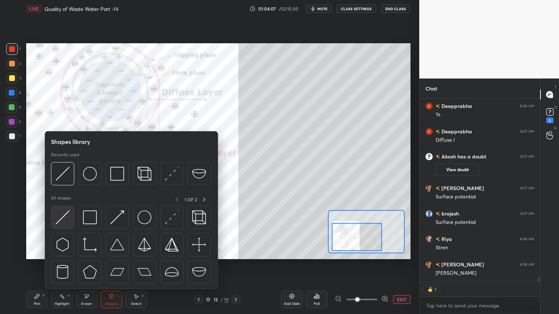
scroll to position [6752, 0]
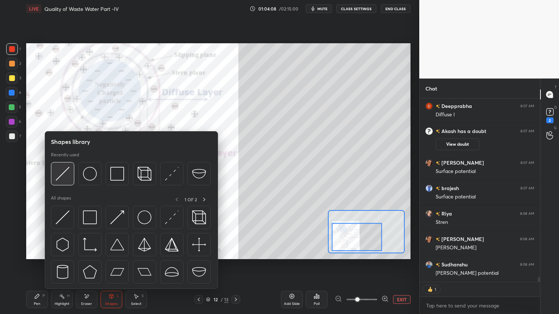
click at [64, 173] on img at bounding box center [63, 174] width 14 height 14
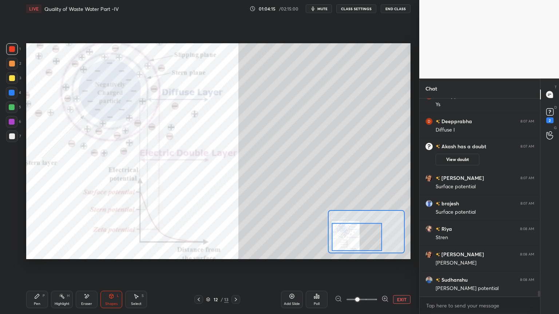
scroll to position [6762, 0]
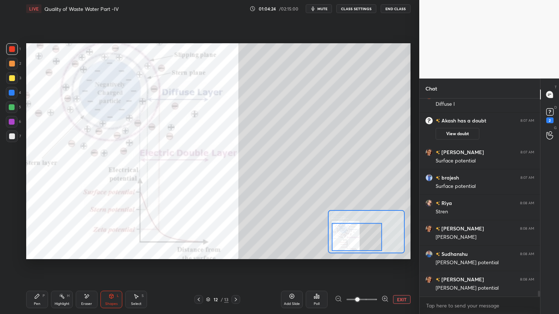
click at [31, 253] on div "Pen P" at bounding box center [37, 299] width 22 height 17
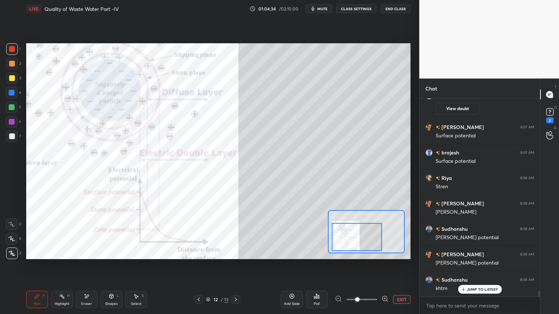
scroll to position [6813, 0]
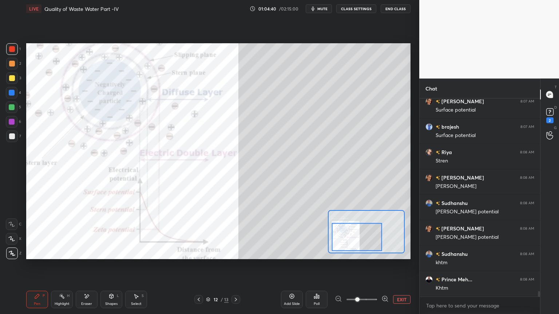
click at [119, 253] on div "Shapes L" at bounding box center [111, 299] width 22 height 17
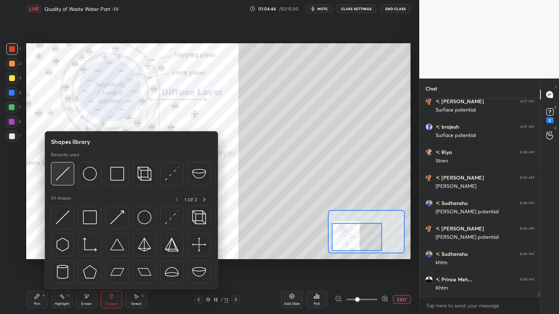
click at [63, 173] on img at bounding box center [63, 174] width 14 height 14
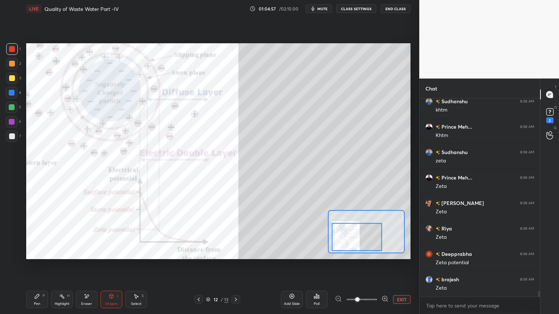
scroll to position [6991, 0]
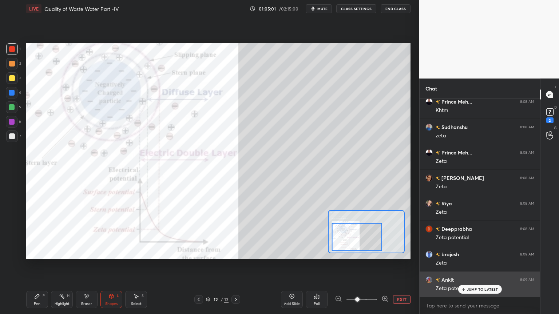
click at [474, 253] on p "JUMP TO LATEST" at bounding box center [482, 289] width 31 height 4
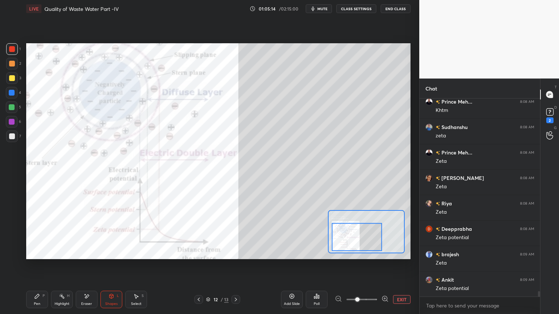
click at [90, 253] on div "Eraser" at bounding box center [87, 299] width 22 height 17
click at [14, 237] on icon at bounding box center [12, 239] width 6 height 6
click at [12, 252] on span "Erase all" at bounding box center [11, 253] width 11 height 5
click at [549, 117] on icon at bounding box center [549, 112] width 11 height 11
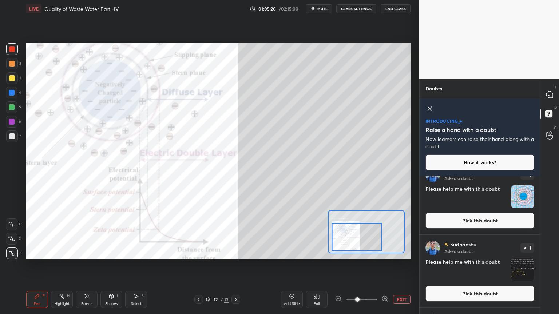
click at [496, 225] on button "Pick this doubt" at bounding box center [479, 221] width 109 height 16
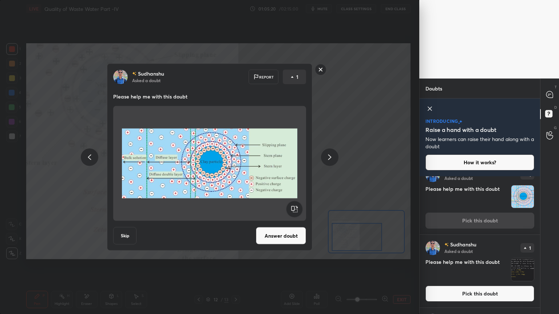
scroll to position [122, 0]
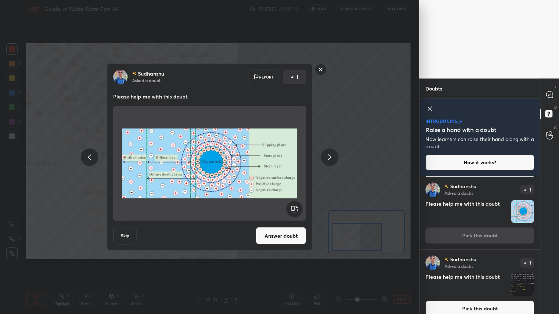
click at [282, 238] on button "Answer doubt" at bounding box center [281, 235] width 50 height 17
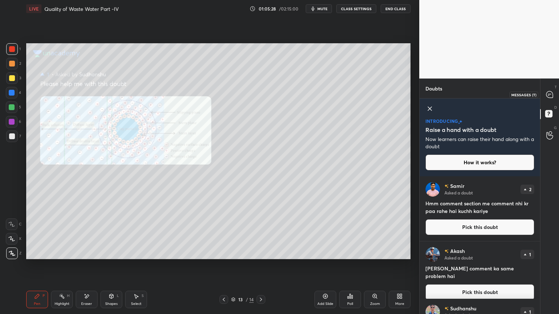
click at [552, 96] on icon at bounding box center [549, 94] width 7 height 7
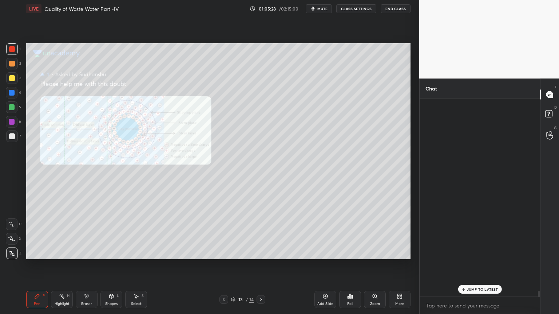
scroll to position [196, 118]
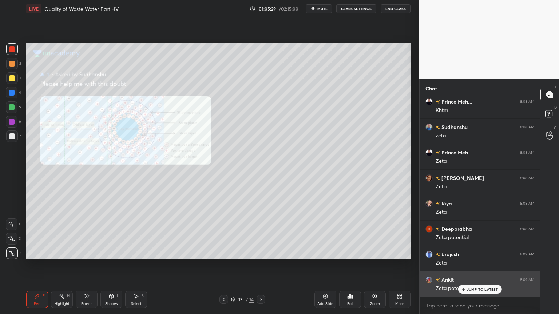
click at [469, 253] on div "JUMP TO LATEST" at bounding box center [480, 289] width 44 height 9
click at [472, 253] on div "Zeta potential" at bounding box center [485, 288] width 99 height 7
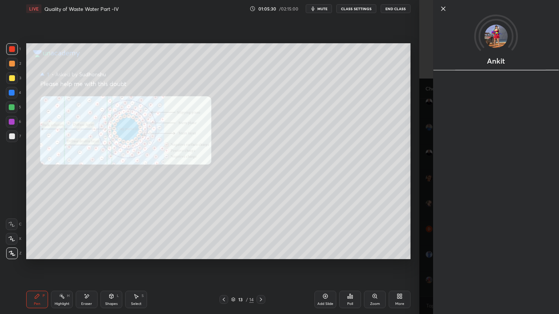
click at [375, 253] on div "Setting up your live class Poll for secs No correct answer Start poll" at bounding box center [218, 151] width 390 height 268
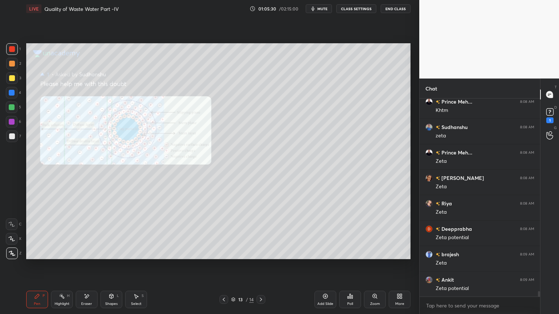
click at [373, 253] on icon at bounding box center [375, 297] width 6 height 6
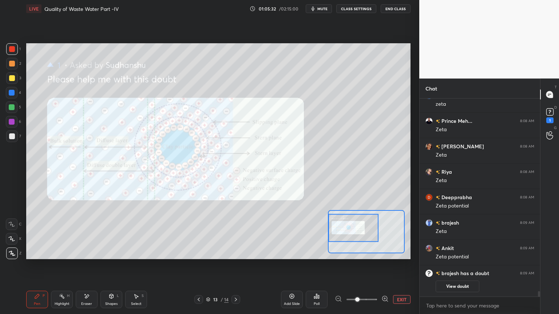
click at [364, 224] on div at bounding box center [353, 228] width 50 height 28
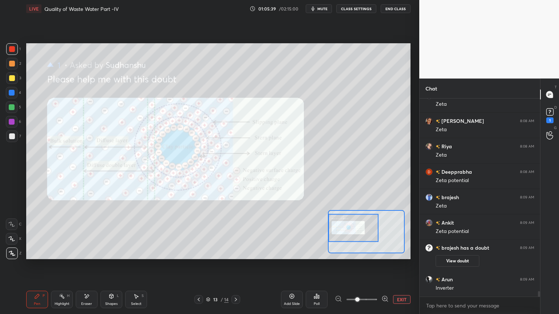
scroll to position [2, 2]
click at [550, 115] on rect at bounding box center [549, 112] width 7 height 7
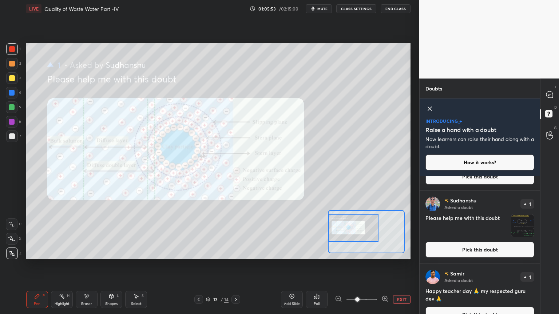
scroll to position [244, 0]
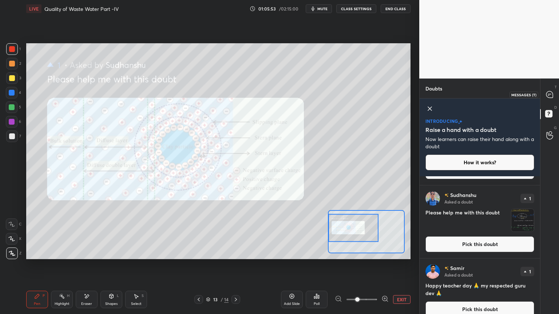
click at [550, 94] on icon at bounding box center [549, 94] width 3 height 0
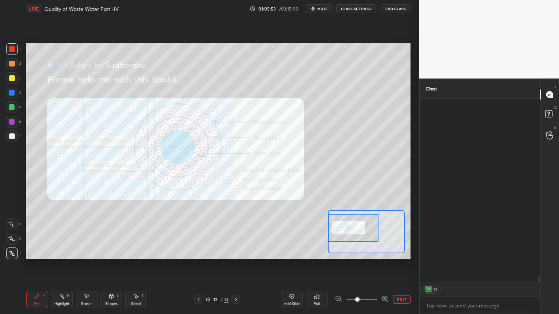
scroll to position [182, 118]
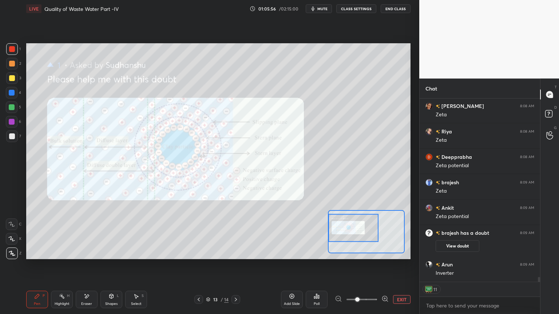
click at [89, 253] on div "Eraser" at bounding box center [87, 299] width 22 height 17
click at [201, 253] on icon at bounding box center [199, 300] width 6 height 6
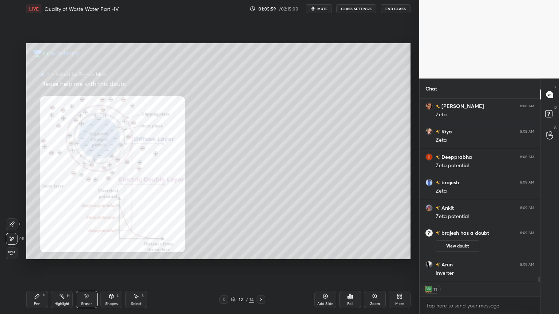
click at [202, 253] on div "12 / 14" at bounding box center [242, 299] width 144 height 9
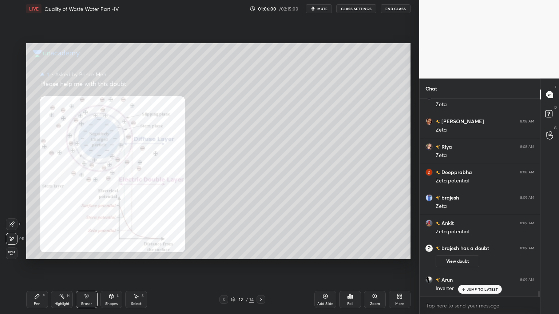
scroll to position [196, 118]
click at [223, 253] on icon at bounding box center [224, 300] width 6 height 6
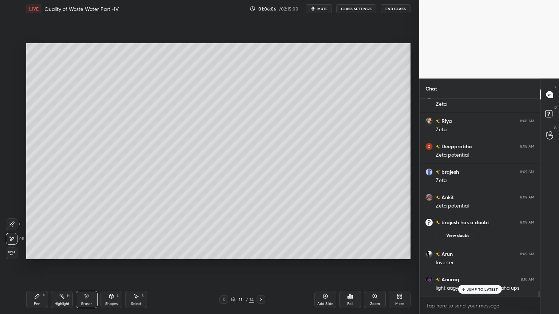
scroll to position [6920, 0]
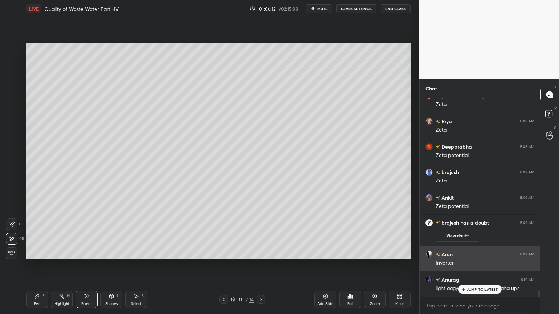
click at [472, 253] on div "JUMP TO LATEST" at bounding box center [480, 289] width 44 height 9
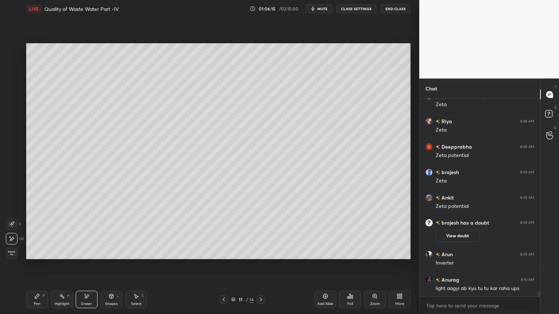
click at [36, 253] on div "Pen" at bounding box center [37, 304] width 7 height 4
click at [13, 137] on div at bounding box center [12, 137] width 6 height 6
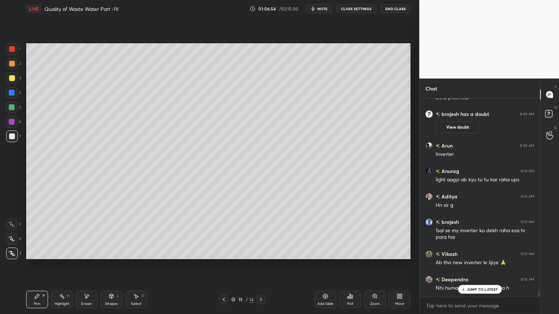
scroll to position [7054, 0]
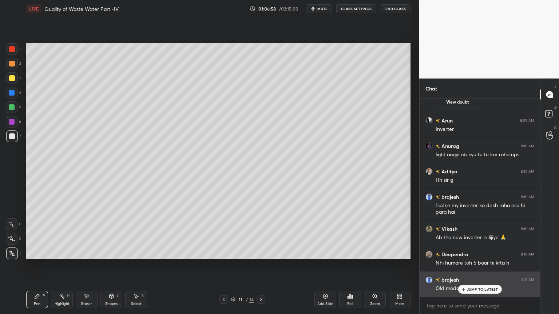
click at [468, 253] on p "JUMP TO LATEST" at bounding box center [482, 289] width 31 height 4
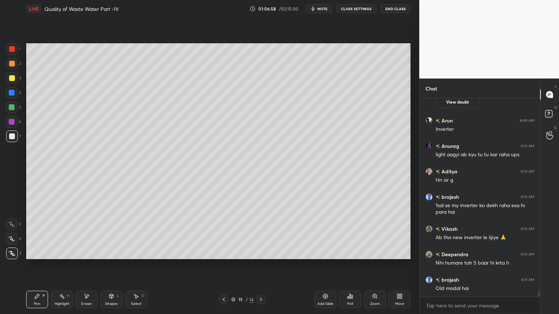
scroll to position [7080, 0]
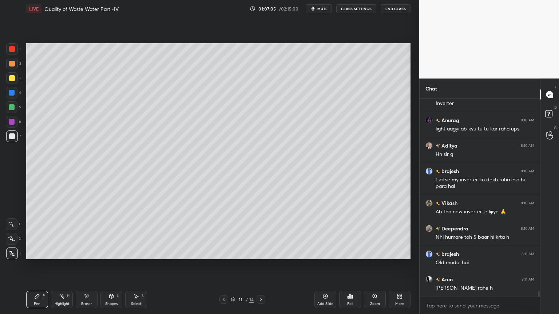
click at [17, 136] on div at bounding box center [12, 137] width 12 height 12
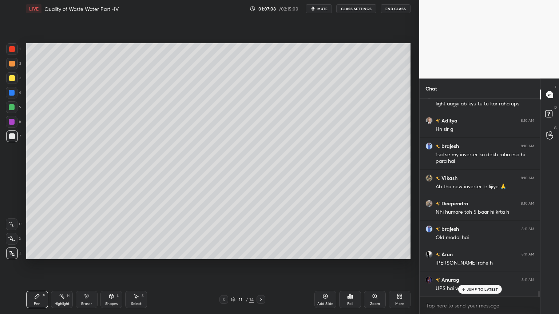
click at [469, 253] on p "JUMP TO LATEST" at bounding box center [482, 289] width 31 height 4
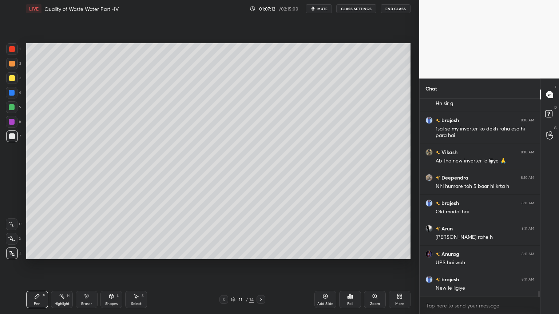
click at [39, 253] on div "Pen P" at bounding box center [37, 299] width 22 height 17
click at [7, 137] on div at bounding box center [12, 137] width 12 height 12
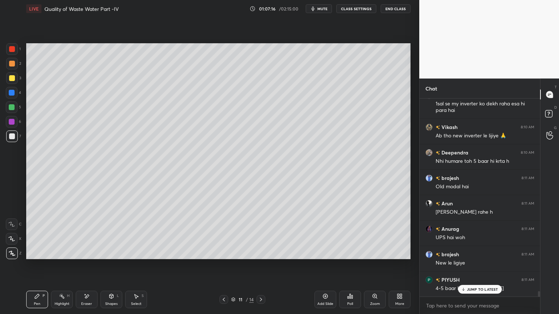
scroll to position [7182, 0]
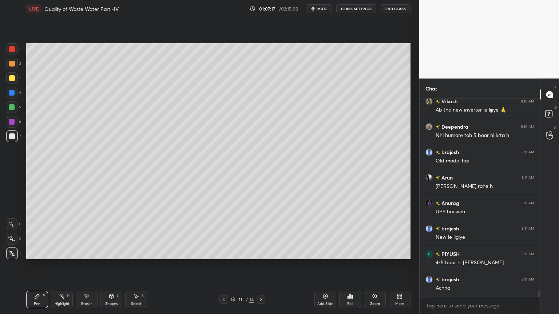
click at [9, 244] on div at bounding box center [12, 239] width 12 height 12
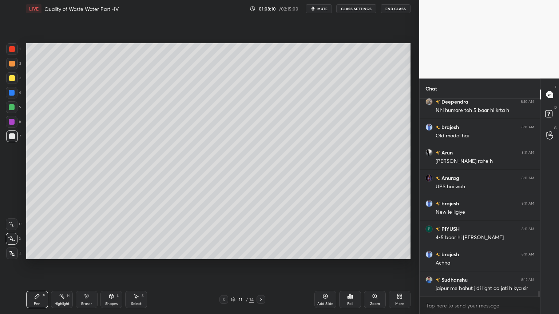
scroll to position [7239, 0]
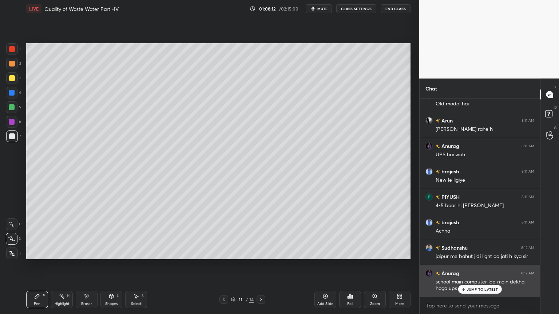
click at [475, 253] on div "JUMP TO LATEST" at bounding box center [480, 289] width 44 height 9
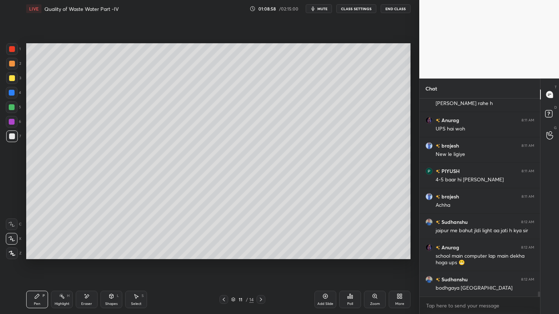
scroll to position [7282, 0]
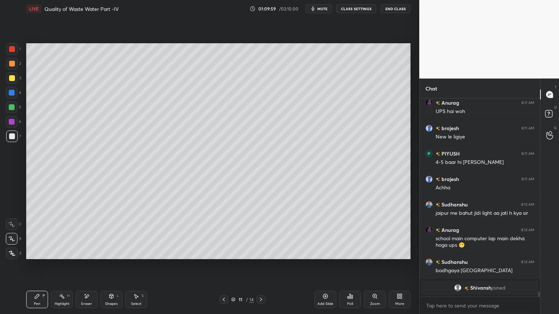
click at [411, 182] on div "Setting up your live class Poll for secs No correct answer Start poll" at bounding box center [218, 151] width 390 height 268
click at [87, 253] on icon at bounding box center [87, 297] width 6 height 6
click at [40, 253] on icon at bounding box center [37, 297] width 6 height 6
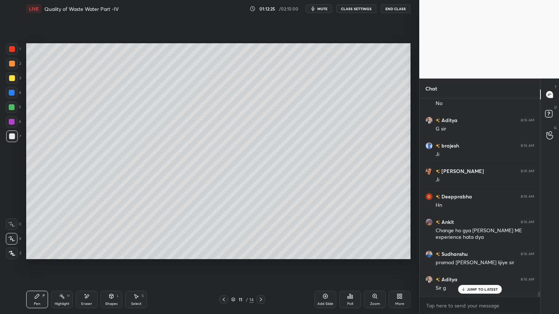
scroll to position [7792, 0]
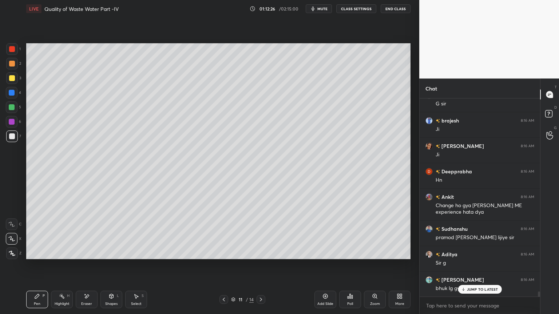
click at [263, 253] on icon at bounding box center [261, 300] width 6 height 6
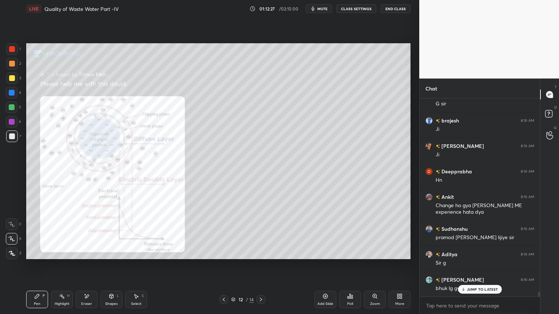
click at [223, 253] on icon at bounding box center [224, 300] width 6 height 6
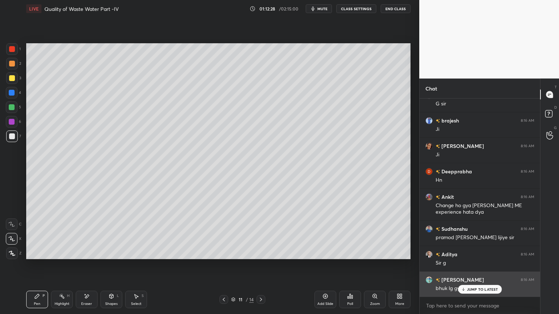
click at [483, 253] on p "JUMP TO LATEST" at bounding box center [482, 289] width 31 height 4
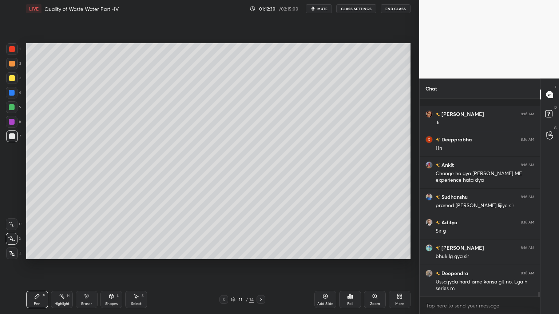
scroll to position [7863, 0]
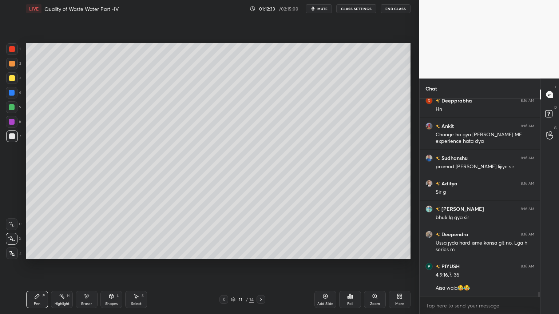
click at [324, 253] on icon at bounding box center [325, 296] width 5 height 5
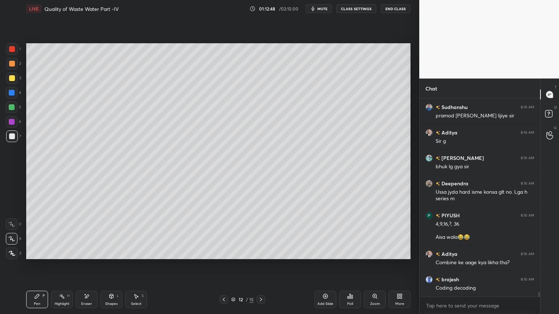
scroll to position [7939, 0]
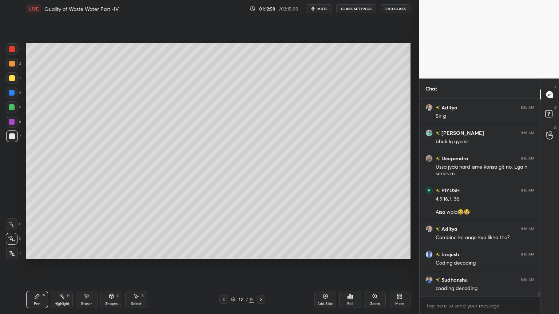
click at [222, 253] on icon at bounding box center [224, 300] width 6 height 6
click at [260, 253] on icon at bounding box center [261, 300] width 6 height 6
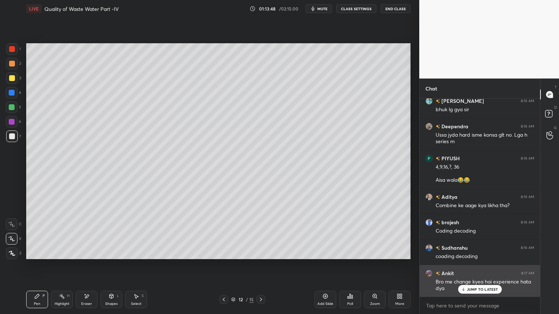
click at [476, 253] on div "JUMP TO LATEST" at bounding box center [480, 289] width 44 height 9
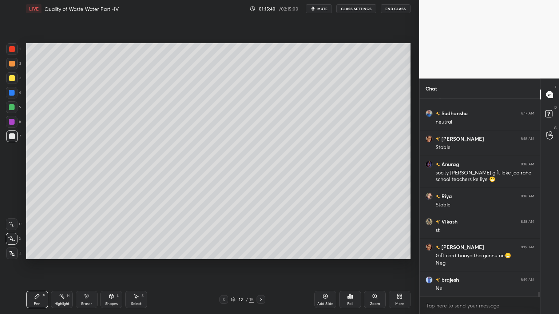
scroll to position [8214, 0]
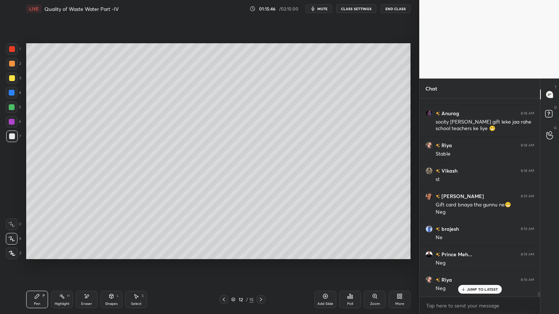
click at [13, 76] on div at bounding box center [12, 78] width 6 height 6
click at [15, 132] on div at bounding box center [12, 137] width 12 height 12
click at [85, 253] on div "Eraser" at bounding box center [87, 299] width 22 height 17
click at [28, 253] on div "Pen P" at bounding box center [37, 299] width 22 height 17
click at [325, 12] on button "mute" at bounding box center [319, 8] width 26 height 9
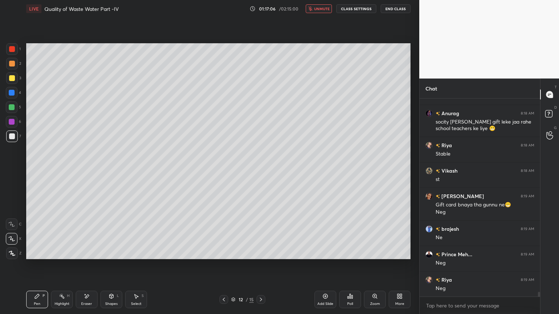
scroll to position [8240, 0]
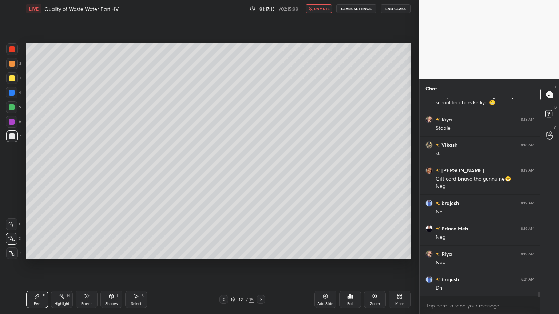
click at [325, 7] on span "unmute" at bounding box center [322, 8] width 16 height 5
click at [260, 253] on icon at bounding box center [261, 300] width 6 height 6
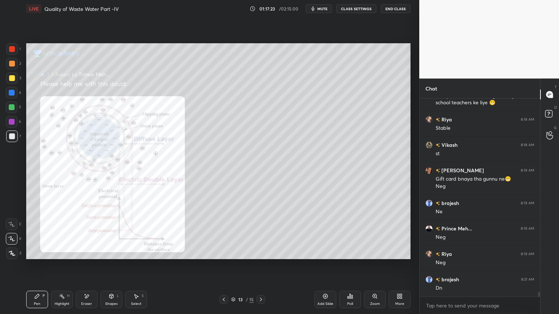
scroll to position [8265, 0]
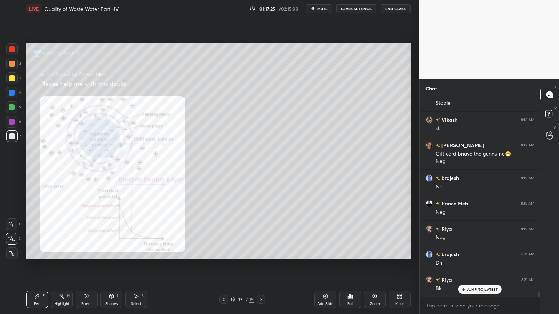
click at [225, 253] on div at bounding box center [223, 299] width 9 height 9
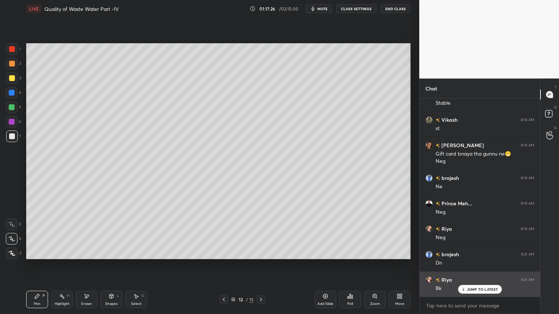
click at [484, 253] on p "JUMP TO LATEST" at bounding box center [482, 289] width 31 height 4
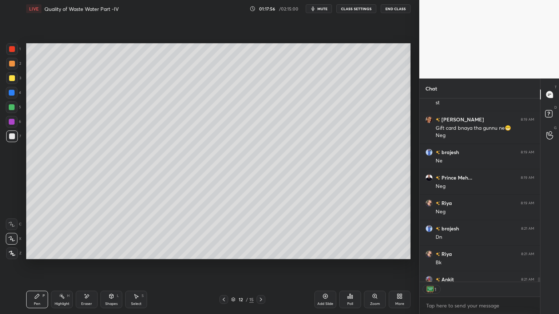
scroll to position [8331, 0]
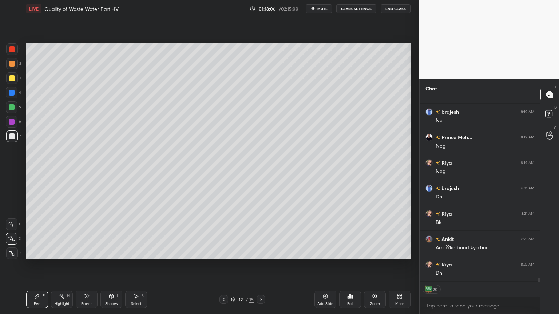
click at [259, 253] on icon at bounding box center [261, 300] width 6 height 6
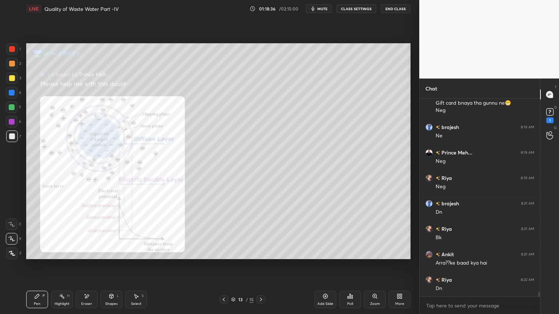
scroll to position [182, 118]
click at [373, 253] on div "Zoom" at bounding box center [375, 304] width 10 height 4
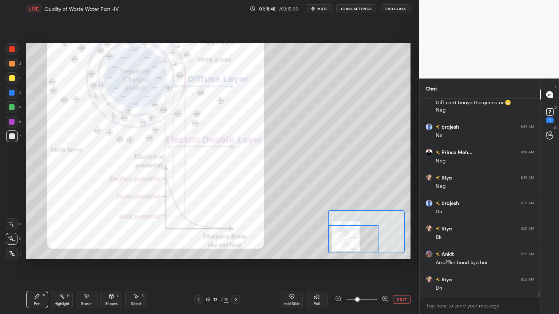
scroll to position [196, 118]
click at [42, 253] on div "Pen P Highlight H Eraser Shapes L Select S 13 / 15 Add Slide Poll EXIT" at bounding box center [218, 299] width 384 height 29
click at [15, 47] on div at bounding box center [12, 49] width 12 height 12
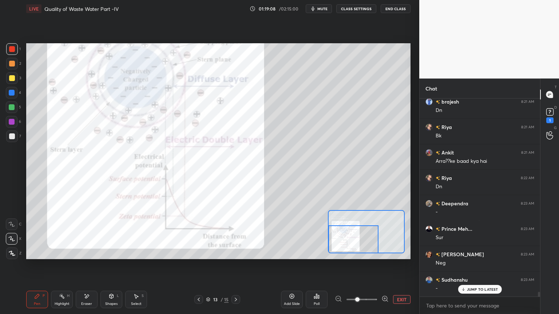
scroll to position [8444, 0]
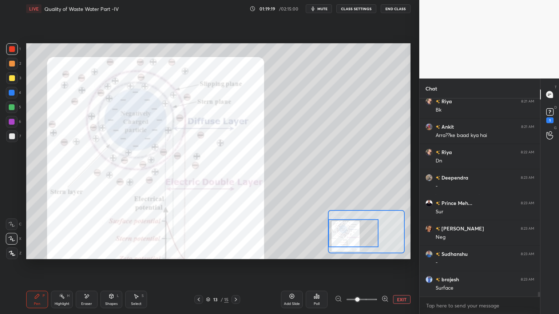
click at [401, 253] on button "EXIT" at bounding box center [401, 299] width 17 height 9
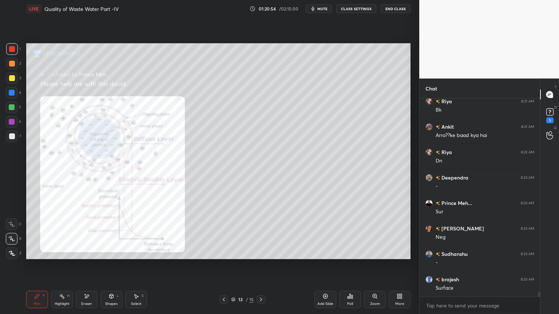
click at [325, 9] on span "mute" at bounding box center [322, 8] width 10 height 5
click at [322, 6] on button "unmute" at bounding box center [319, 8] width 26 height 9
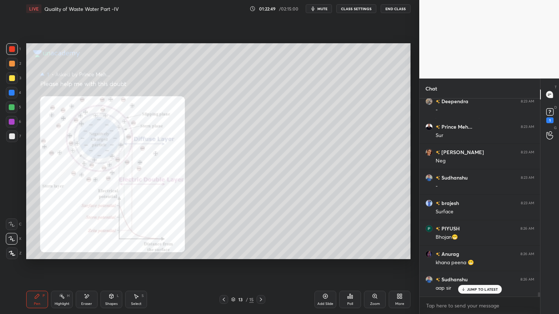
scroll to position [8552, 0]
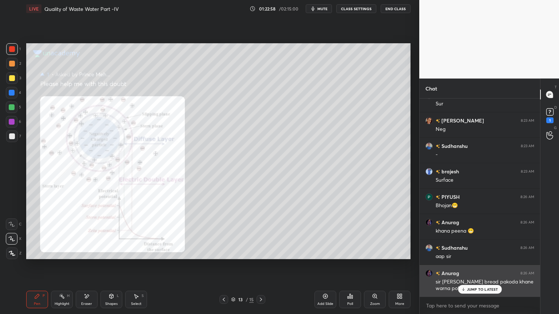
click at [470, 253] on p "JUMP TO LATEST" at bounding box center [482, 289] width 31 height 4
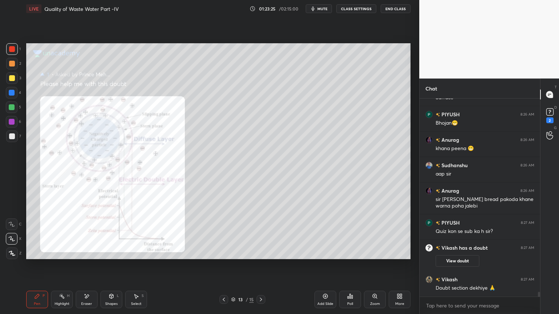
scroll to position [8208, 0]
click at [552, 115] on rect at bounding box center [549, 112] width 7 height 7
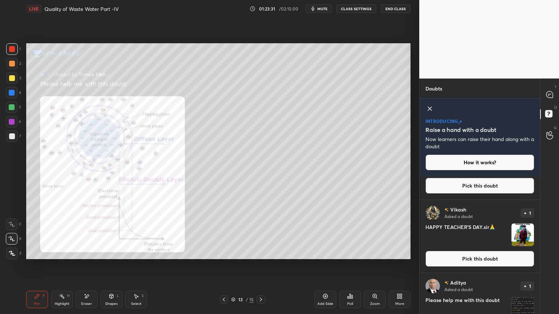
scroll to position [99, 0]
click at [494, 249] on div "[PERSON_NAME] Asked a doubt 1 HAPPY TEACHER'S DAY.sir🙏 Pick this doubt" at bounding box center [480, 236] width 120 height 73
click at [490, 253] on button "Pick this doubt" at bounding box center [479, 259] width 109 height 16
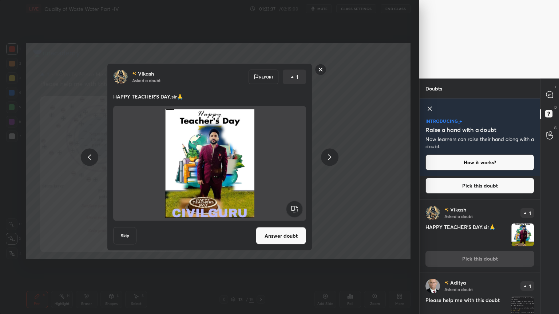
click at [319, 73] on rect at bounding box center [320, 69] width 11 height 11
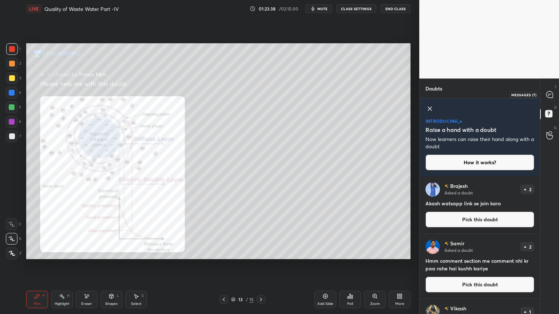
click at [550, 94] on icon at bounding box center [549, 94] width 3 height 0
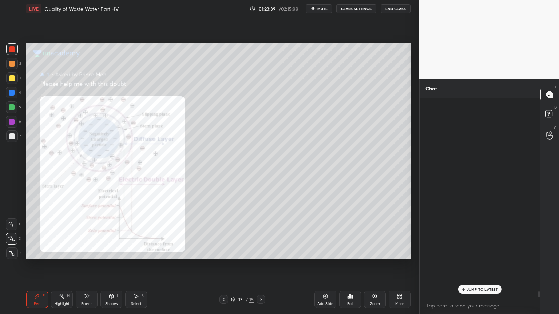
scroll to position [196, 118]
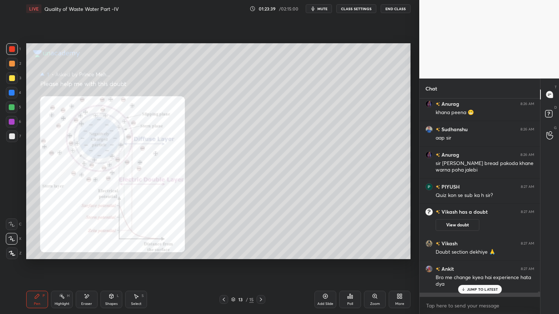
click at [469, 253] on p "JUMP TO LATEST" at bounding box center [482, 289] width 31 height 4
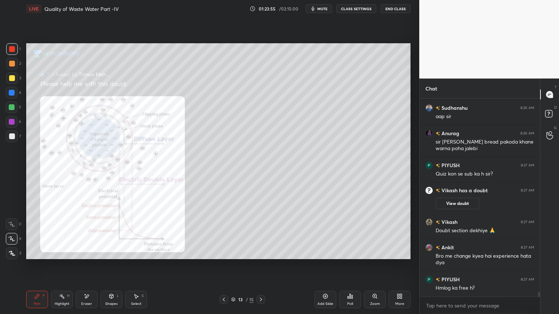
scroll to position [8448, 0]
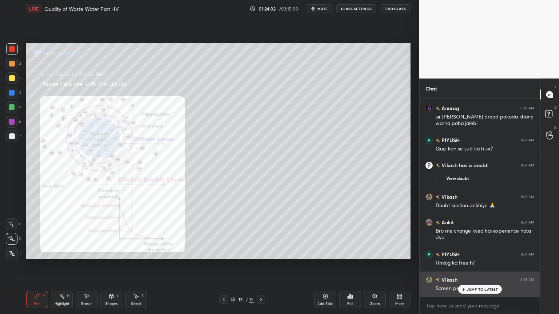
click at [467, 253] on p "JUMP TO LATEST" at bounding box center [482, 289] width 31 height 4
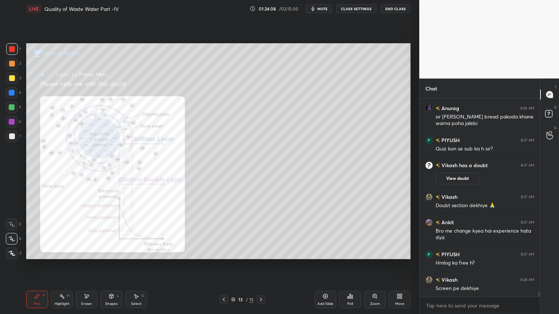
click at [264, 253] on div at bounding box center [261, 299] width 9 height 9
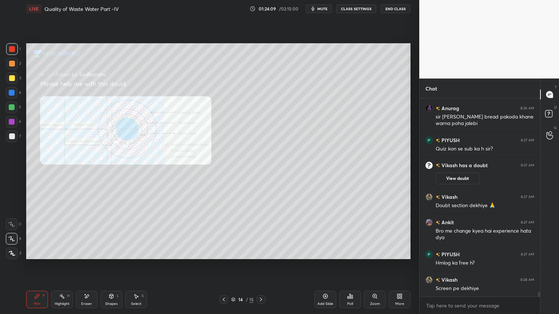
click at [224, 253] on div at bounding box center [223, 299] width 9 height 9
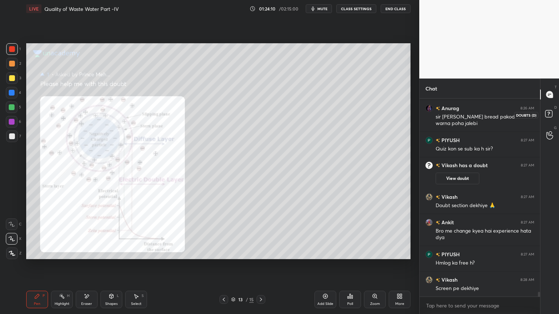
click at [546, 115] on rect at bounding box center [548, 114] width 7 height 7
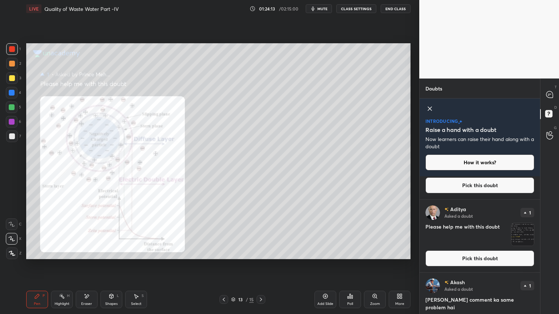
click at [489, 186] on button "Pick this doubt" at bounding box center [479, 186] width 109 height 16
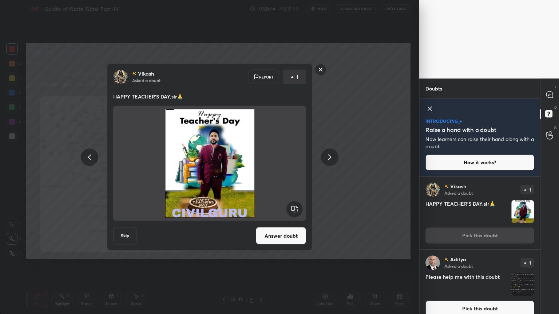
click at [294, 234] on button "Answer doubt" at bounding box center [281, 235] width 50 height 17
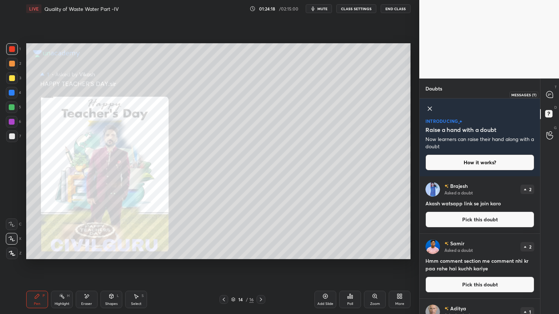
click at [553, 95] on icon at bounding box center [549, 94] width 7 height 7
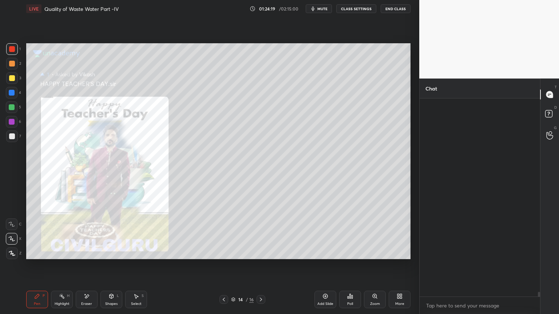
scroll to position [196, 118]
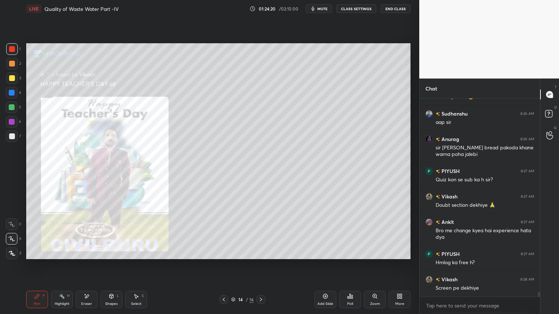
click at [225, 253] on icon at bounding box center [224, 300] width 6 height 6
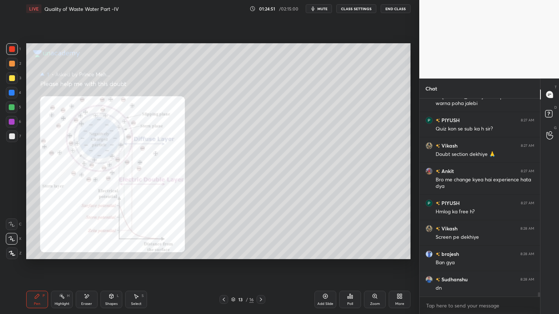
scroll to position [8493, 0]
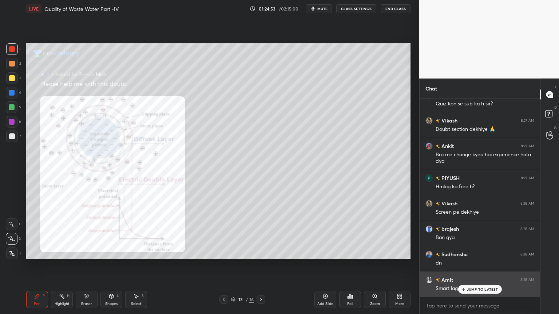
click at [467, 253] on div "JUMP TO LATEST" at bounding box center [480, 289] width 44 height 9
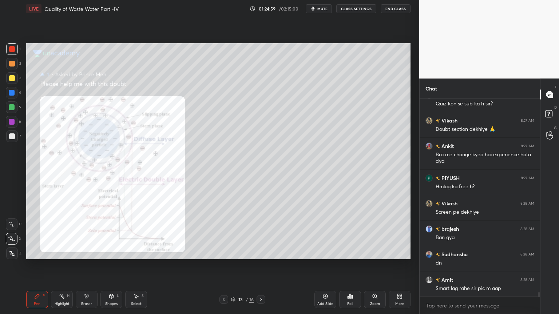
click at [324, 253] on icon at bounding box center [325, 297] width 6 height 6
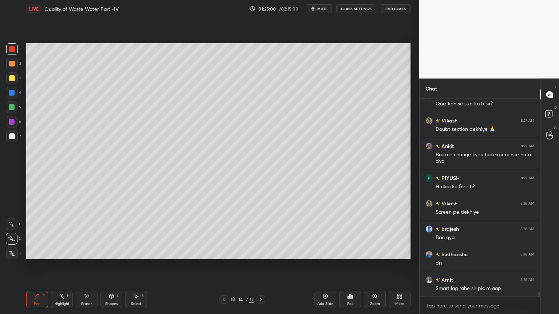
click at [12, 80] on div at bounding box center [12, 78] width 6 height 6
click at [107, 253] on div "Shapes" at bounding box center [111, 304] width 12 height 4
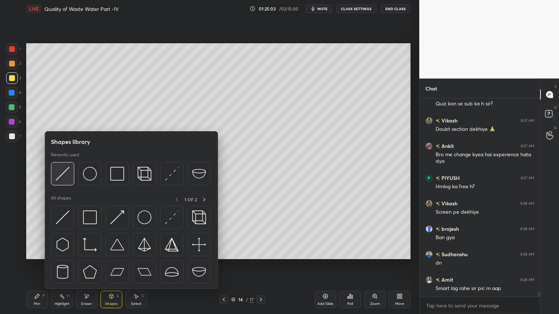
click at [63, 173] on img at bounding box center [63, 174] width 14 height 14
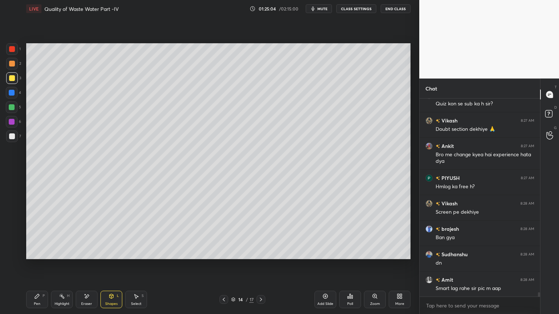
click at [12, 60] on div at bounding box center [12, 64] width 12 height 12
click at [86, 253] on icon at bounding box center [87, 297] width 6 height 6
click at [11, 252] on span "Erase all" at bounding box center [11, 253] width 11 height 5
click at [111, 253] on icon at bounding box center [112, 296] width 4 height 4
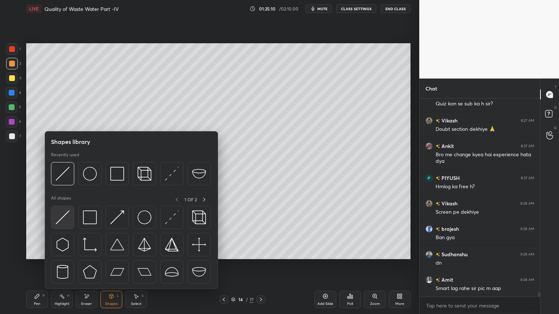
click at [59, 218] on img at bounding box center [63, 218] width 14 height 14
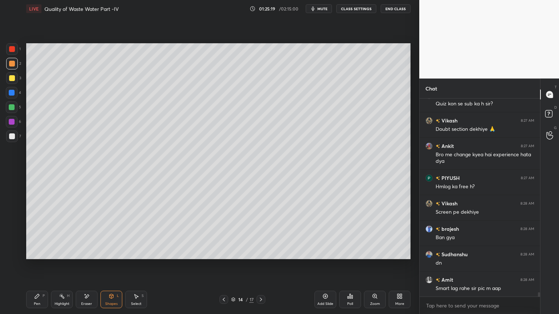
click at [35, 253] on icon at bounding box center [37, 296] width 4 height 4
click at [222, 253] on icon at bounding box center [224, 300] width 6 height 6
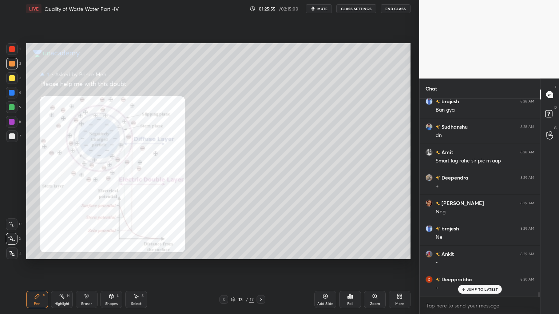
scroll to position [8646, 0]
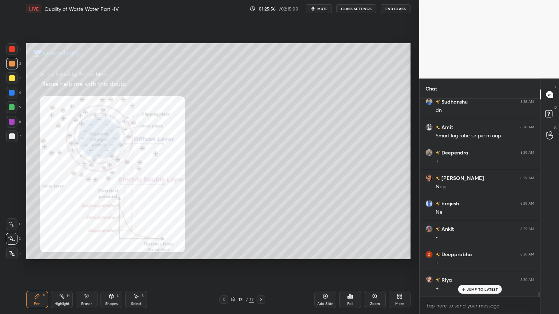
click at [224, 253] on icon at bounding box center [224, 300] width 2 height 4
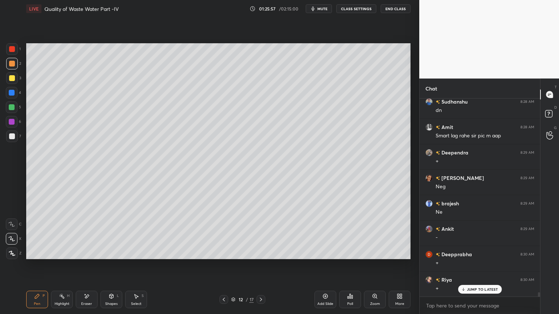
scroll to position [8672, 0]
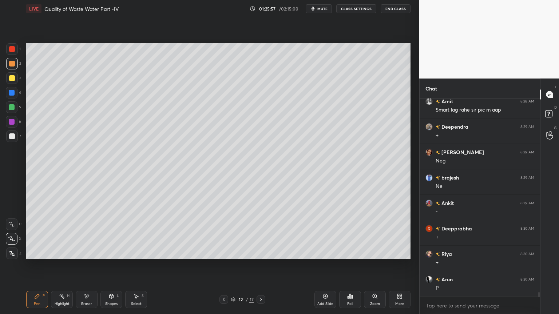
click at [262, 253] on icon at bounding box center [261, 300] width 2 height 4
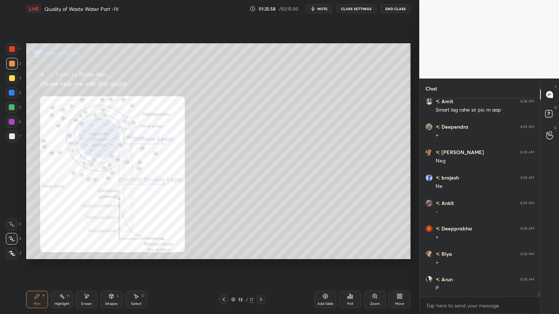
click at [259, 253] on icon at bounding box center [261, 300] width 6 height 6
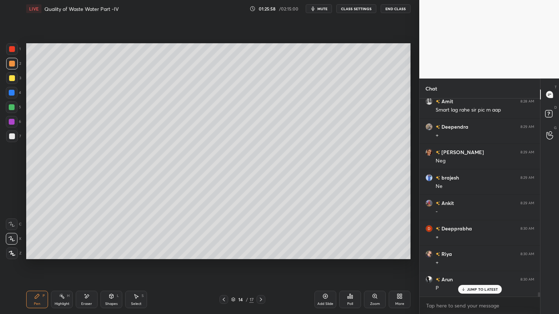
scroll to position [8697, 0]
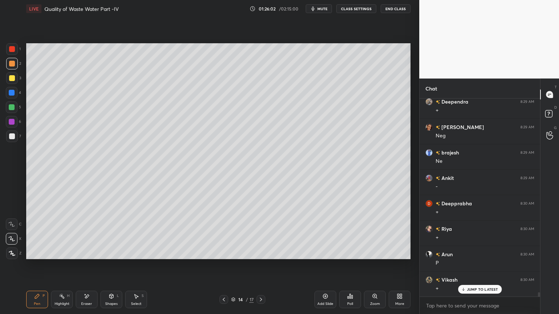
click at [14, 48] on div at bounding box center [12, 49] width 6 height 6
click at [13, 248] on div at bounding box center [12, 254] width 12 height 12
click at [19, 76] on div "3" at bounding box center [13, 78] width 15 height 12
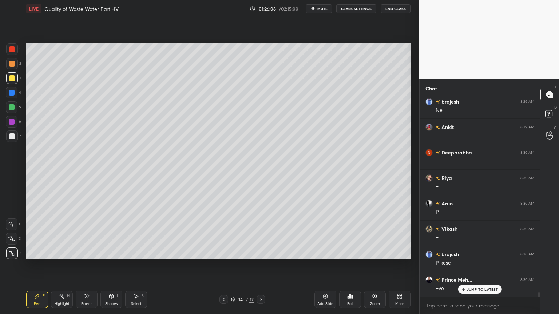
click at [15, 133] on div at bounding box center [12, 137] width 12 height 12
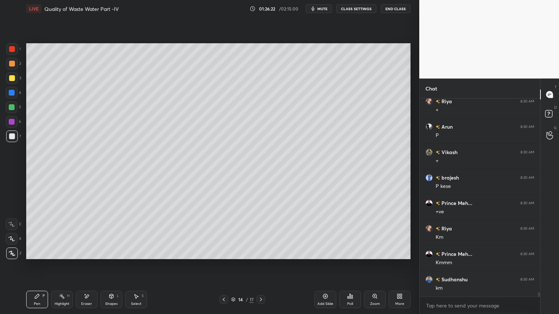
click at [224, 253] on icon at bounding box center [224, 300] width 6 height 6
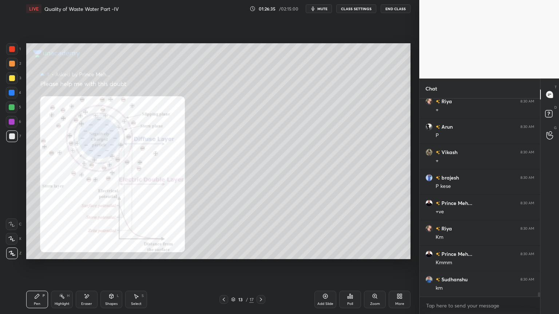
click at [12, 50] on div at bounding box center [12, 49] width 6 height 6
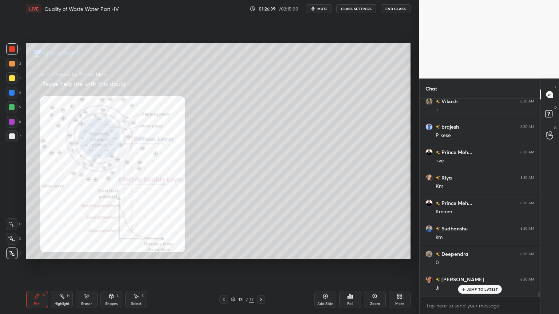
scroll to position [8901, 0]
click at [262, 253] on div "Pen P Highlight H Eraser Shapes L Select S 13 / 17 Add Slide Poll Zoom More" at bounding box center [218, 299] width 384 height 29
click at [258, 253] on icon at bounding box center [261, 300] width 6 height 6
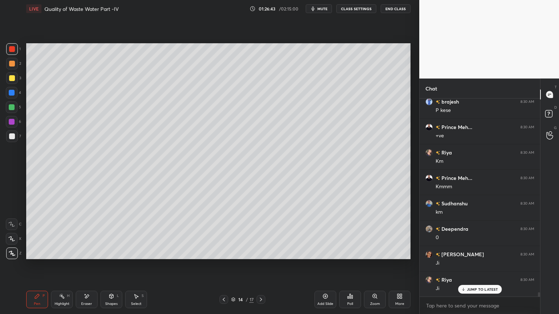
click at [13, 135] on div at bounding box center [12, 137] width 6 height 6
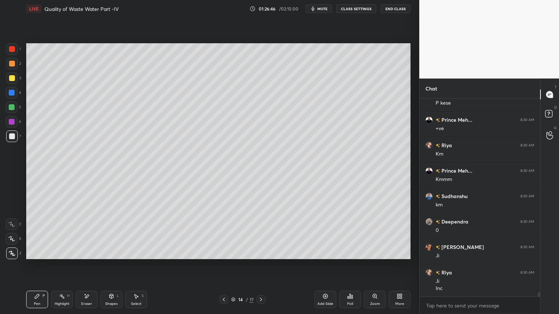
scroll to position [8934, 0]
click at [85, 253] on icon at bounding box center [87, 297] width 4 height 4
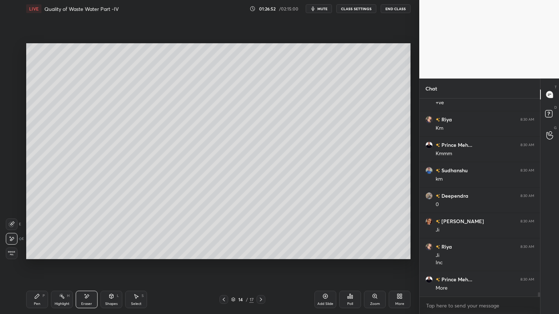
scroll to position [8959, 0]
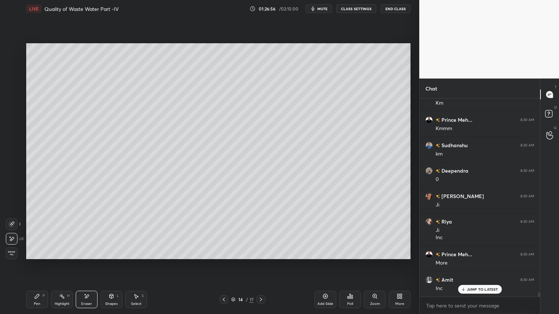
click at [41, 253] on div "Pen P" at bounding box center [37, 299] width 22 height 17
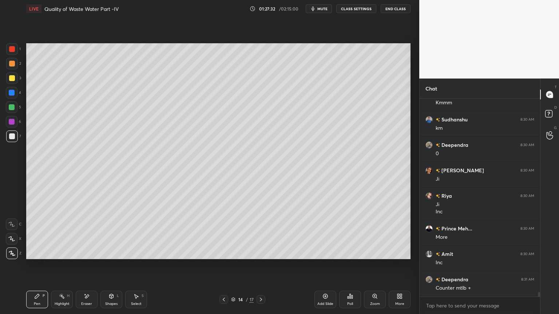
scroll to position [9023, 0]
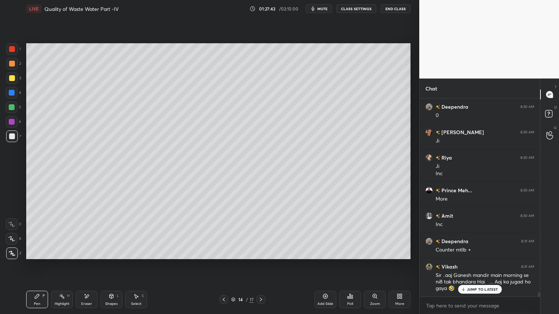
click at [112, 253] on div "Shapes L" at bounding box center [111, 299] width 22 height 17
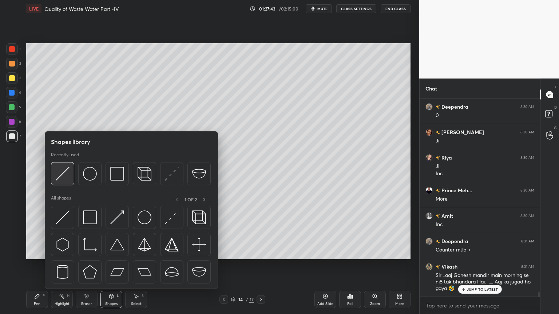
click at [64, 173] on img at bounding box center [63, 174] width 14 height 14
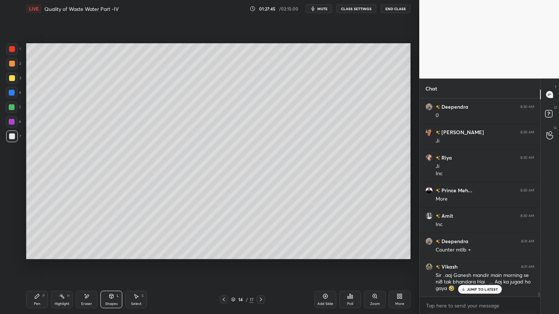
click at [9, 63] on div at bounding box center [12, 64] width 6 height 6
click at [87, 253] on icon at bounding box center [87, 297] width 4 height 4
click at [15, 220] on div at bounding box center [12, 225] width 12 height 12
click at [30, 253] on div "Pen P" at bounding box center [37, 299] width 22 height 17
click at [10, 140] on div at bounding box center [12, 137] width 12 height 12
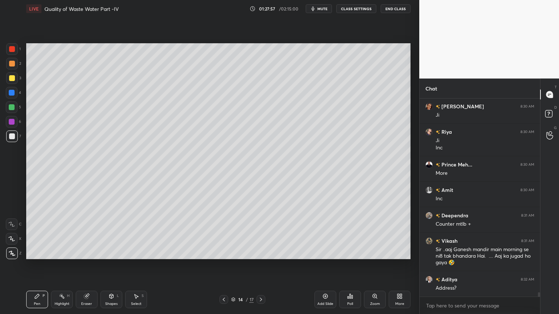
scroll to position [9067, 0]
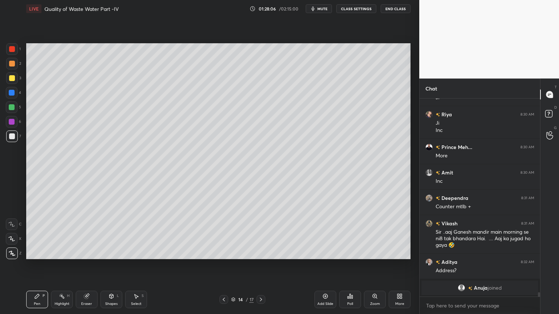
click at [221, 253] on icon at bounding box center [224, 300] width 6 height 6
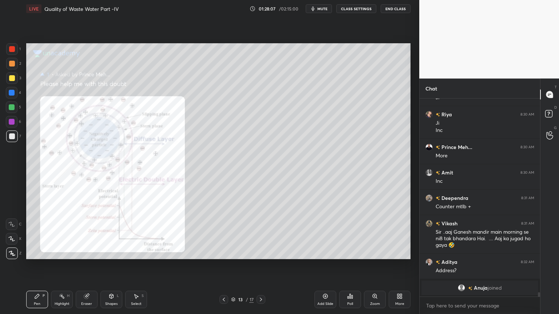
click at [261, 253] on icon at bounding box center [261, 300] width 2 height 4
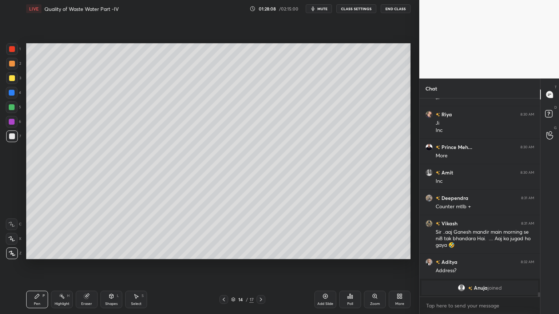
click at [321, 253] on div "Add Slide" at bounding box center [325, 299] width 22 height 17
click at [11, 77] on div at bounding box center [12, 78] width 6 height 6
click at [15, 233] on div "X" at bounding box center [14, 237] width 16 height 15
click at [11, 245] on div "Z" at bounding box center [13, 252] width 15 height 15
click at [12, 242] on div at bounding box center [12, 239] width 12 height 12
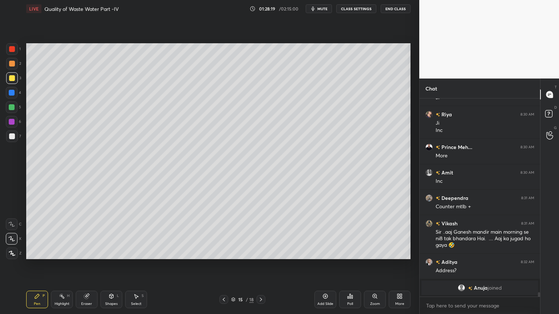
scroll to position [8732, 0]
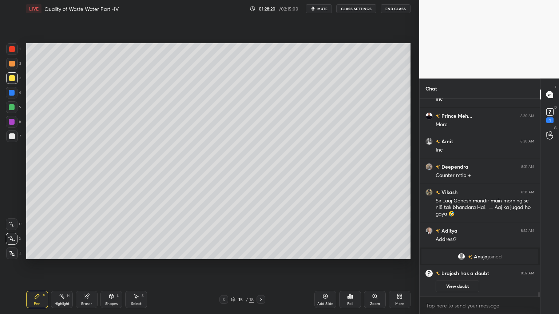
click at [110, 253] on icon at bounding box center [112, 296] width 4 height 4
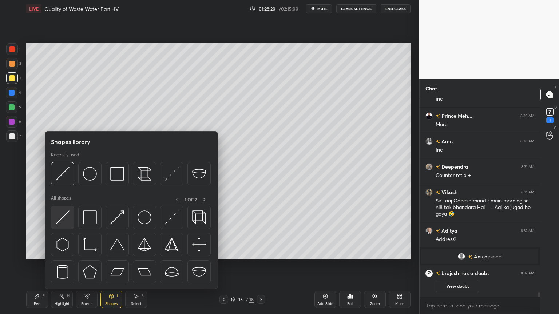
click at [64, 221] on img at bounding box center [63, 218] width 14 height 14
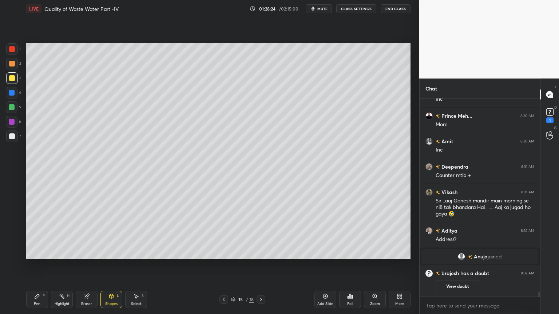
click at [13, 135] on div at bounding box center [12, 137] width 6 height 6
click at [39, 253] on icon at bounding box center [37, 297] width 6 height 6
click at [12, 76] on div at bounding box center [12, 78] width 6 height 6
click at [111, 253] on icon at bounding box center [112, 296] width 4 height 4
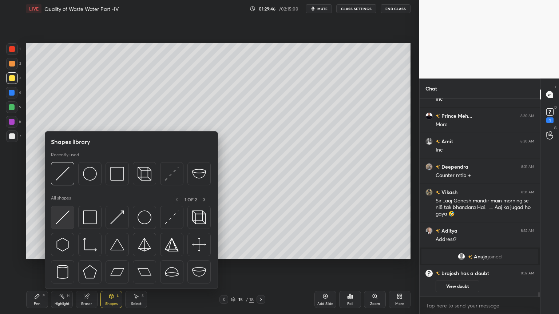
click at [64, 221] on img at bounding box center [63, 218] width 14 height 14
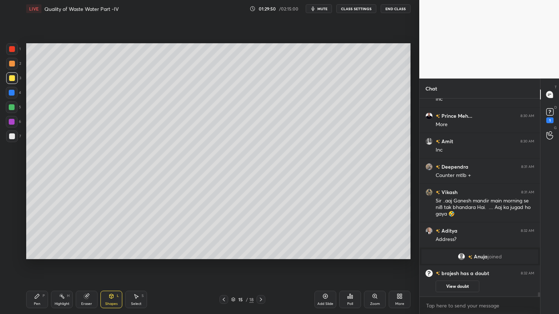
click at [10, 132] on div at bounding box center [12, 137] width 12 height 12
click at [41, 253] on div "Pen P" at bounding box center [37, 299] width 22 height 17
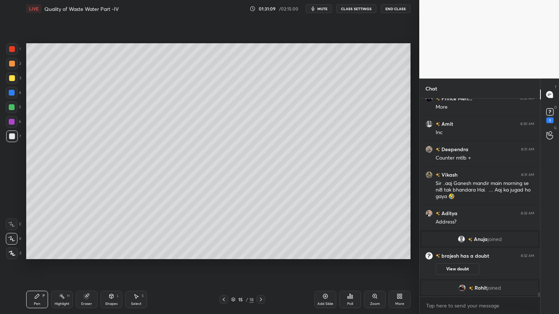
scroll to position [8745, 0]
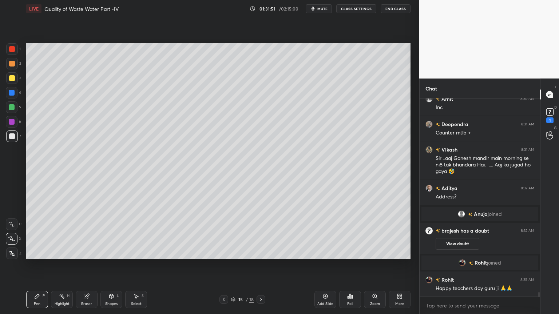
click at [19, 72] on div "2" at bounding box center [13, 65] width 15 height 15
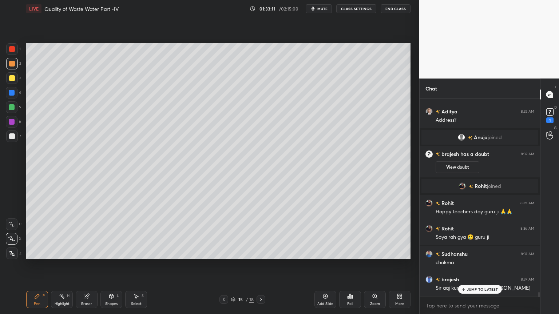
scroll to position [8847, 0]
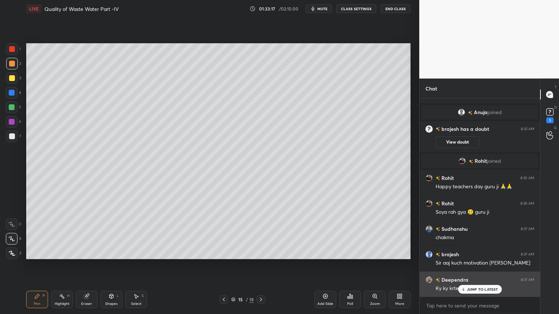
click at [487, 253] on p "JUMP TO LATEST" at bounding box center [482, 289] width 31 height 4
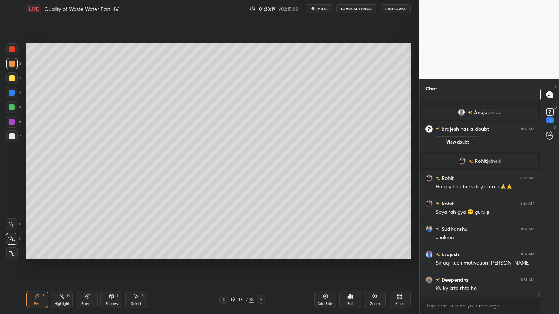
scroll to position [8879, 0]
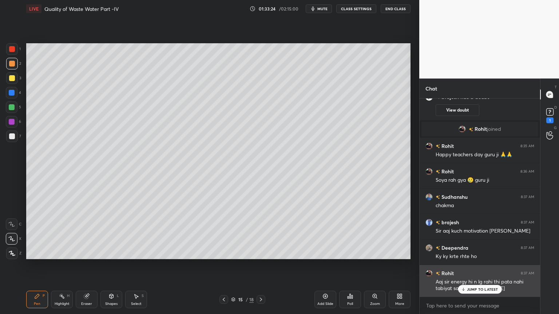
click at [471, 253] on p "JUMP TO LATEST" at bounding box center [482, 289] width 31 height 4
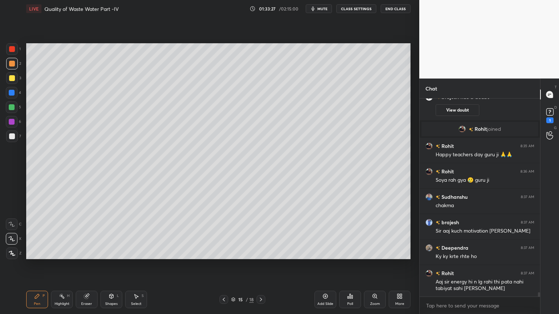
scroll to position [8905, 0]
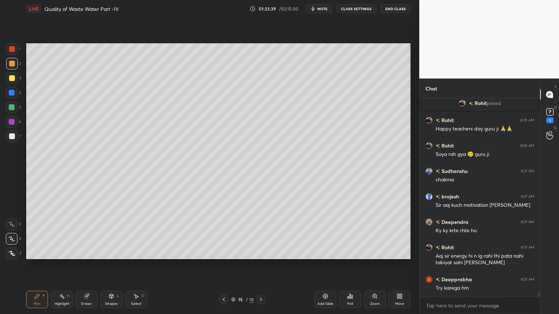
click at [325, 253] on icon at bounding box center [325, 297] width 6 height 6
click at [13, 134] on div at bounding box center [12, 137] width 6 height 6
click at [18, 79] on div "3" at bounding box center [13, 78] width 15 height 12
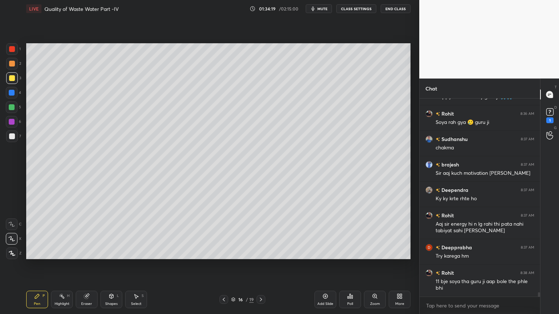
scroll to position [8955, 0]
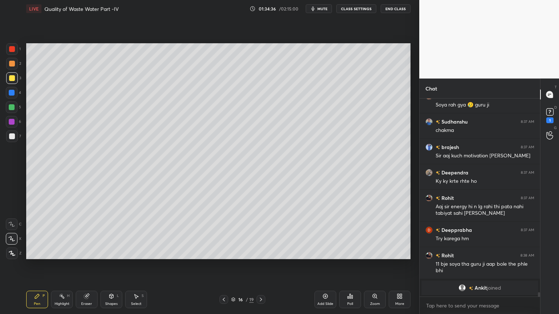
click at [14, 135] on div at bounding box center [12, 137] width 6 height 6
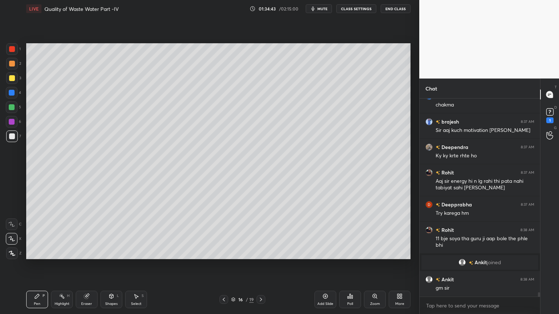
scroll to position [8914, 0]
click at [223, 253] on icon at bounding box center [224, 300] width 6 height 6
click at [226, 253] on icon at bounding box center [224, 300] width 6 height 6
click at [221, 253] on icon at bounding box center [224, 300] width 6 height 6
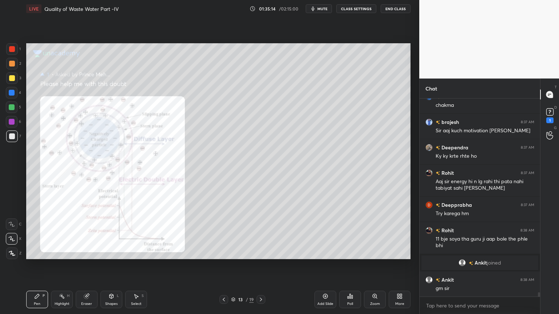
click at [377, 253] on div "Zoom" at bounding box center [375, 299] width 22 height 17
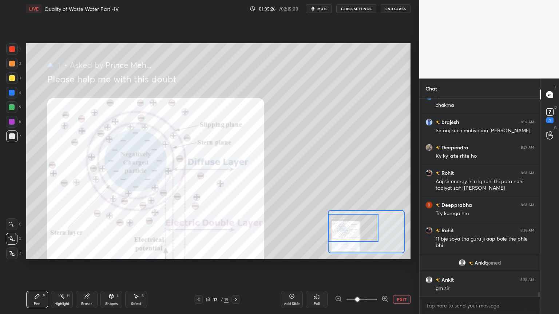
click at [236, 253] on icon at bounding box center [236, 300] width 6 height 6
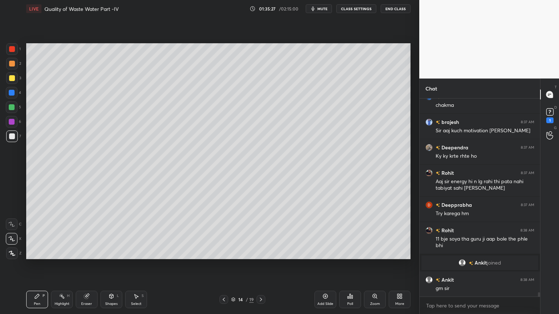
click at [236, 253] on div "14 / 19" at bounding box center [242, 300] width 23 height 7
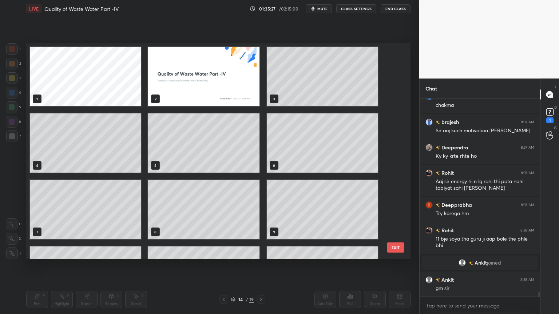
click at [236, 253] on div "14 / 19" at bounding box center [242, 300] width 23 height 7
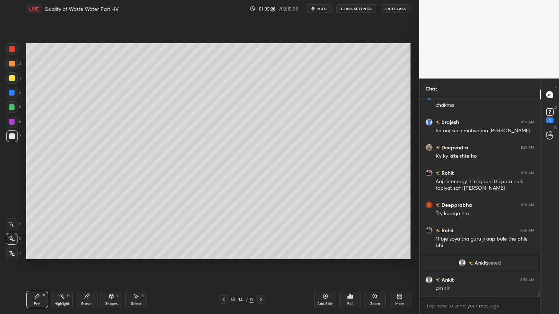
scroll to position [8940, 0]
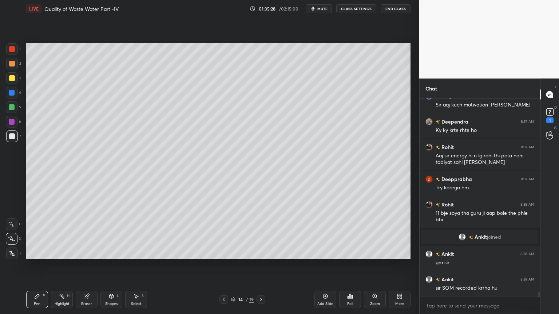
click at [258, 253] on icon at bounding box center [261, 300] width 6 height 6
click at [259, 253] on icon at bounding box center [261, 300] width 6 height 6
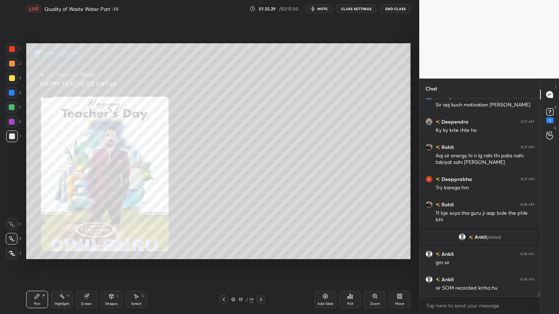
click at [260, 253] on icon at bounding box center [261, 300] width 6 height 6
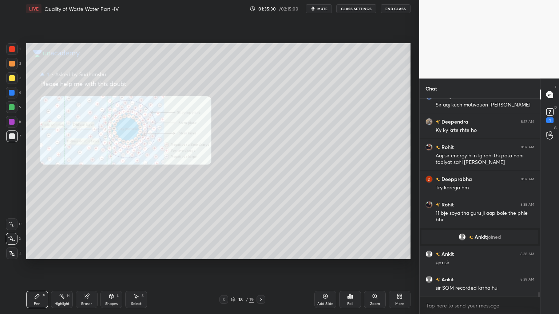
click at [261, 253] on icon at bounding box center [261, 300] width 2 height 4
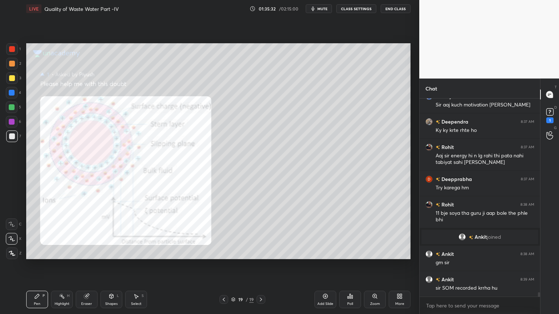
click at [224, 253] on icon at bounding box center [224, 300] width 6 height 6
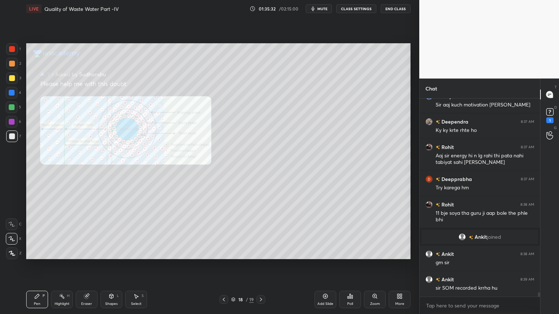
click at [223, 253] on icon at bounding box center [224, 300] width 6 height 6
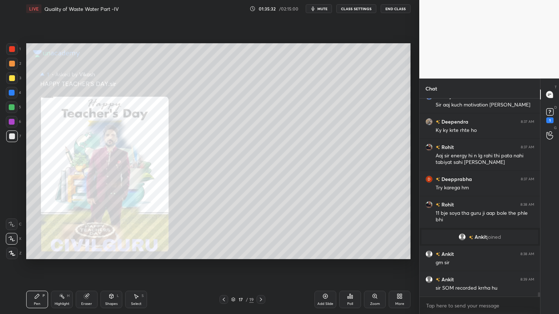
click at [224, 253] on icon at bounding box center [224, 300] width 6 height 6
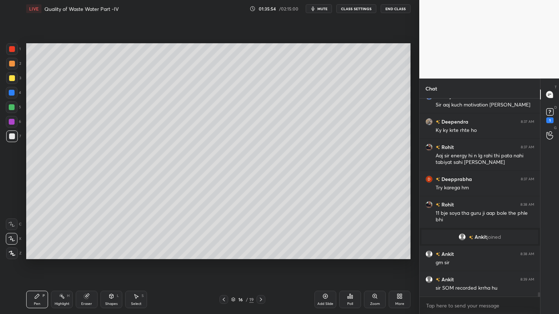
click at [12, 48] on div at bounding box center [12, 49] width 6 height 6
click at [113, 253] on div "Shapes L" at bounding box center [111, 299] width 22 height 17
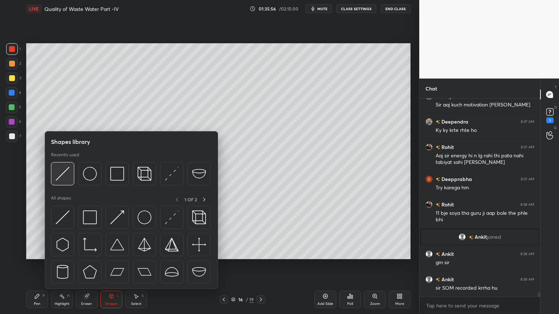
click at [64, 173] on img at bounding box center [63, 174] width 14 height 14
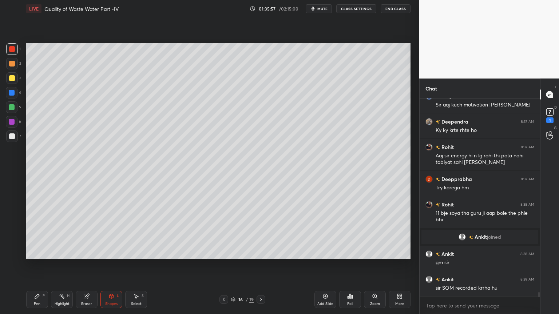
click at [15, 51] on div at bounding box center [12, 49] width 6 height 6
click at [36, 253] on icon at bounding box center [37, 297] width 6 height 6
click at [13, 253] on div at bounding box center [12, 254] width 12 height 12
click at [113, 253] on div "Shapes L" at bounding box center [111, 299] width 22 height 17
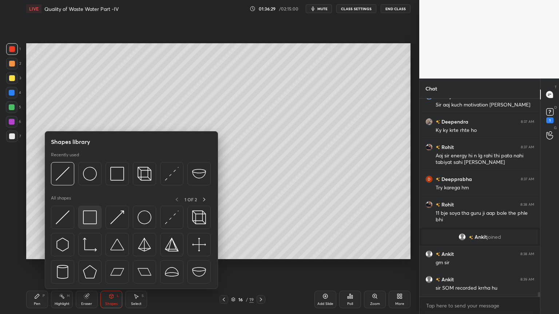
click at [90, 219] on img at bounding box center [90, 218] width 14 height 14
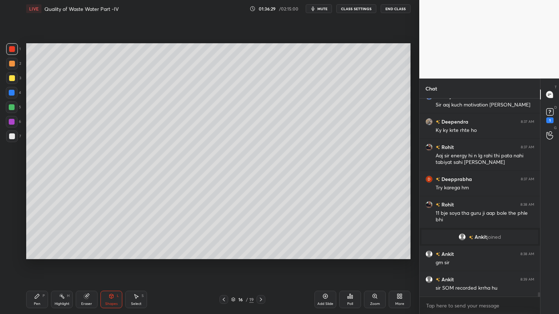
click at [19, 135] on div "7" at bounding box center [13, 137] width 15 height 12
click at [111, 253] on div "Shapes L" at bounding box center [111, 299] width 22 height 17
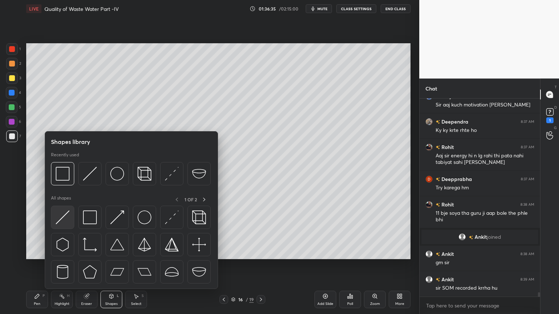
click at [63, 218] on img at bounding box center [63, 218] width 14 height 14
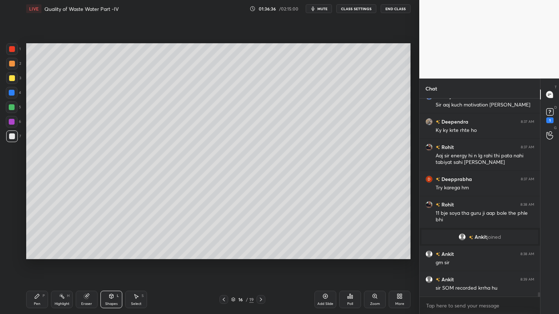
click at [12, 137] on div at bounding box center [12, 137] width 6 height 6
click at [39, 253] on div "Pen" at bounding box center [37, 304] width 7 height 4
click at [112, 253] on div "Shapes" at bounding box center [111, 304] width 12 height 4
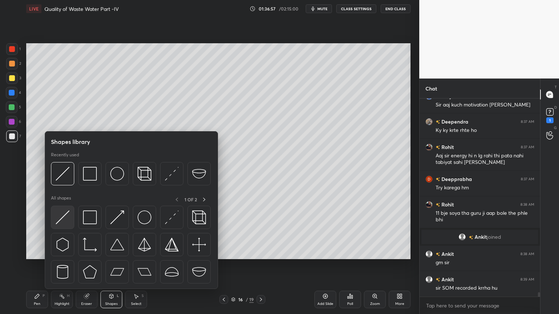
click at [60, 217] on img at bounding box center [63, 218] width 14 height 14
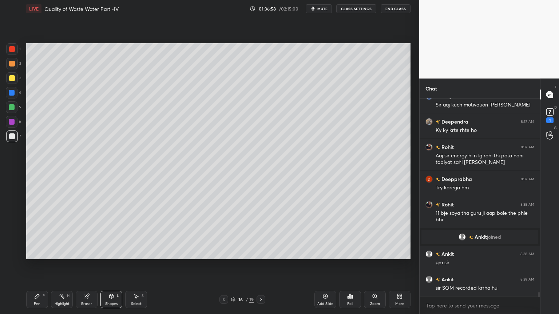
click at [12, 134] on div at bounding box center [12, 137] width 6 height 6
click at [8, 76] on div at bounding box center [12, 78] width 12 height 12
click at [35, 253] on icon at bounding box center [37, 297] width 6 height 6
click at [10, 239] on icon at bounding box center [11, 239] width 7 height 5
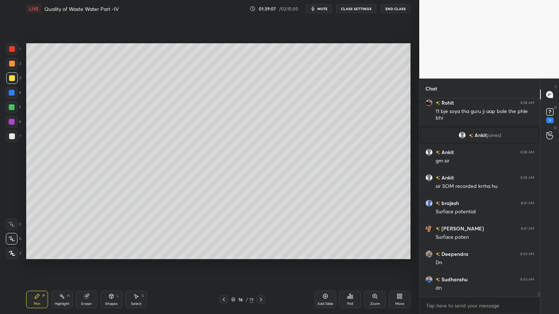
scroll to position [9073, 0]
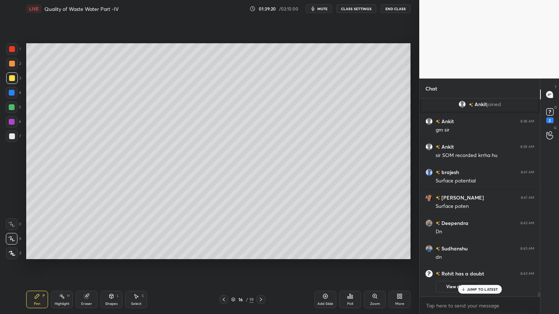
click at [224, 253] on icon at bounding box center [224, 300] width 6 height 6
click at [225, 253] on icon at bounding box center [224, 300] width 6 height 6
click at [227, 253] on div at bounding box center [223, 299] width 9 height 9
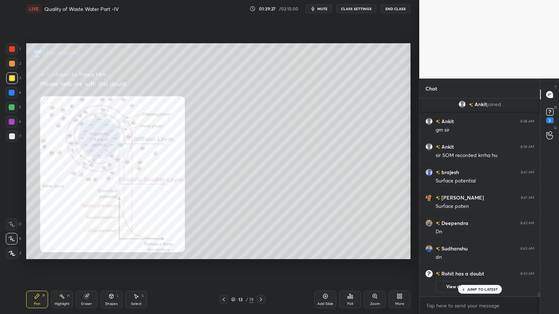
click at [262, 253] on div at bounding box center [261, 299] width 9 height 9
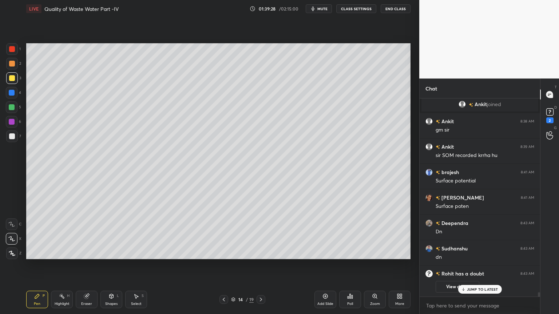
click at [263, 253] on icon at bounding box center [261, 300] width 6 height 6
click at [262, 253] on icon at bounding box center [261, 300] width 6 height 6
click at [260, 253] on icon at bounding box center [261, 300] width 6 height 6
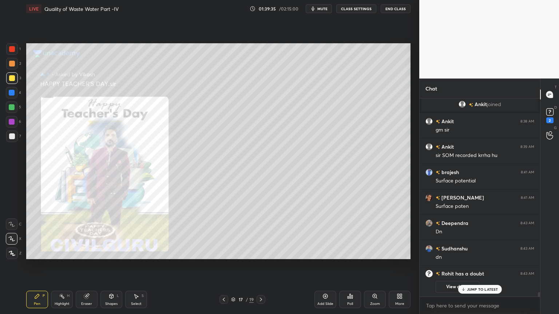
click at [225, 253] on icon at bounding box center [224, 300] width 6 height 6
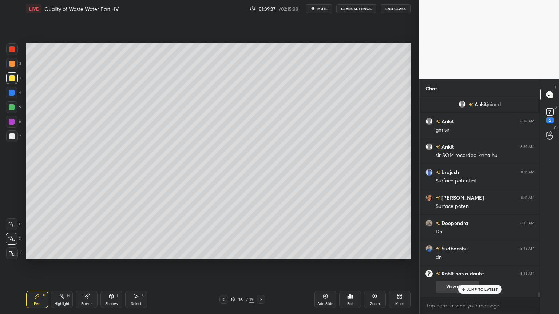
click at [477, 253] on p "JUMP TO LATEST" at bounding box center [482, 289] width 31 height 4
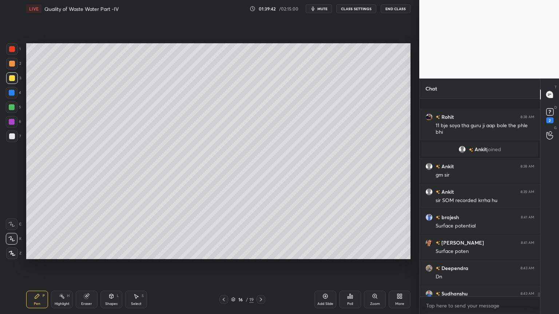
click at [261, 253] on icon at bounding box center [261, 300] width 2 height 4
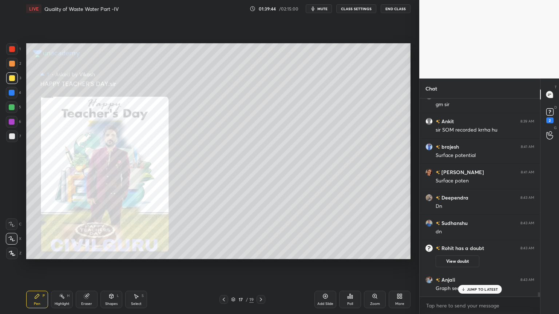
click at [224, 253] on icon at bounding box center [224, 300] width 6 height 6
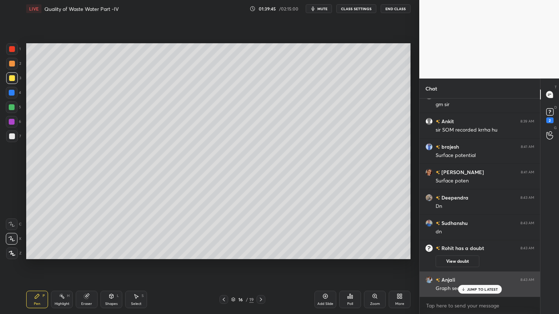
click at [469, 253] on div "JUMP TO LATEST" at bounding box center [480, 289] width 44 height 9
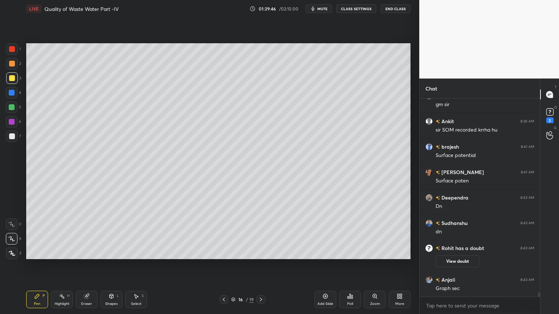
click at [223, 253] on icon at bounding box center [224, 300] width 6 height 6
click at [221, 253] on icon at bounding box center [224, 300] width 6 height 6
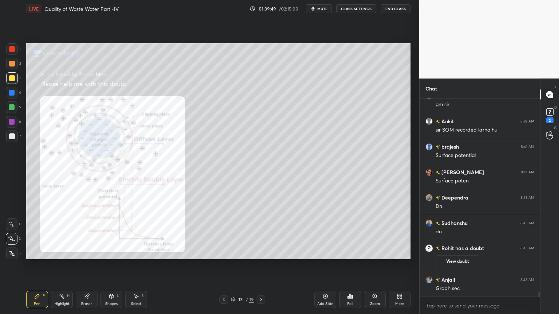
click at [377, 253] on icon at bounding box center [375, 296] width 4 height 4
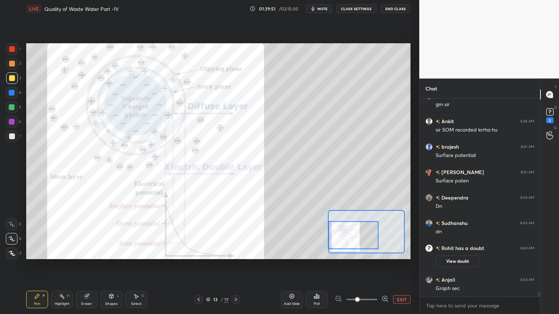
click at [88, 253] on icon at bounding box center [86, 296] width 5 height 5
click at [12, 253] on span "Erase all" at bounding box center [11, 253] width 11 height 5
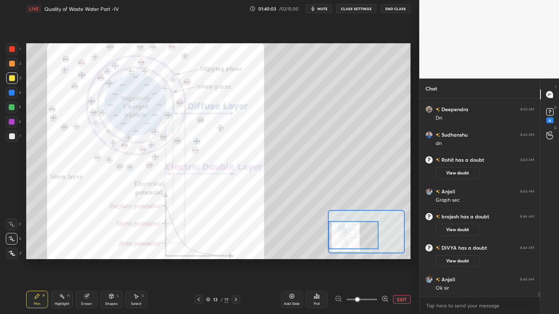
scroll to position [9128, 0]
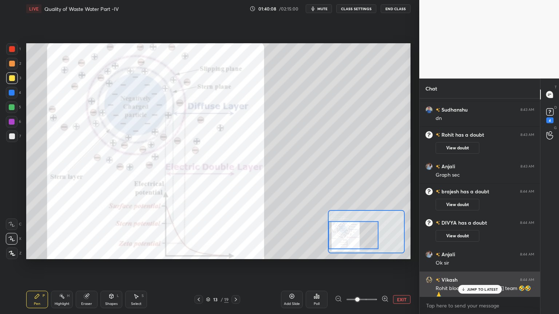
click at [469, 253] on p "JUMP TO LATEST" at bounding box center [482, 289] width 31 height 4
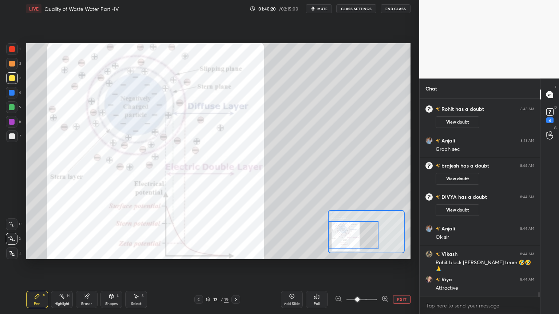
scroll to position [9179, 0]
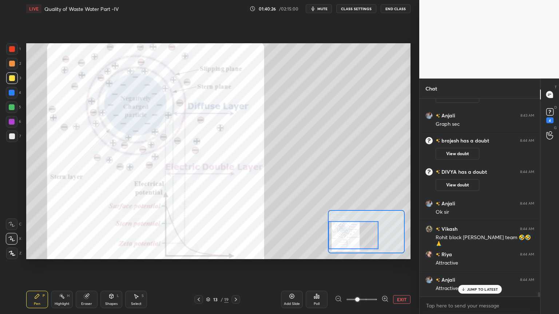
click at [5, 49] on div "1 2 3 4 5 6 7 C X Z C X Z E E Erase all H H" at bounding box center [11, 151] width 23 height 216
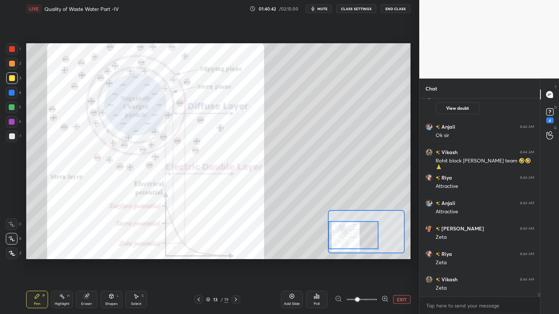
scroll to position [9281, 0]
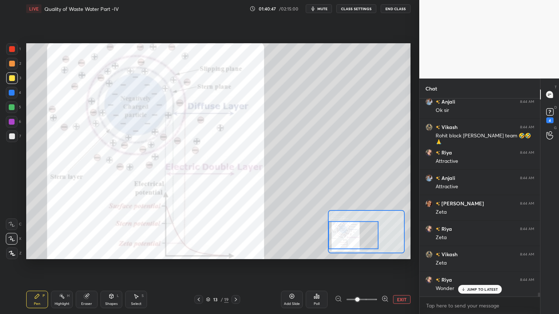
click at [85, 253] on icon at bounding box center [86, 296] width 5 height 5
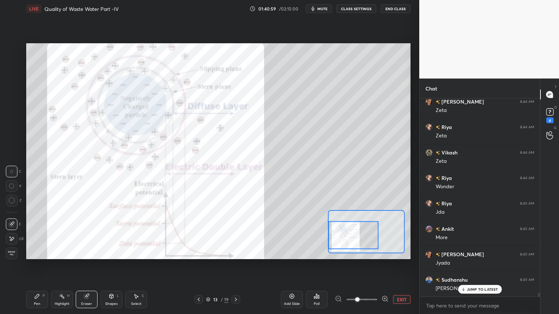
scroll to position [9409, 0]
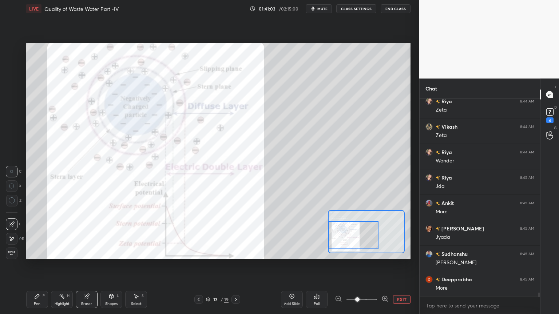
click at [236, 253] on icon at bounding box center [236, 300] width 6 height 6
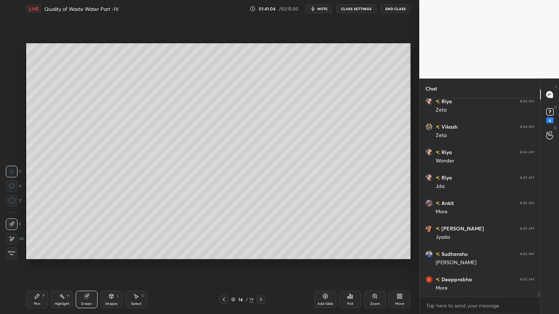
click at [259, 253] on icon at bounding box center [261, 300] width 6 height 6
click at [223, 253] on icon at bounding box center [224, 300] width 6 height 6
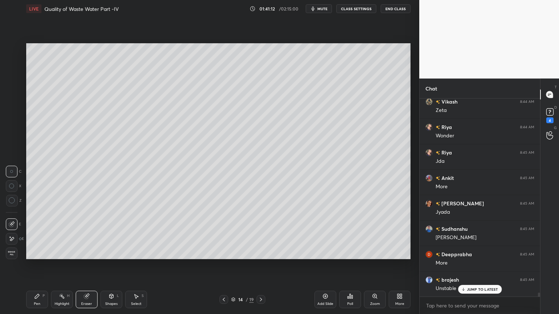
scroll to position [9485, 0]
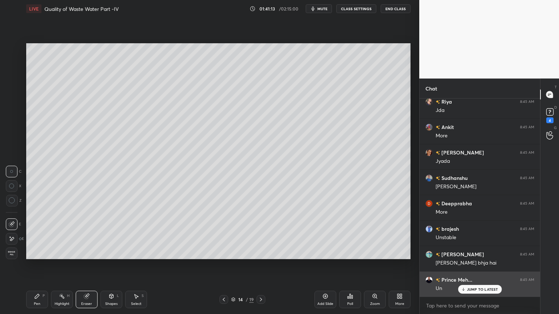
click at [477, 253] on p "JUMP TO LATEST" at bounding box center [482, 289] width 31 height 4
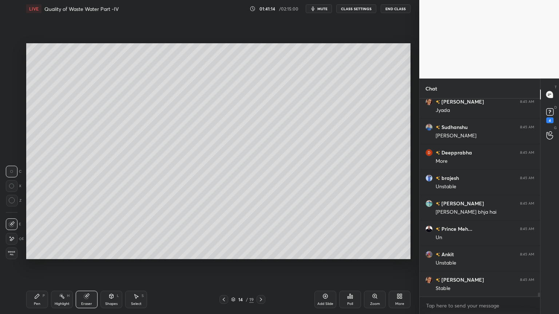
click at [222, 253] on icon at bounding box center [224, 300] width 6 height 6
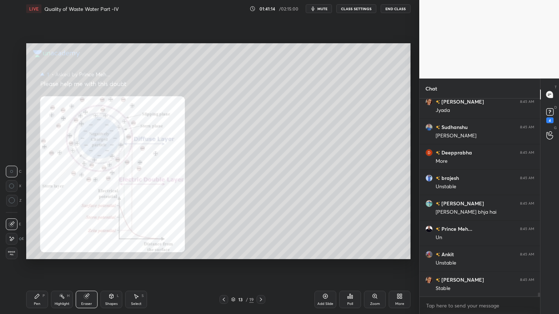
scroll to position [9562, 0]
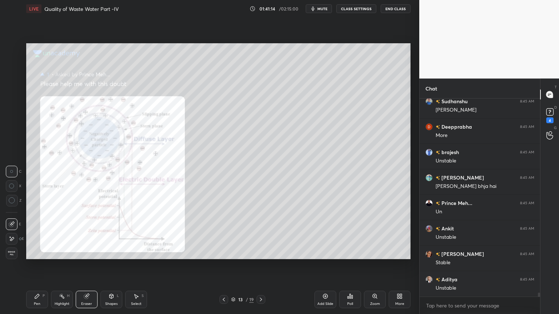
click at [223, 253] on div at bounding box center [223, 299] width 9 height 9
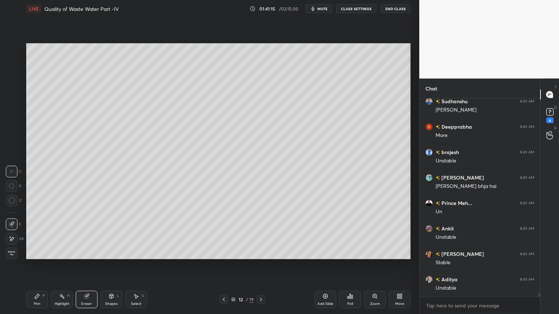
scroll to position [9587, 0]
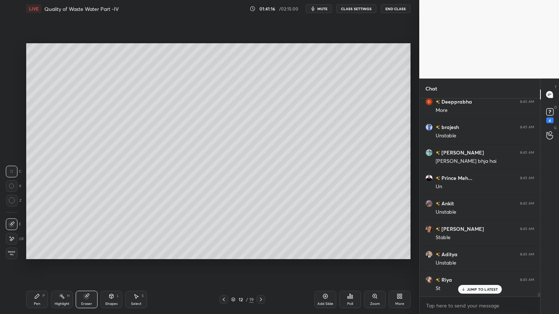
click at [110, 253] on div "Shapes L" at bounding box center [111, 299] width 22 height 17
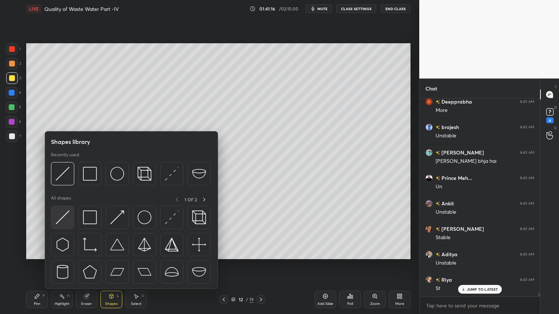
click at [60, 218] on img at bounding box center [63, 218] width 14 height 14
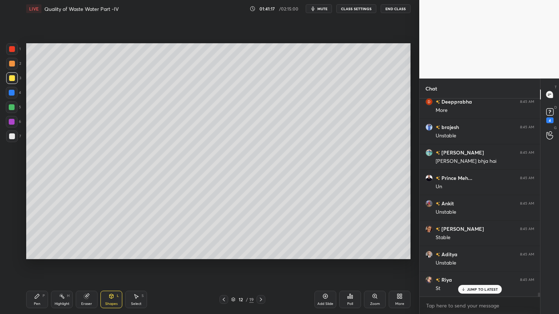
click at [13, 49] on div at bounding box center [12, 49] width 6 height 6
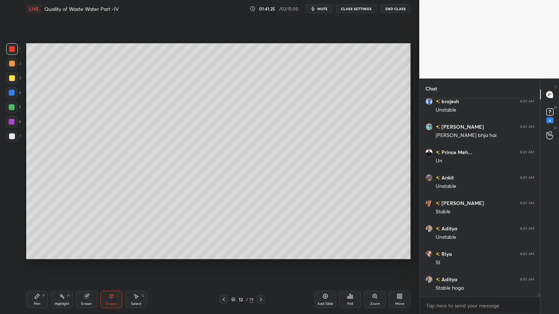
click at [261, 253] on icon at bounding box center [261, 300] width 6 height 6
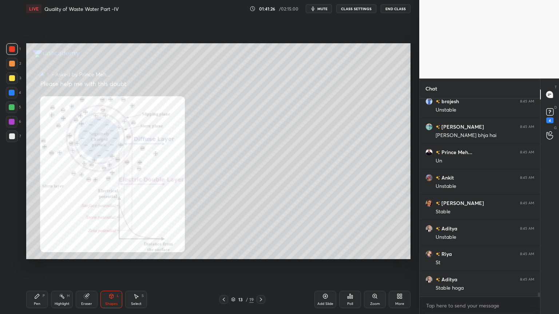
click at [262, 253] on icon at bounding box center [261, 300] width 6 height 6
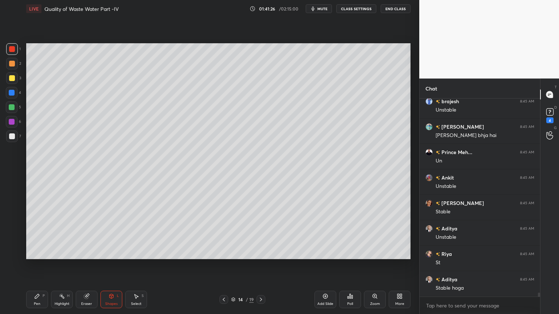
click at [262, 253] on icon at bounding box center [261, 300] width 6 height 6
click at [261, 253] on icon at bounding box center [261, 300] width 2 height 4
click at [259, 253] on icon at bounding box center [261, 300] width 6 height 6
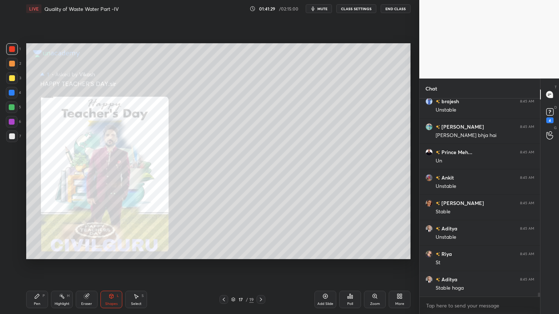
click at [220, 253] on div at bounding box center [223, 299] width 9 height 9
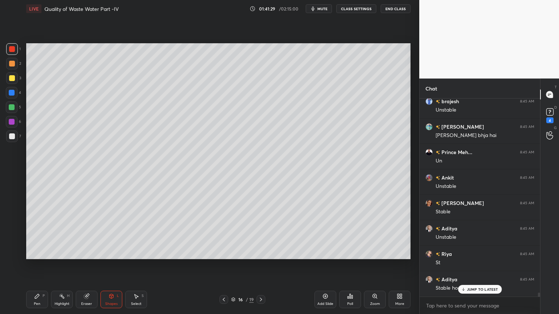
scroll to position [9638, 0]
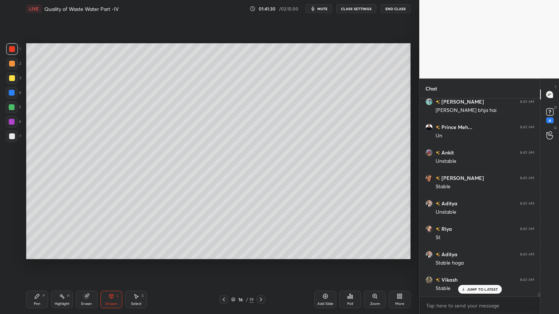
click at [320, 253] on div "Add Slide" at bounding box center [325, 304] width 16 height 4
click at [13, 46] on div at bounding box center [12, 49] width 12 height 12
click at [39, 253] on icon at bounding box center [37, 297] width 6 height 6
click at [13, 241] on icon at bounding box center [11, 239] width 7 height 5
click at [14, 252] on icon at bounding box center [12, 253] width 7 height 5
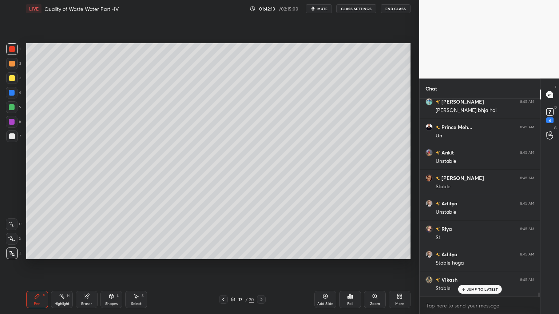
click at [11, 79] on div at bounding box center [12, 78] width 6 height 6
click at [13, 237] on icon at bounding box center [11, 239] width 7 height 5
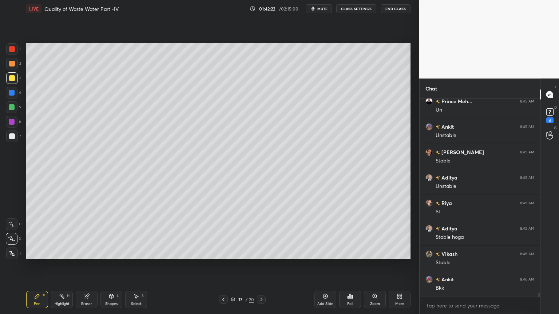
click at [220, 253] on div "Pen P Highlight H Eraser Shapes L Select S 17 / 20 Add Slide Poll Zoom More" at bounding box center [218, 299] width 384 height 29
click at [225, 253] on icon at bounding box center [224, 300] width 6 height 6
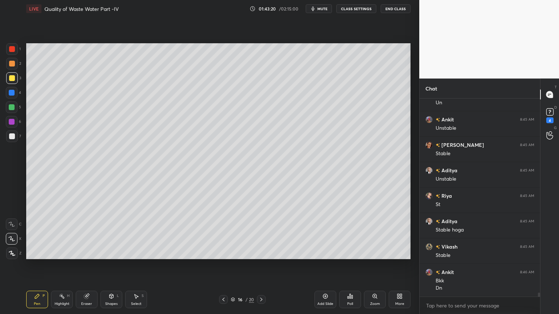
click at [261, 253] on icon at bounding box center [261, 300] width 2 height 4
click at [114, 253] on div "Shapes L" at bounding box center [111, 299] width 22 height 17
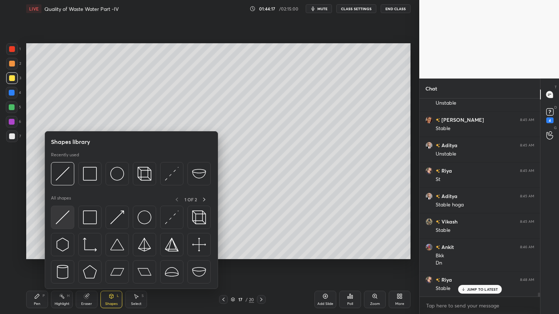
click at [61, 223] on img at bounding box center [63, 218] width 14 height 14
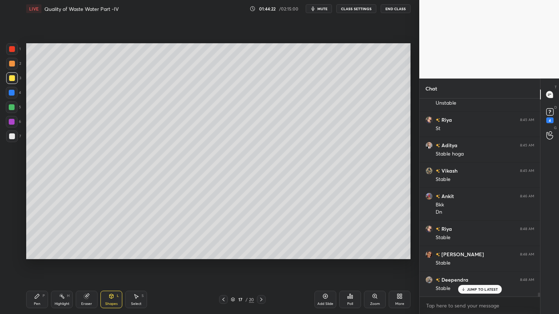
scroll to position [9591, 0]
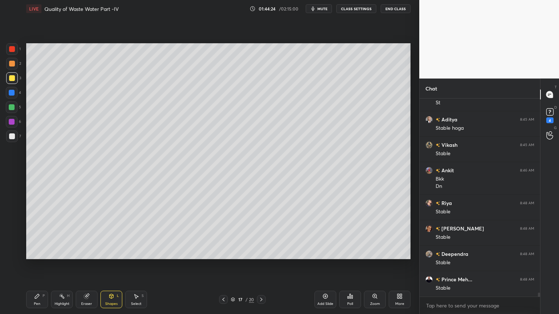
click at [36, 253] on icon at bounding box center [37, 296] width 4 height 4
click at [13, 139] on div at bounding box center [12, 137] width 12 height 12
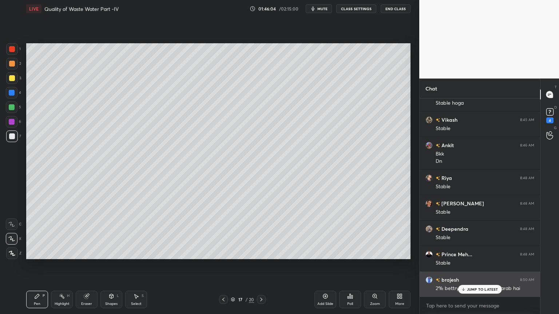
click at [476, 253] on p "JUMP TO LATEST" at bounding box center [482, 289] width 31 height 4
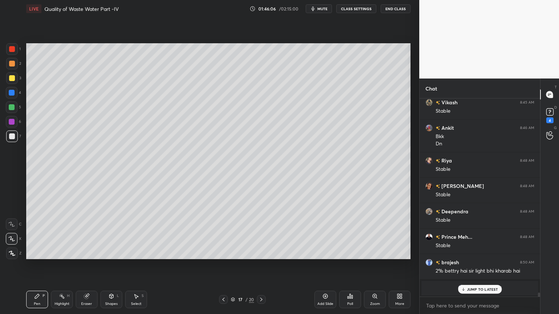
click at [484, 253] on p "JUMP TO LATEST" at bounding box center [482, 289] width 31 height 4
click at [324, 253] on icon at bounding box center [325, 297] width 6 height 6
click at [12, 79] on div at bounding box center [12, 78] width 6 height 6
click at [107, 253] on div "Shapes" at bounding box center [111, 304] width 12 height 4
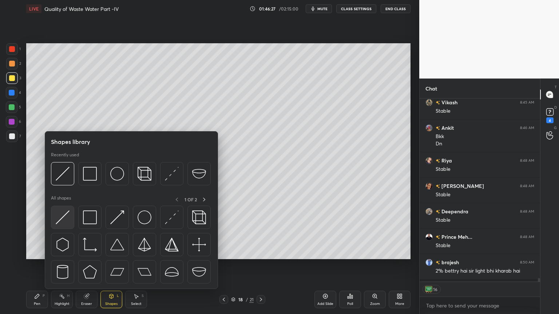
click at [59, 218] on img at bounding box center [63, 218] width 14 height 14
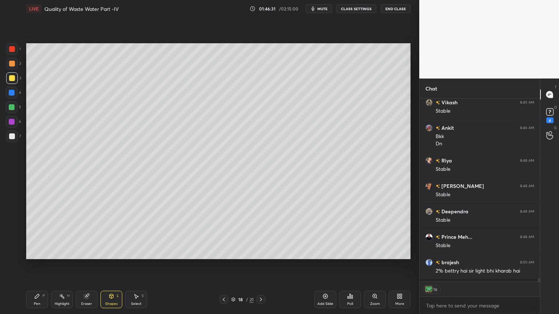
click at [15, 138] on div at bounding box center [12, 137] width 12 height 12
click at [37, 253] on icon at bounding box center [37, 296] width 4 height 4
click at [88, 253] on icon at bounding box center [86, 296] width 5 height 5
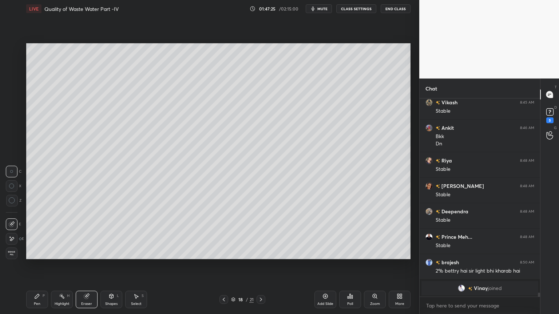
click at [36, 253] on div "Pen P" at bounding box center [37, 299] width 22 height 17
click at [84, 253] on icon at bounding box center [87, 297] width 6 height 6
click at [35, 253] on div "Pen P Highlight H Eraser Shapes L Select S 18 / 21 Add Slide Poll Zoom More" at bounding box center [218, 299] width 384 height 29
click at [39, 253] on div "Pen P" at bounding box center [37, 299] width 22 height 17
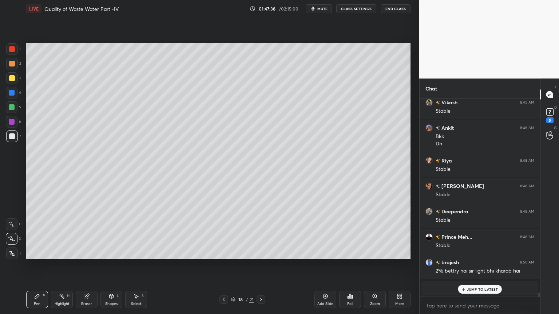
scroll to position [9607, 0]
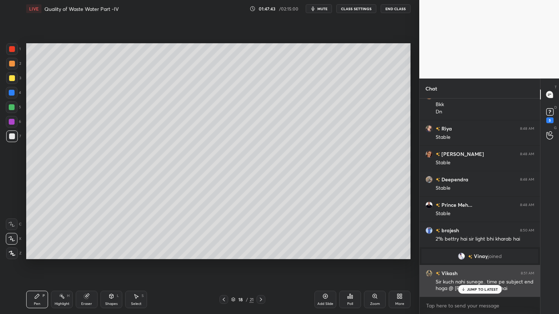
click at [476, 253] on p "JUMP TO LATEST" at bounding box center [482, 289] width 31 height 4
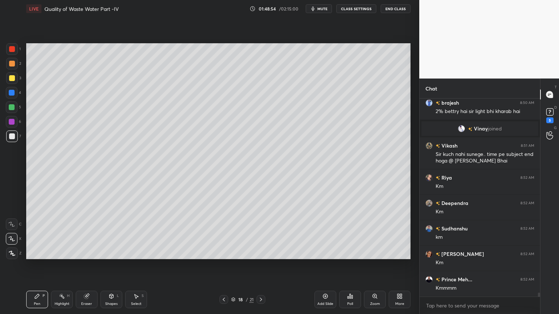
scroll to position [9760, 0]
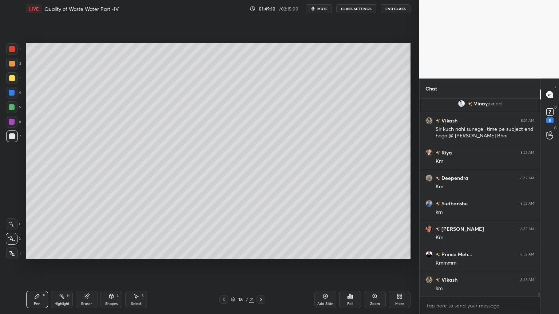
click at [225, 253] on icon at bounding box center [224, 300] width 6 height 6
click at [226, 253] on icon at bounding box center [224, 300] width 6 height 6
click at [227, 253] on div at bounding box center [223, 299] width 9 height 9
click at [262, 253] on icon at bounding box center [261, 300] width 2 height 4
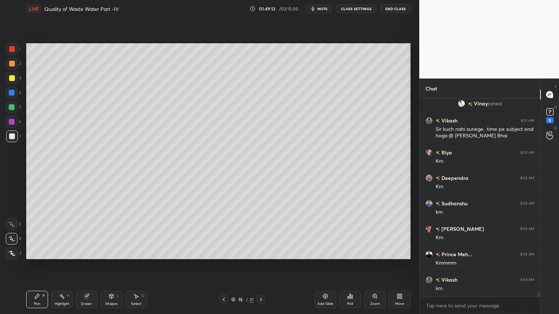
click at [261, 253] on icon at bounding box center [261, 300] width 2 height 4
click at [262, 253] on icon at bounding box center [261, 300] width 6 height 6
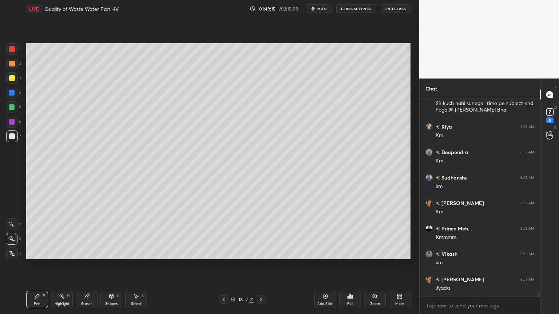
scroll to position [9811, 0]
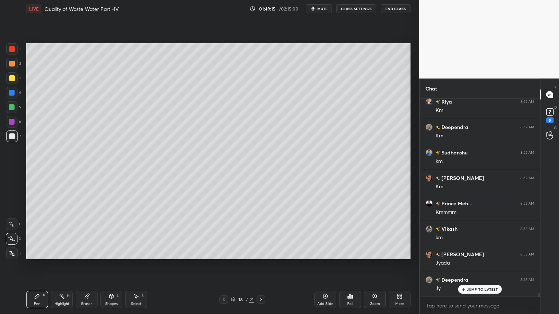
click at [261, 253] on icon at bounding box center [261, 300] width 6 height 6
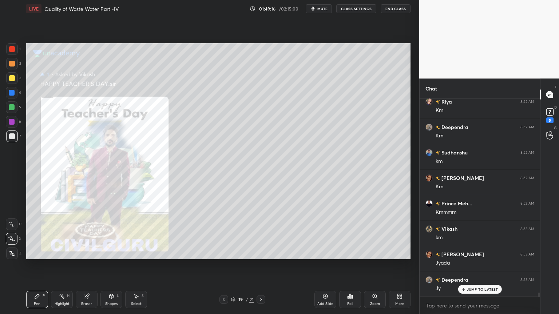
click at [222, 253] on icon at bounding box center [224, 300] width 6 height 6
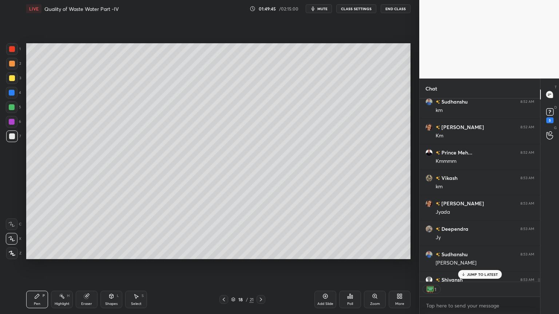
scroll to position [182, 118]
click at [491, 253] on p "JUMP TO LATEST" at bounding box center [482, 275] width 31 height 4
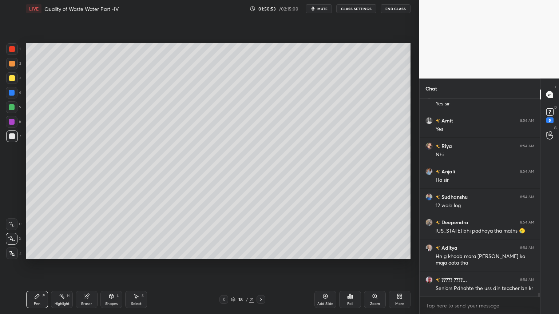
scroll to position [10123, 0]
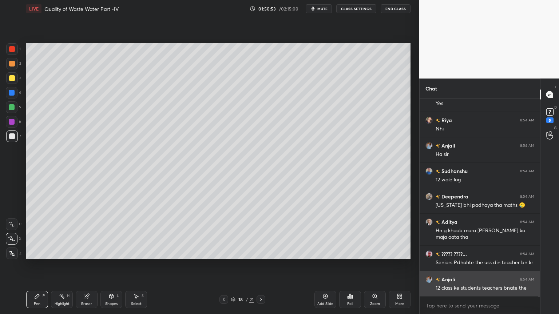
click at [471, 253] on div "12 class ke students teachers bnate the" at bounding box center [485, 288] width 99 height 7
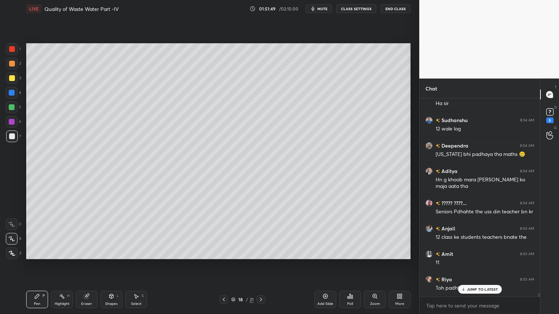
scroll to position [10199, 0]
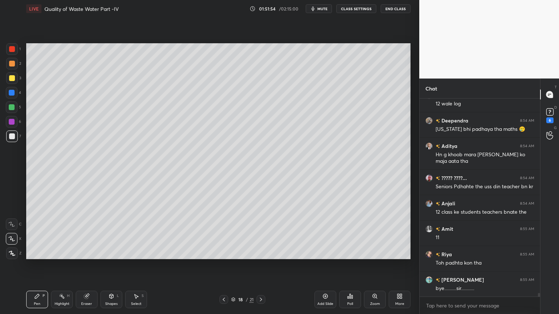
click at [553, 112] on rect at bounding box center [549, 112] width 7 height 7
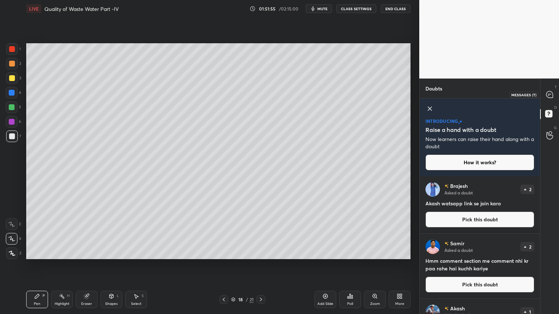
click at [552, 94] on icon at bounding box center [549, 94] width 7 height 7
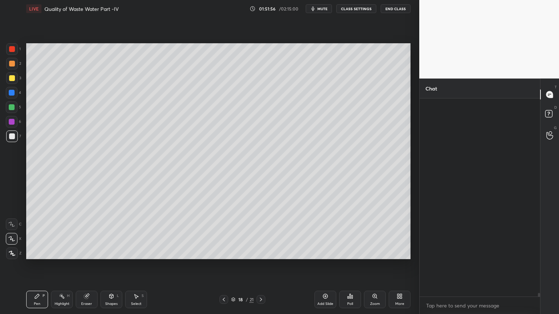
scroll to position [196, 118]
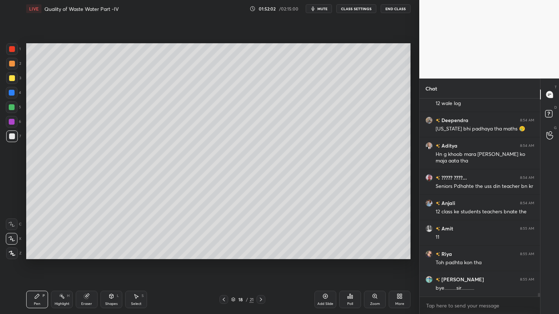
click at [326, 253] on icon at bounding box center [325, 296] width 5 height 5
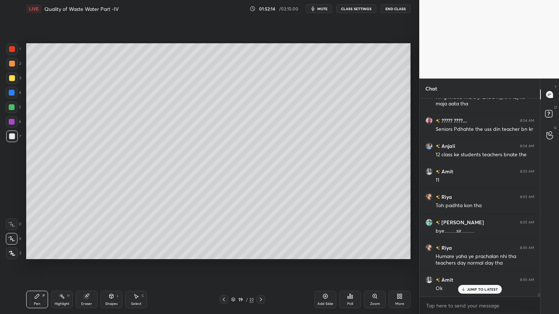
scroll to position [10441, 0]
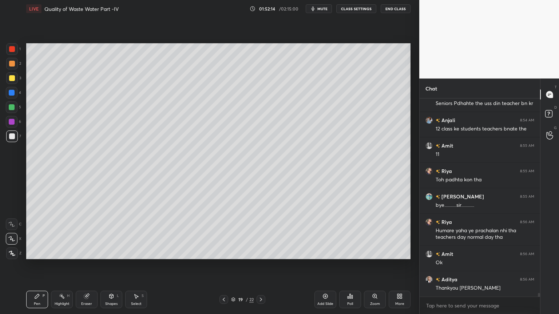
click at [401, 7] on button "End Class" at bounding box center [396, 8] width 30 height 9
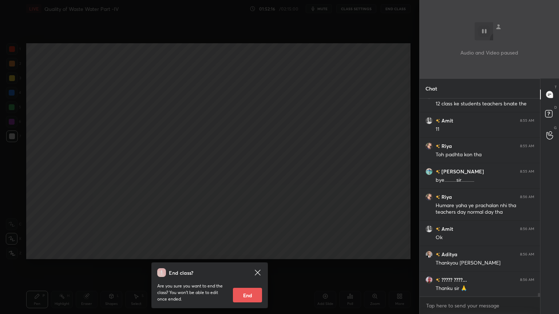
scroll to position [10492, 0]
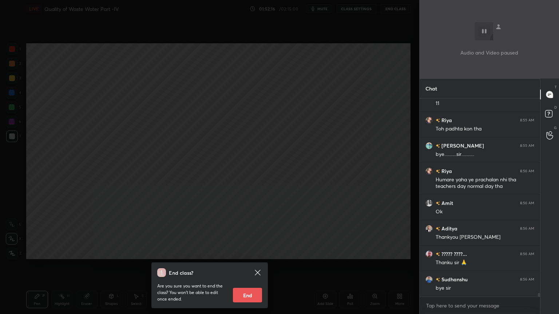
click at [281, 211] on div "End class? Are you sure you want to end the class? You won’t be able to edit on…" at bounding box center [209, 157] width 419 height 314
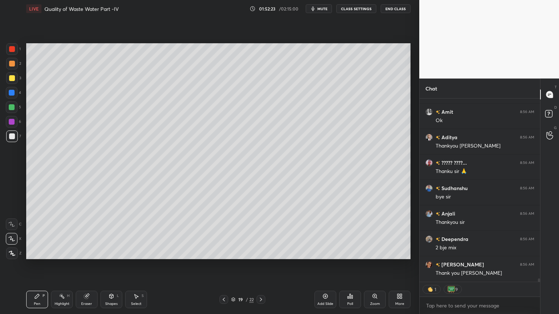
scroll to position [10608, 0]
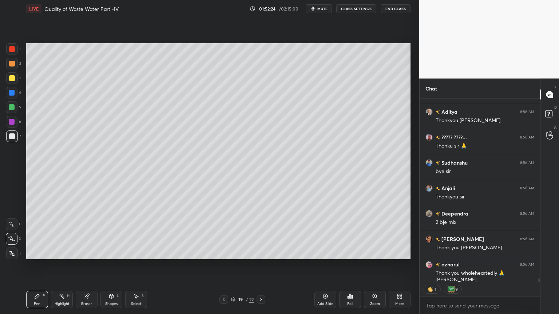
click at [399, 8] on button "End Class" at bounding box center [396, 8] width 30 height 9
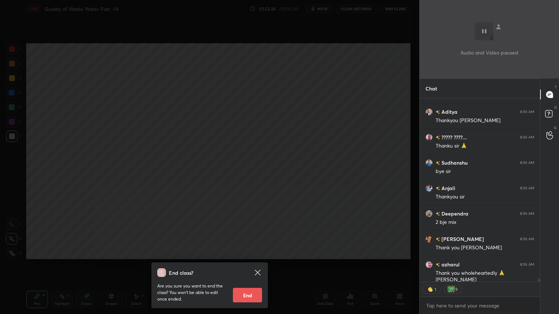
scroll to position [10634, 0]
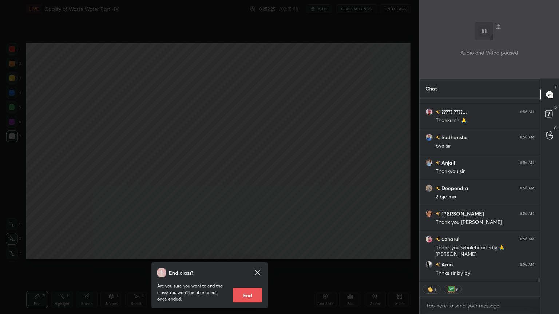
click at [248, 253] on button "End" at bounding box center [247, 295] width 29 height 15
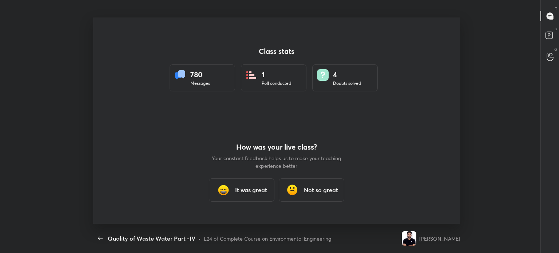
scroll to position [36184, 35837]
click at [244, 189] on h3 "It was great" at bounding box center [251, 190] width 32 height 9
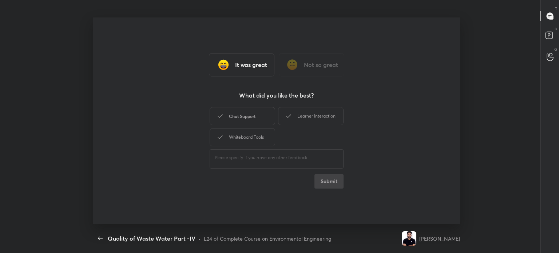
click at [255, 120] on div "Chat Support" at bounding box center [243, 116] width 66 height 18
click at [293, 116] on icon at bounding box center [288, 116] width 9 height 9
click at [256, 138] on div "Whiteboard Tools" at bounding box center [243, 137] width 66 height 18
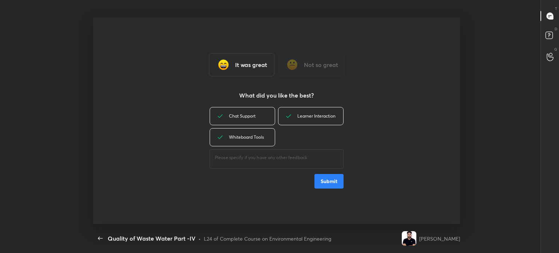
click at [328, 182] on button "Submit" at bounding box center [328, 181] width 29 height 15
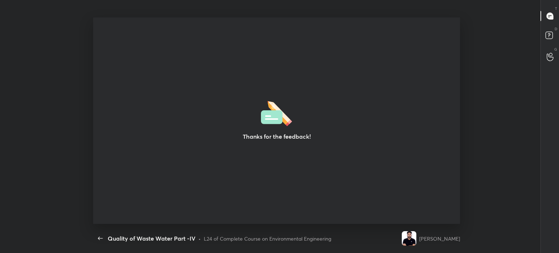
type textarea "x"
